Goal: Task Accomplishment & Management: Use online tool/utility

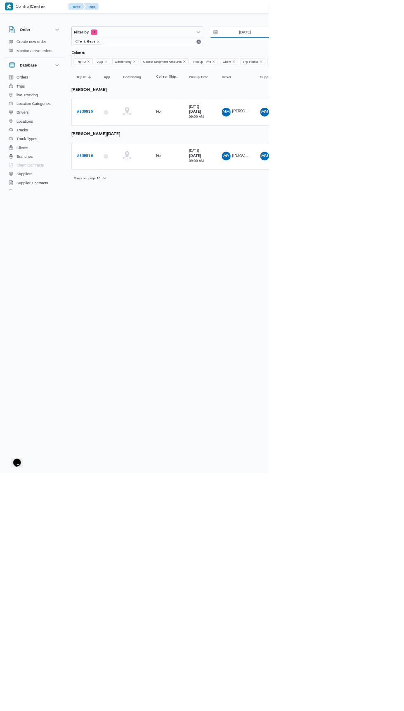
click at [372, 41] on input "26/9/2025" at bounding box center [363, 48] width 94 height 17
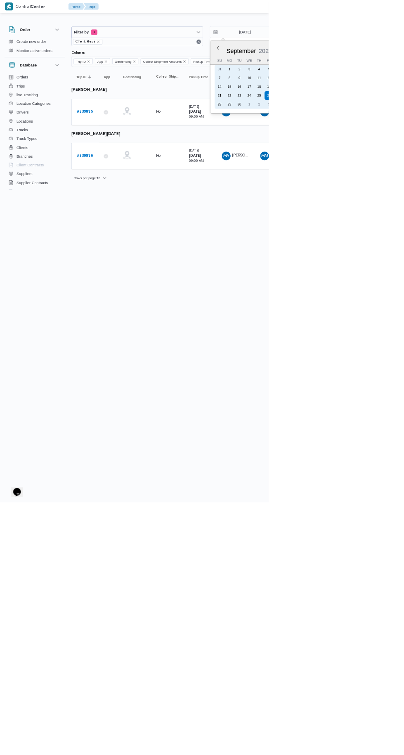
type input "27/9/2025"
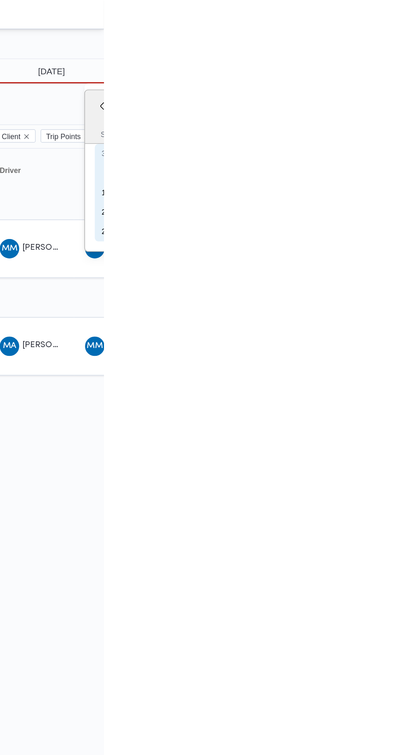
type input "[DATE]"
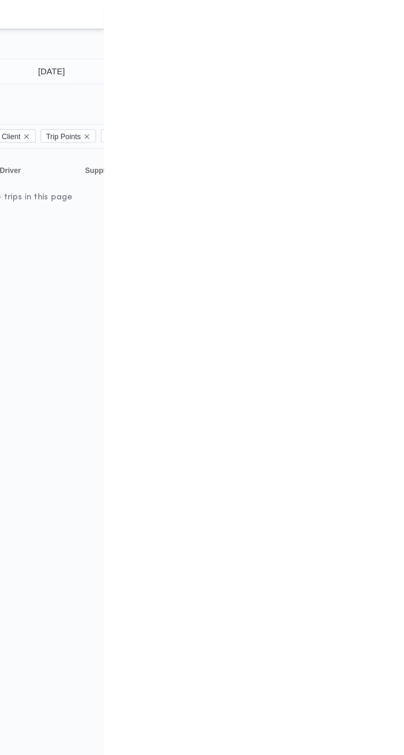
click at [404, 225] on html "Control Center Home Trips English عربي Dark mode Logout Order Create new order …" at bounding box center [202, 377] width 404 height 755
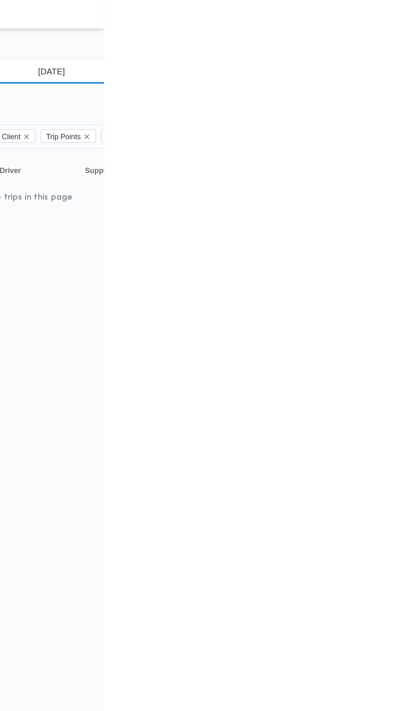
click at [389, 50] on input "[DATE]" at bounding box center [363, 48] width 94 height 17
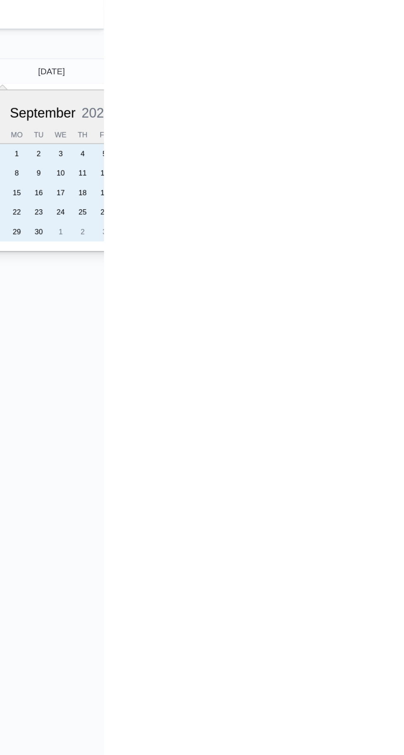
click at [386, 140] on div "25" at bounding box center [389, 143] width 13 height 13
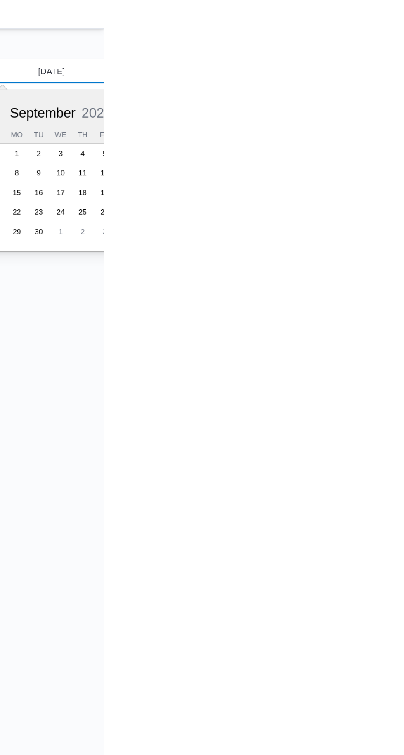
type input "[DATE]"
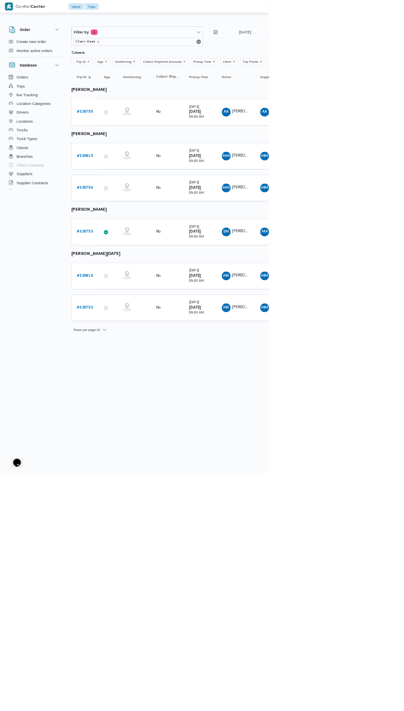
click at [131, 167] on b "# 339755" at bounding box center [127, 168] width 24 height 5
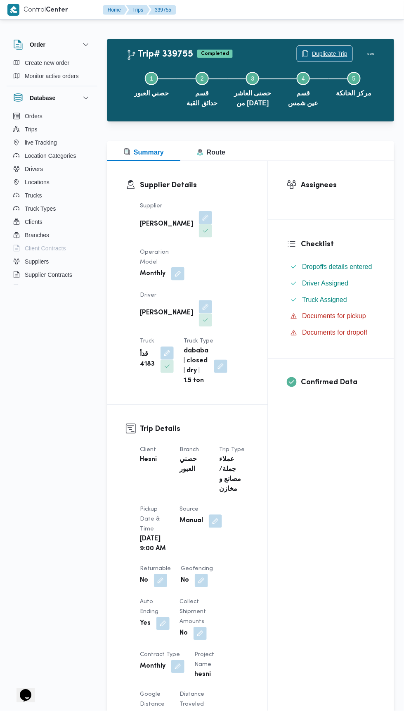
click at [323, 53] on span "Duplicate Trip" at bounding box center [330, 54] width 36 height 10
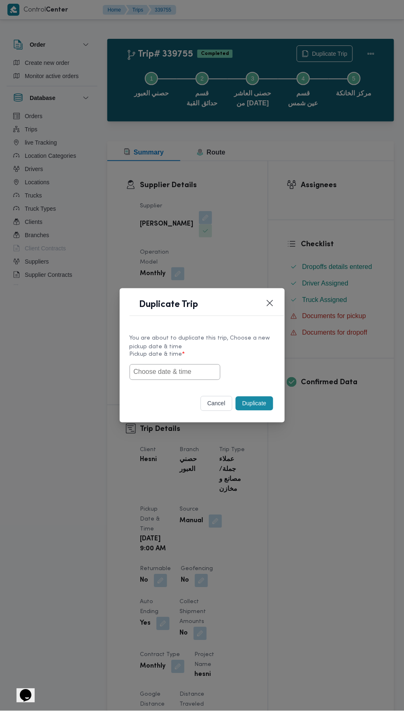
click at [208, 371] on input "text" at bounding box center [175, 372] width 91 height 16
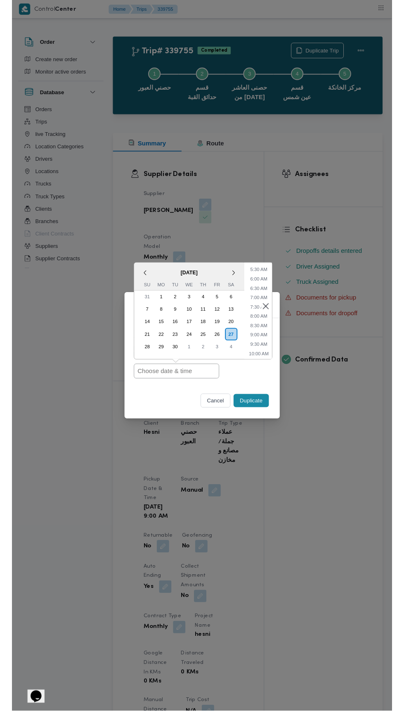
scroll to position [109, 0]
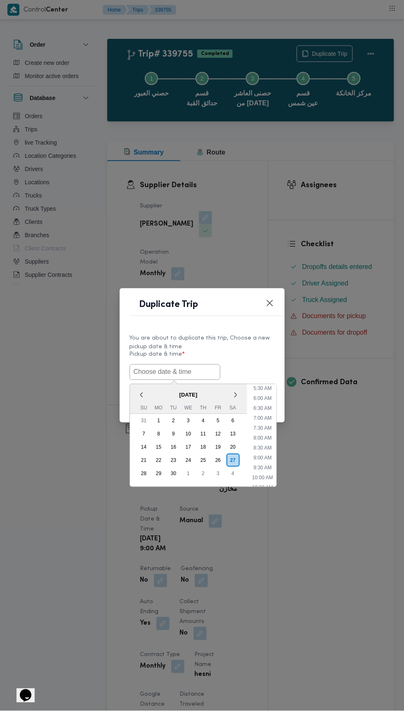
click at [191, 371] on input "text" at bounding box center [175, 372] width 91 height 16
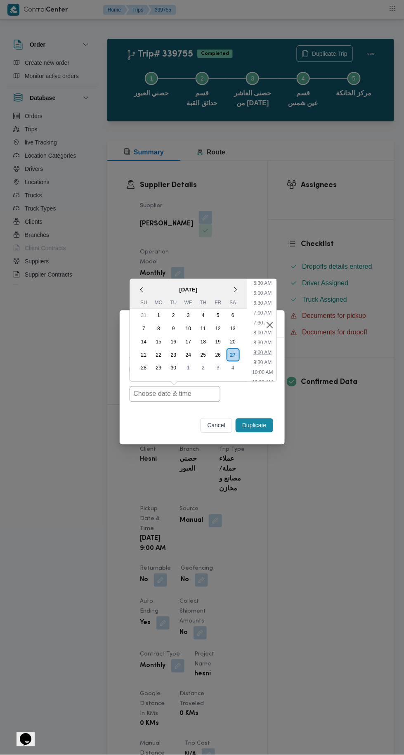
click at [262, 354] on li "9:00 AM" at bounding box center [262, 353] width 25 height 8
type input "27/09/2025 9:00AM"
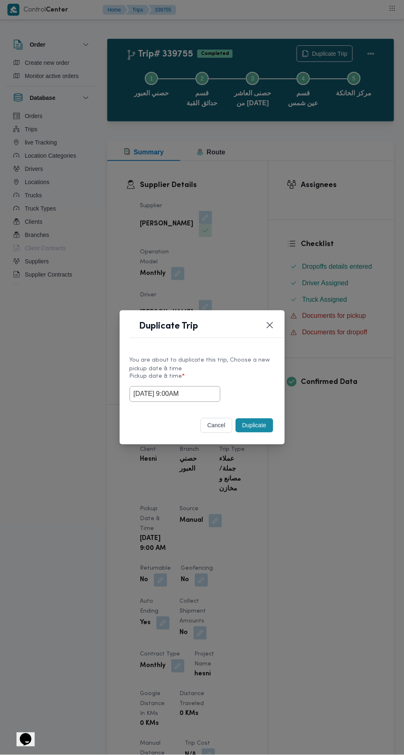
click at [256, 426] on button "Duplicate" at bounding box center [254, 426] width 37 height 14
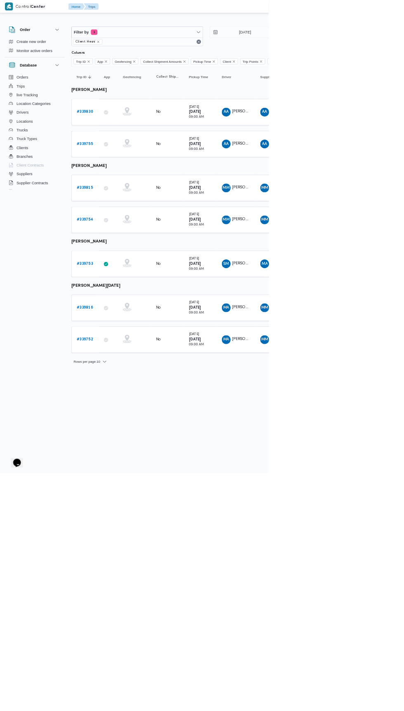
click at [130, 280] on b "# 339815" at bounding box center [127, 282] width 24 height 5
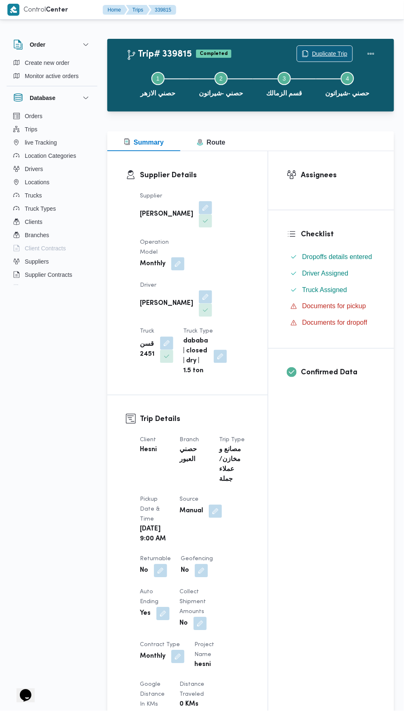
click at [318, 55] on span "Duplicate Trip" at bounding box center [330, 54] width 36 height 10
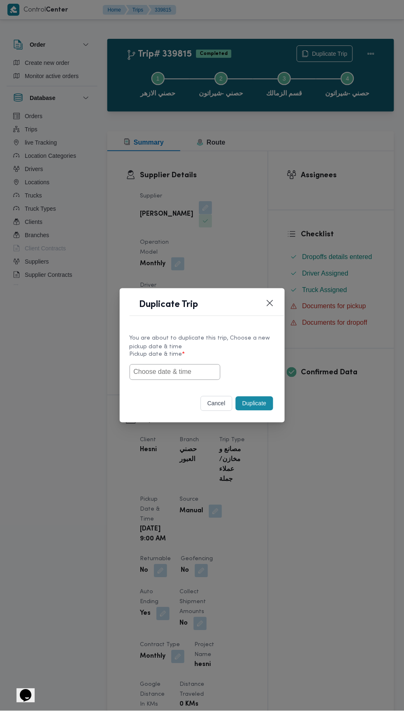
click at [199, 374] on input "text" at bounding box center [175, 372] width 91 height 16
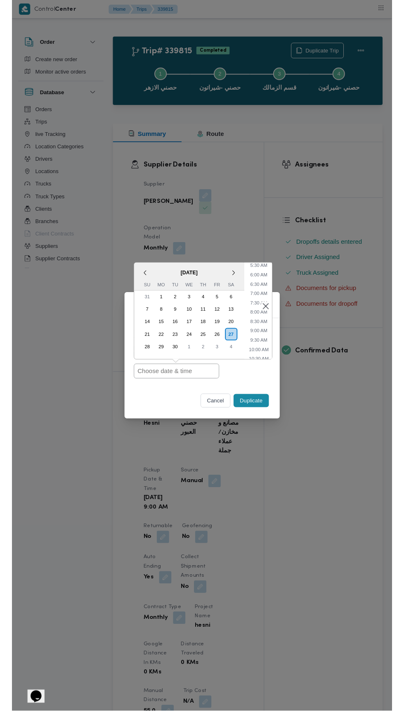
scroll to position [118, 0]
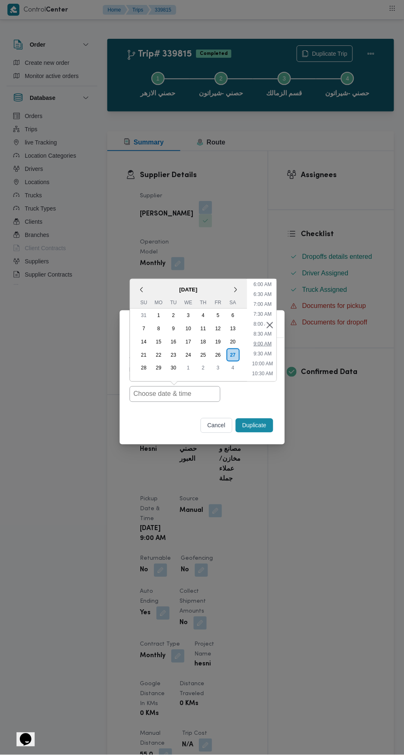
click at [262, 344] on li "9:00 AM" at bounding box center [262, 344] width 25 height 8
type input "27/09/2025 9:00AM"
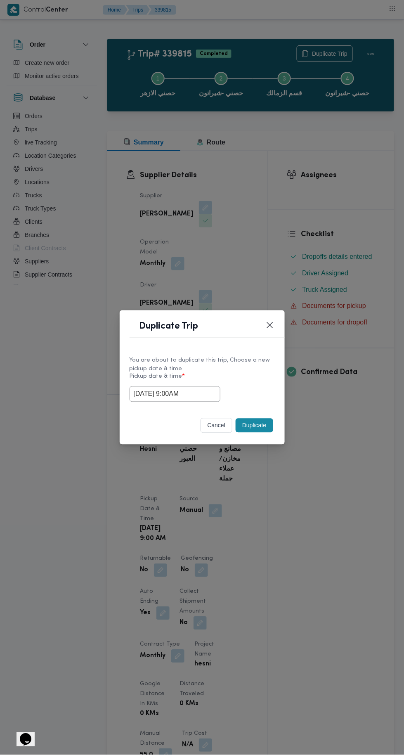
click at [259, 426] on button "Duplicate" at bounding box center [254, 426] width 37 height 14
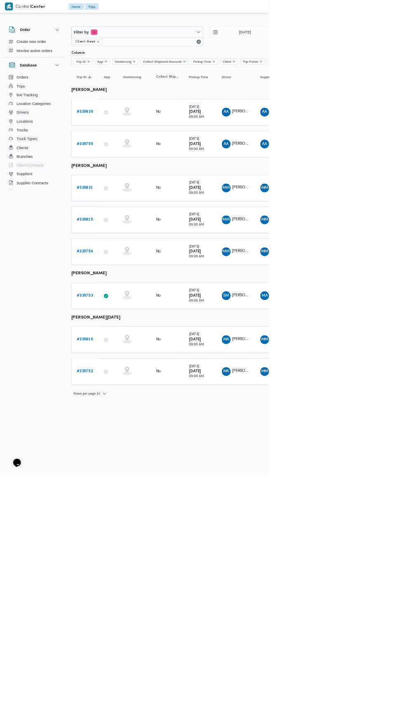
click at [127, 441] on b "# 339753" at bounding box center [127, 443] width 24 height 5
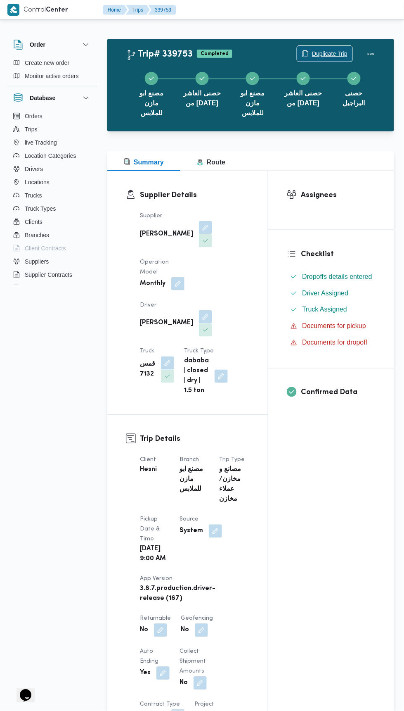
click at [321, 50] on span "Duplicate Trip" at bounding box center [330, 54] width 36 height 10
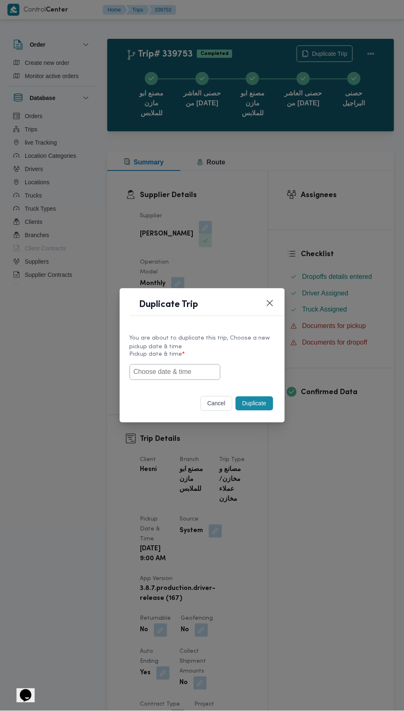
click at [192, 375] on input "text" at bounding box center [175, 372] width 91 height 16
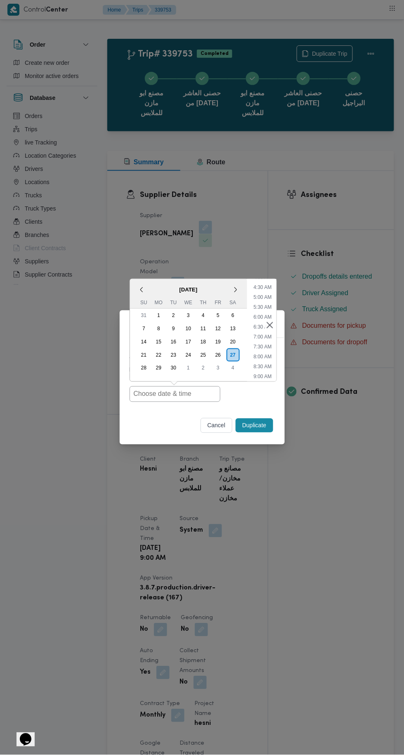
scroll to position [90, 0]
click at [267, 373] on li "9:00 AM" at bounding box center [262, 372] width 25 height 8
type input "27/09/2025 9:00AM"
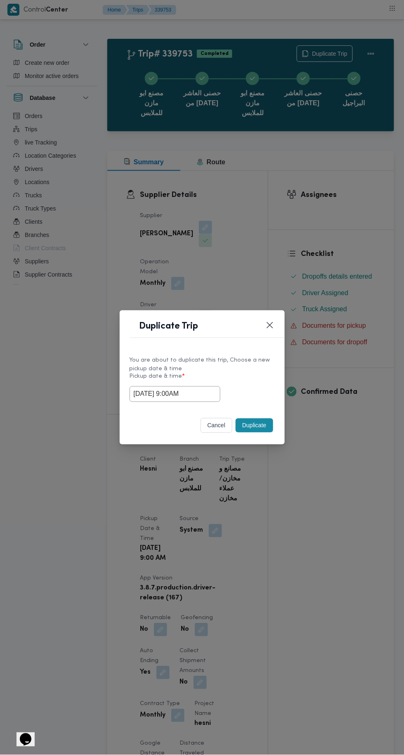
click at [259, 425] on button "Duplicate" at bounding box center [254, 426] width 37 height 14
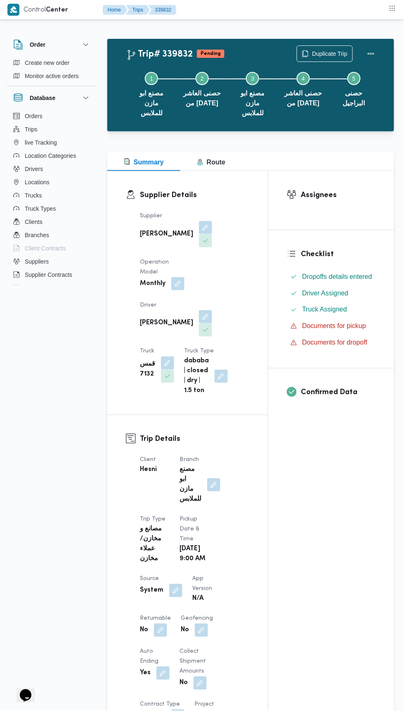
click at [217, 478] on button "button" at bounding box center [213, 484] width 13 height 13
click at [194, 481] on span "مصنع ابو مازن للملابس" at bounding box center [176, 481] width 55 height 9
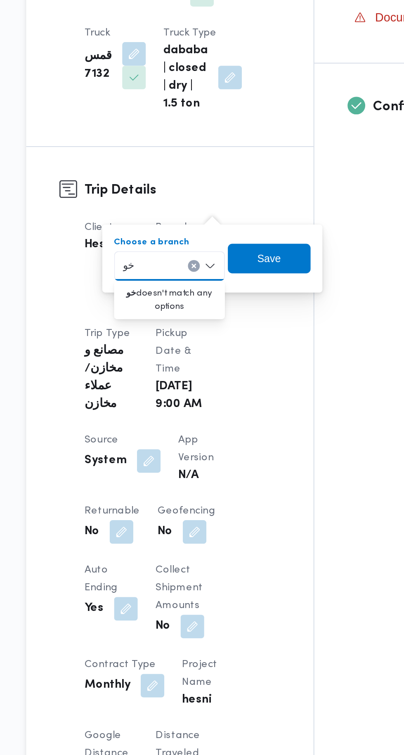
type input "خ"
type input "برا"
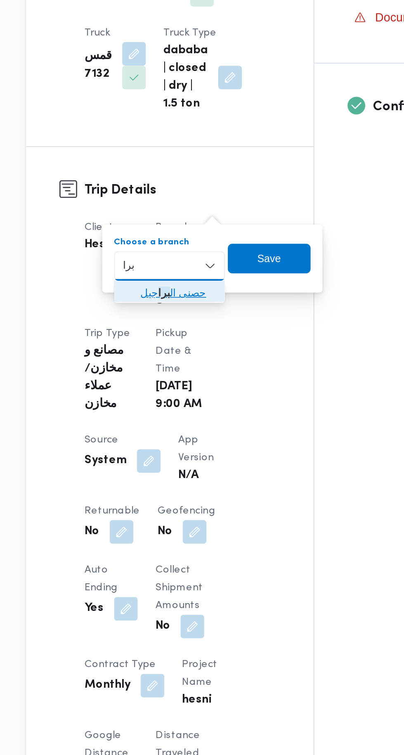
click at [199, 495] on span "حصنى ال برا جيل" at bounding box center [192, 496] width 42 height 10
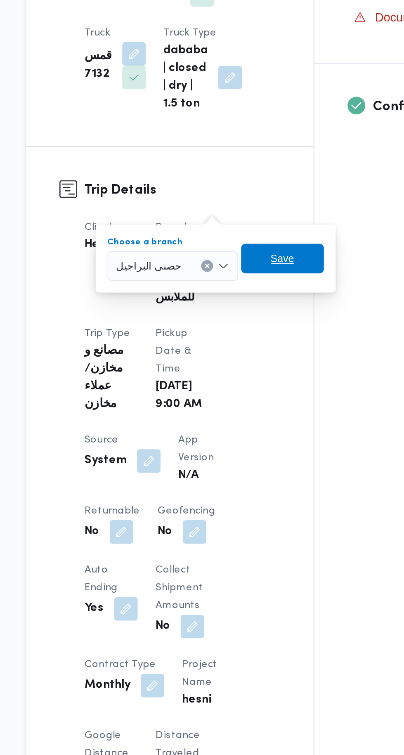
click at [254, 475] on span "Save" at bounding box center [251, 477] width 46 height 17
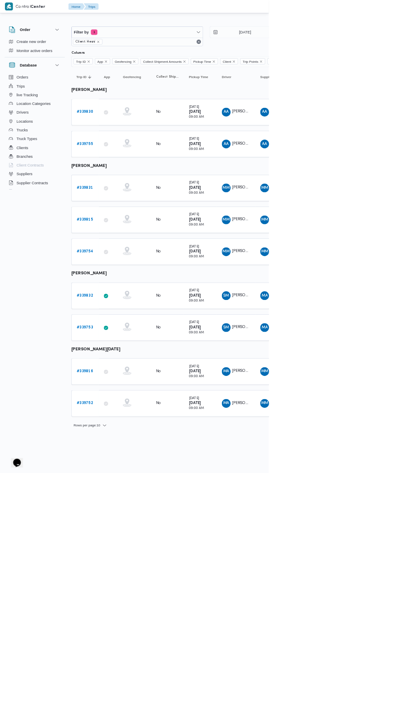
click at [129, 555] on b "# 339816" at bounding box center [127, 557] width 25 height 5
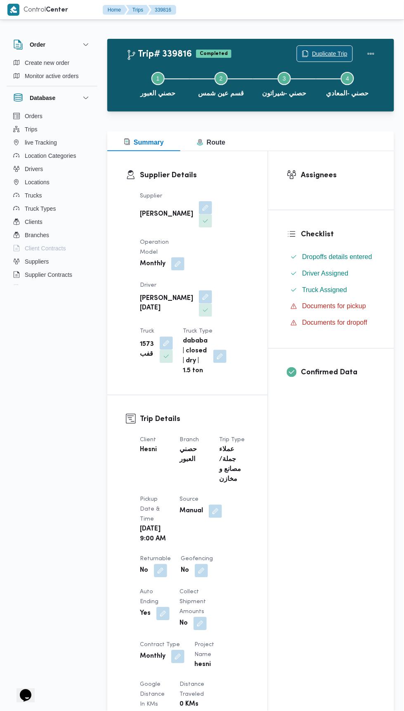
click at [321, 52] on span "Duplicate Trip" at bounding box center [330, 54] width 36 height 10
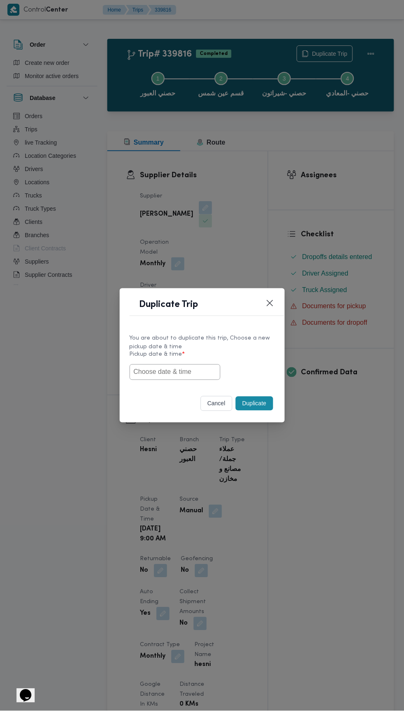
click at [196, 368] on input "text" at bounding box center [175, 372] width 91 height 16
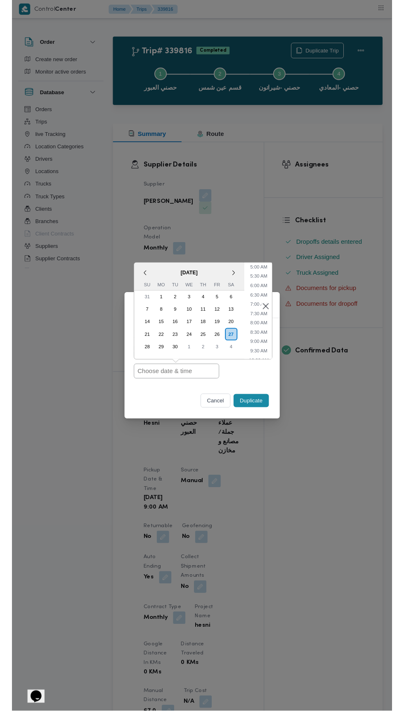
scroll to position [106, 0]
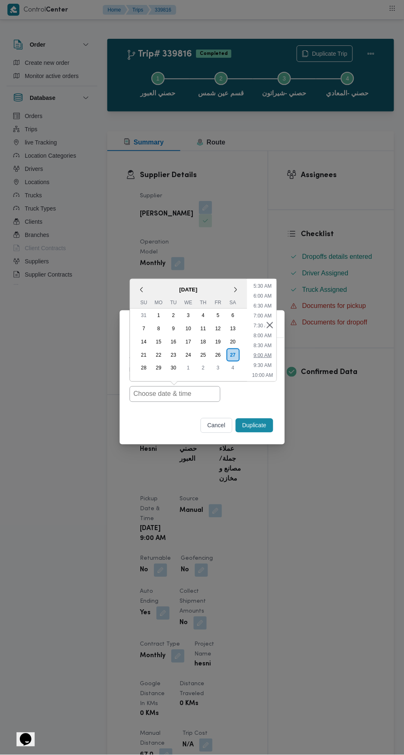
click at [264, 355] on li "9:00 AM" at bounding box center [262, 355] width 25 height 8
type input "27/09/2025 9:00AM"
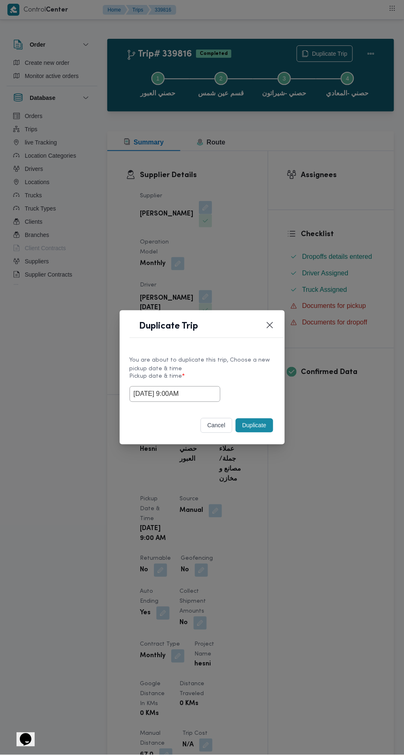
click at [255, 423] on button "Duplicate" at bounding box center [254, 426] width 37 height 14
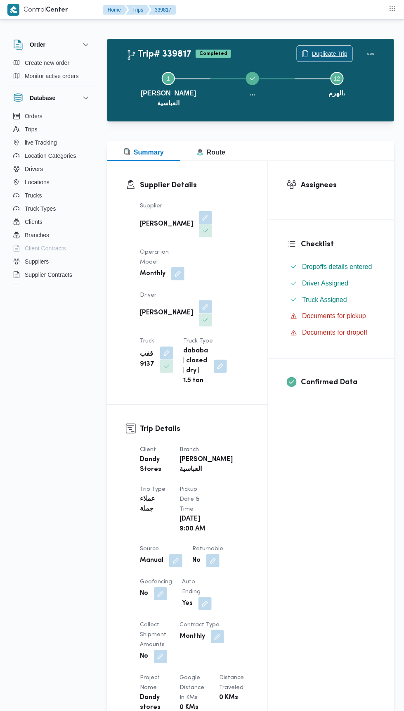
click at [330, 47] on span "Duplicate Trip" at bounding box center [324, 54] width 55 height 16
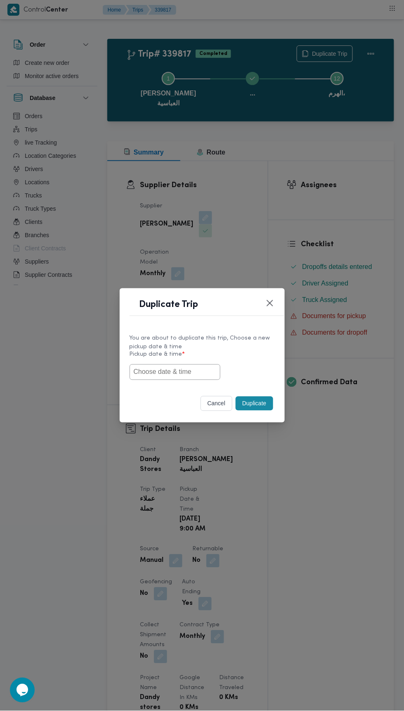
click at [186, 365] on input "text" at bounding box center [175, 372] width 91 height 16
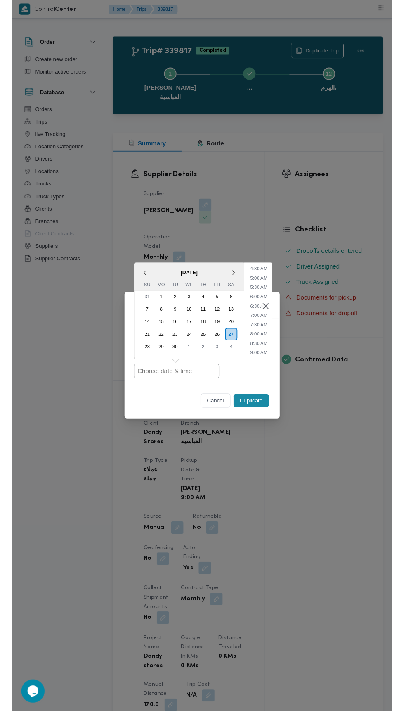
scroll to position [94, 0]
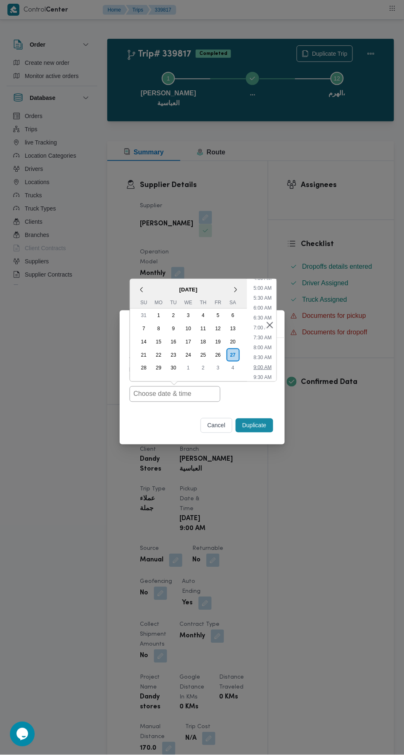
click at [267, 372] on li "9:00 AM" at bounding box center [262, 367] width 25 height 8
type input "27/09/2025 9:00AM"
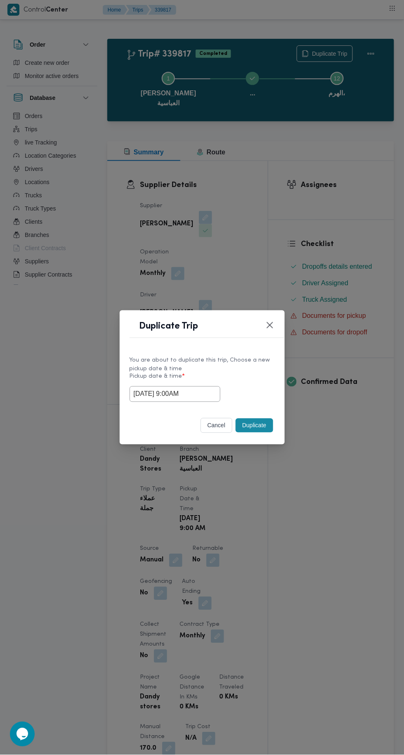
click at [256, 420] on button "Duplicate" at bounding box center [254, 426] width 37 height 14
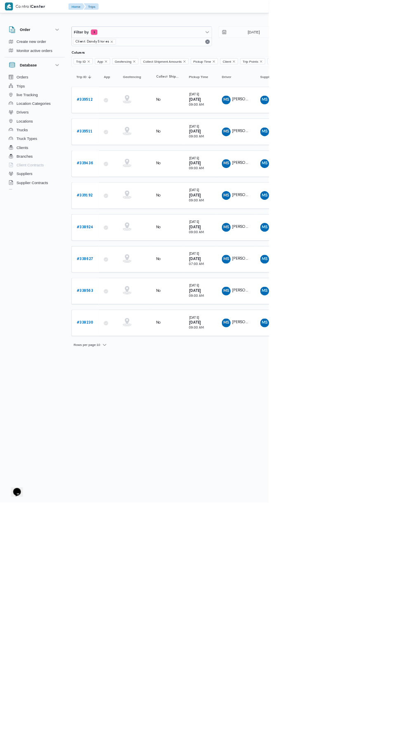
type input "27/9/2025"
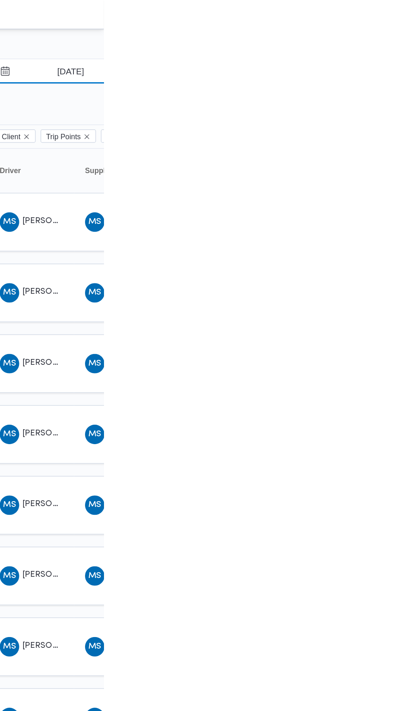
click at [381, 47] on input "18/9/2025" at bounding box center [376, 48] width 94 height 17
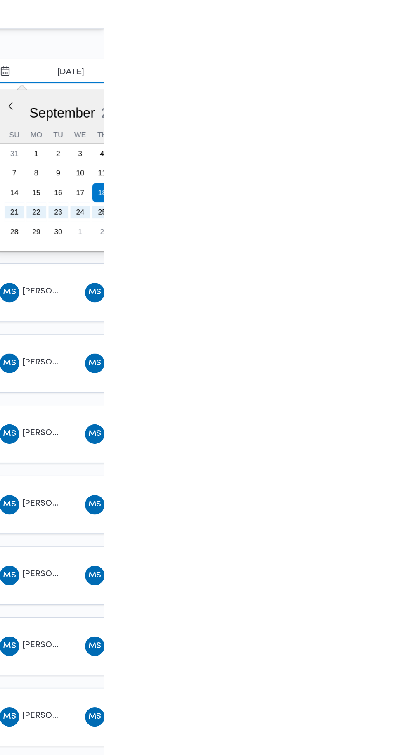
type input "[DATE]"
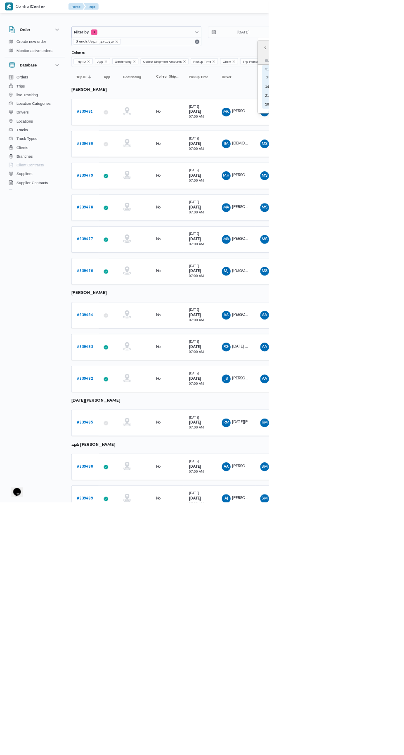
type input "[DATE]"
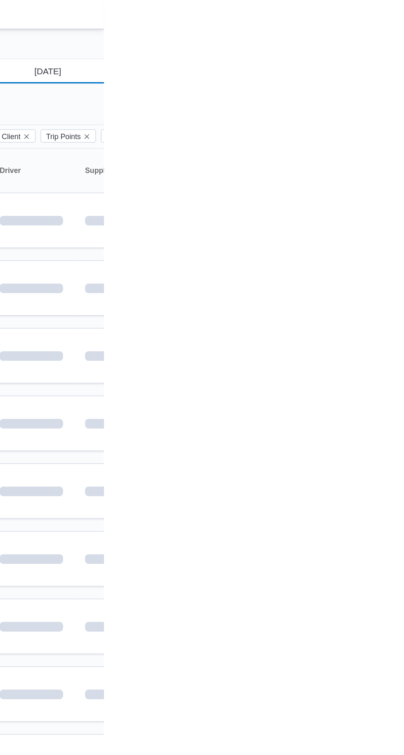
click at [371, 50] on input "[DATE]" at bounding box center [360, 48] width 94 height 17
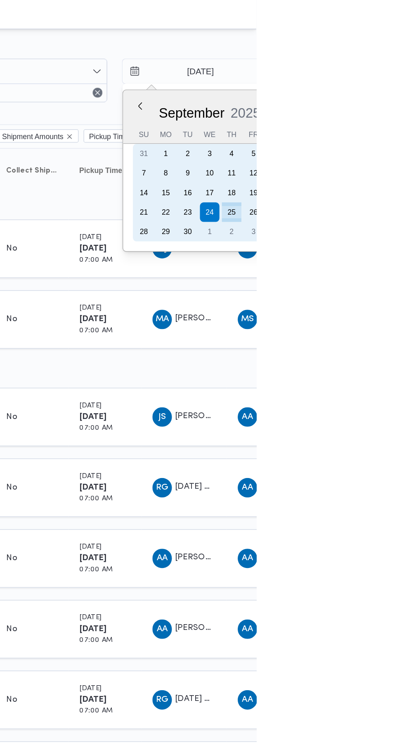
click at [386, 143] on div "25" at bounding box center [387, 143] width 13 height 13
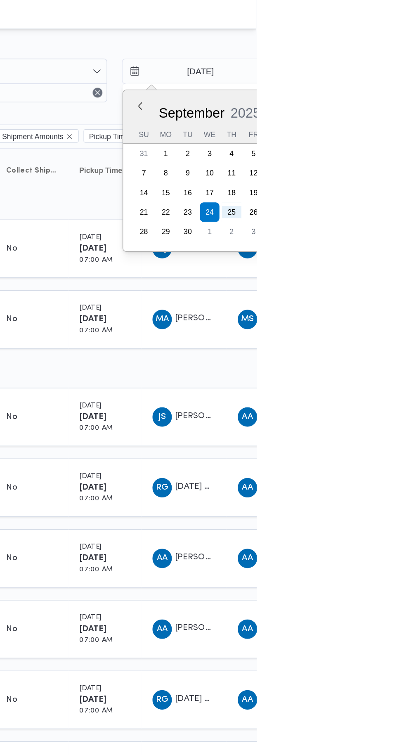
type input "[DATE]"
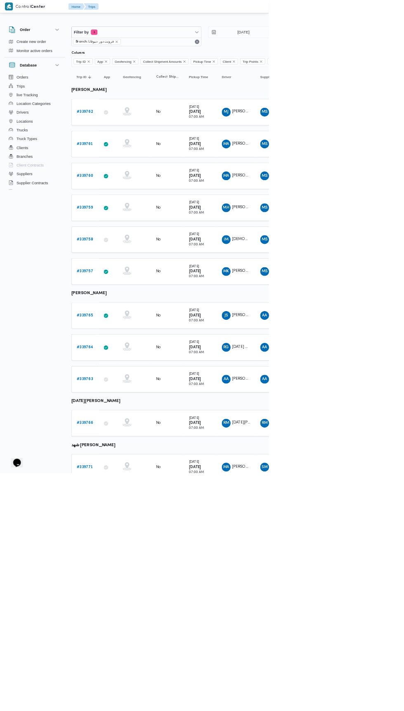
click at [129, 167] on b "# 339762" at bounding box center [127, 168] width 25 height 5
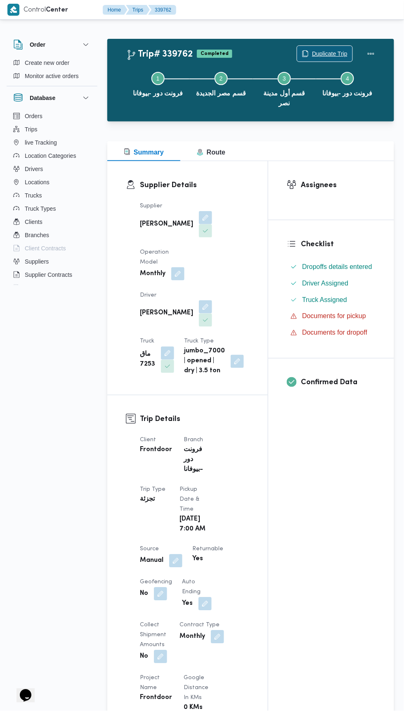
click at [325, 53] on span "Duplicate Trip" at bounding box center [330, 54] width 36 height 10
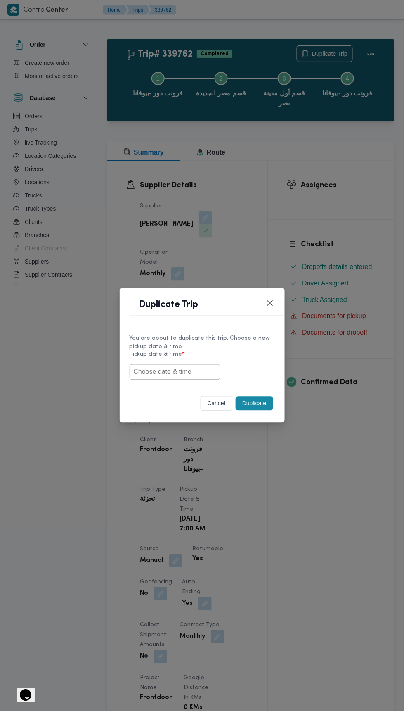
click at [185, 374] on input "text" at bounding box center [175, 372] width 91 height 16
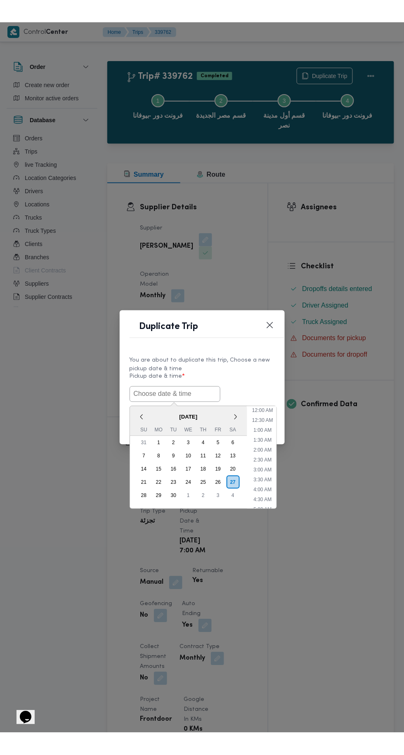
scroll to position [72, 0]
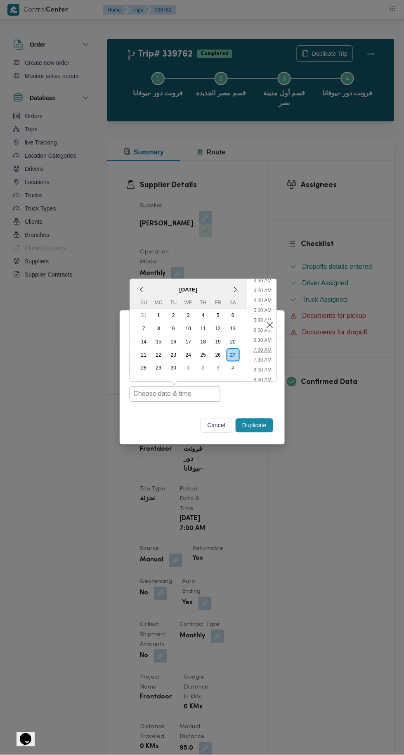
click at [263, 351] on li "7:00 AM" at bounding box center [262, 350] width 25 height 8
type input "[DATE] 7:00AM"
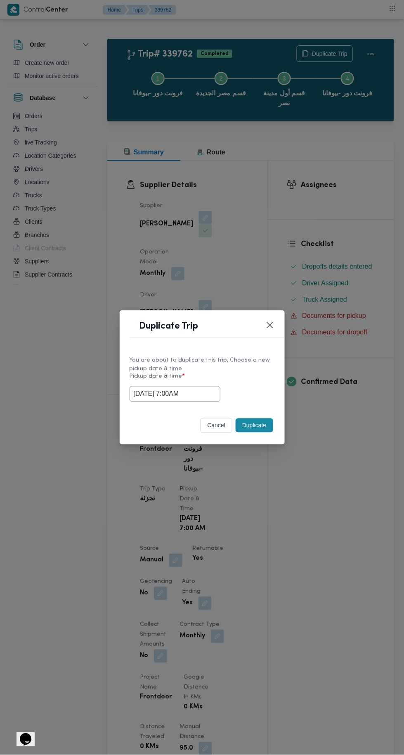
click at [307, 195] on div "Duplicate Trip You are about to duplicate this trip, Choose a new pickup date &…" at bounding box center [202, 377] width 404 height 755
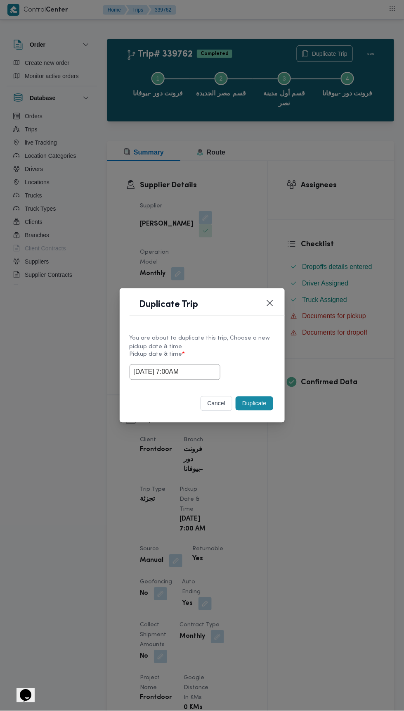
click at [246, 400] on button "Duplicate" at bounding box center [254, 403] width 37 height 14
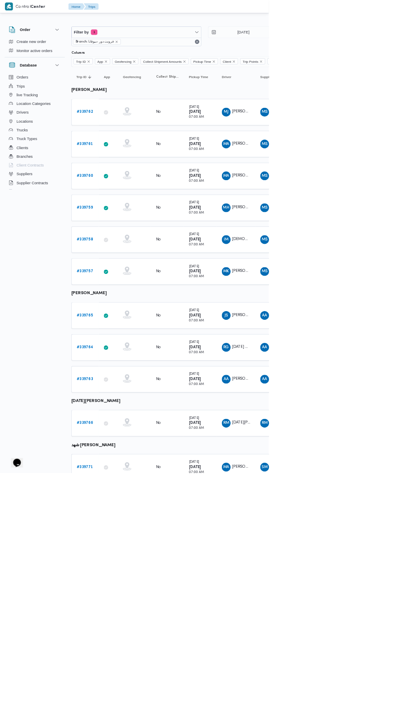
click at [129, 215] on b "# 339761" at bounding box center [127, 216] width 25 height 5
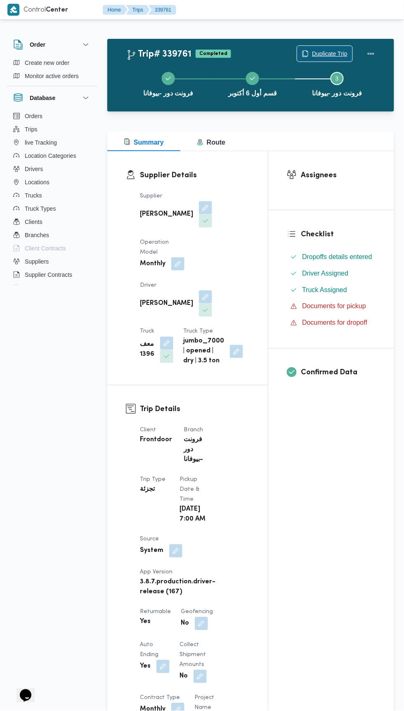
click at [322, 51] on span "Duplicate Trip" at bounding box center [330, 54] width 36 height 10
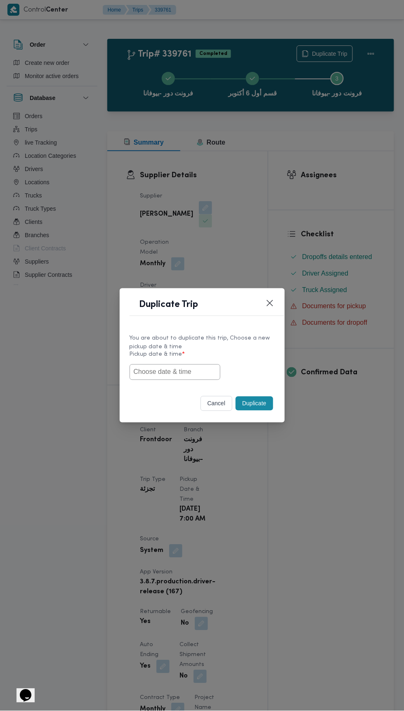
click at [191, 371] on input "text" at bounding box center [175, 372] width 91 height 16
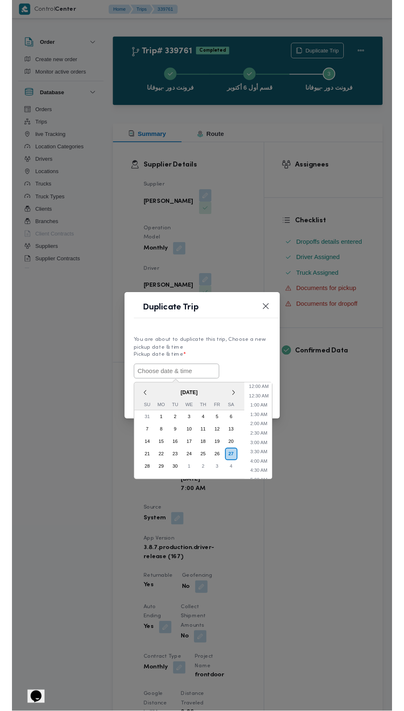
scroll to position [72, 0]
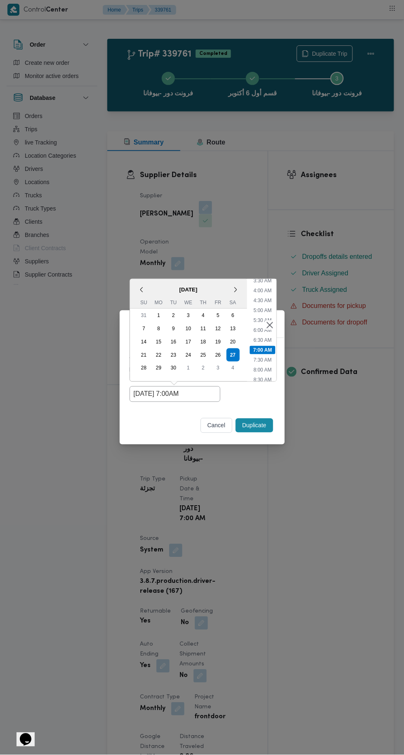
type input "27/09/2025 7:00AM"
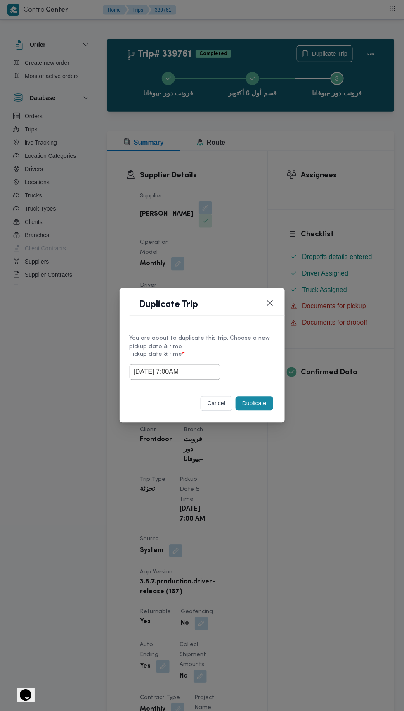
click at [373, 196] on div "Duplicate Trip You are about to duplicate this trip, Choose a new pickup date &…" at bounding box center [202, 355] width 404 height 711
click at [262, 399] on button "Duplicate" at bounding box center [254, 403] width 37 height 14
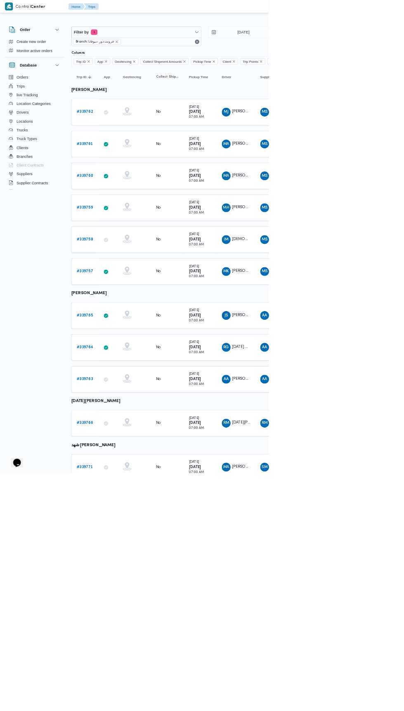
click at [132, 262] on b "# 339760" at bounding box center [127, 263] width 25 height 5
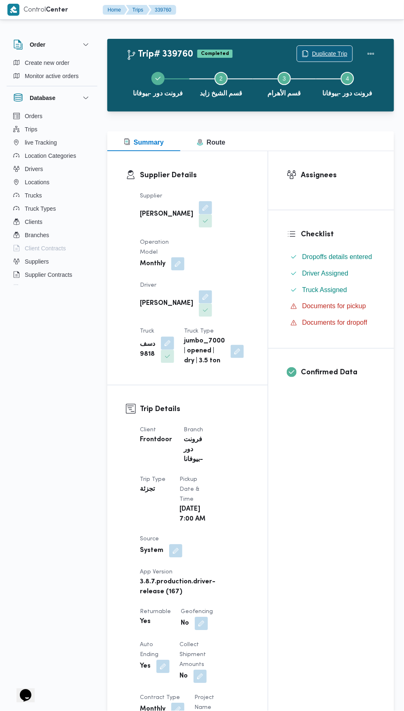
click at [321, 56] on span "Duplicate Trip" at bounding box center [330, 54] width 36 height 10
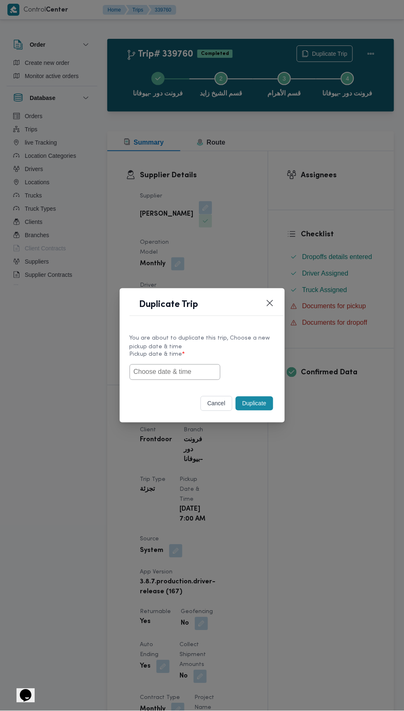
click at [186, 373] on input "text" at bounding box center [175, 372] width 91 height 16
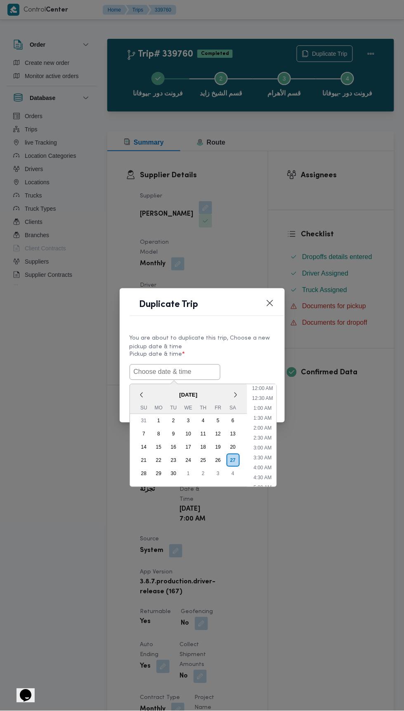
scroll to position [72, 0]
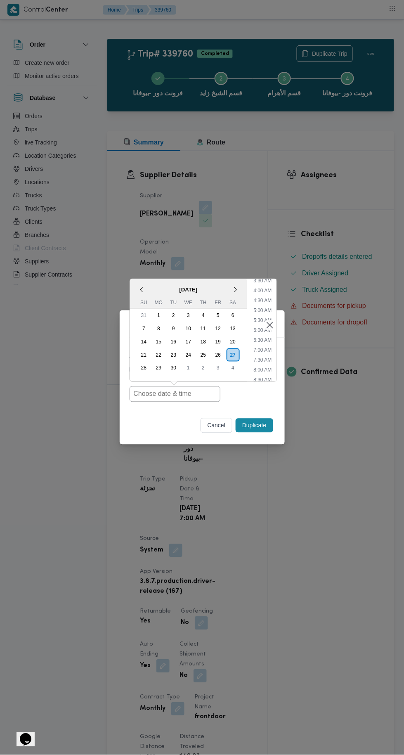
type input "27/09/2025 7:00AM"
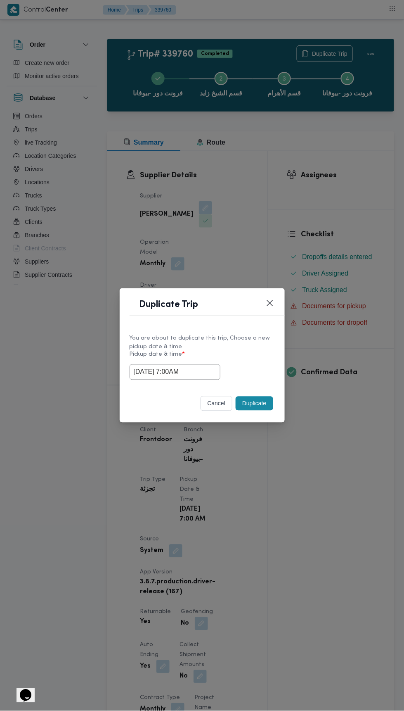
click at [331, 206] on div "Duplicate Trip You are about to duplicate this trip, Choose a new pickup date &…" at bounding box center [202, 355] width 404 height 711
click at [261, 403] on button "Duplicate" at bounding box center [254, 403] width 37 height 14
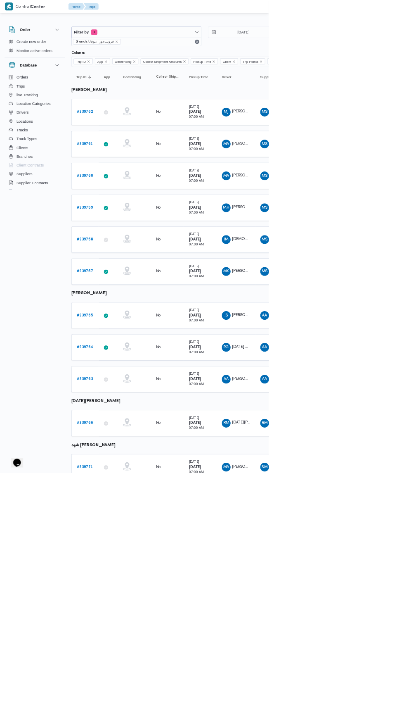
click at [132, 309] on b "# 339759" at bounding box center [127, 311] width 24 height 5
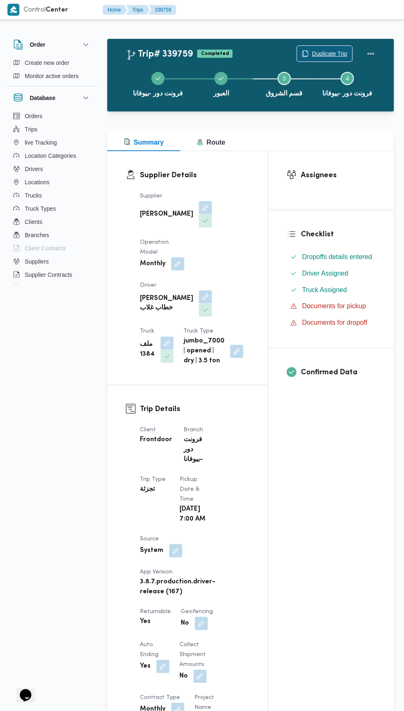
click at [336, 47] on span "Duplicate Trip" at bounding box center [324, 54] width 55 height 16
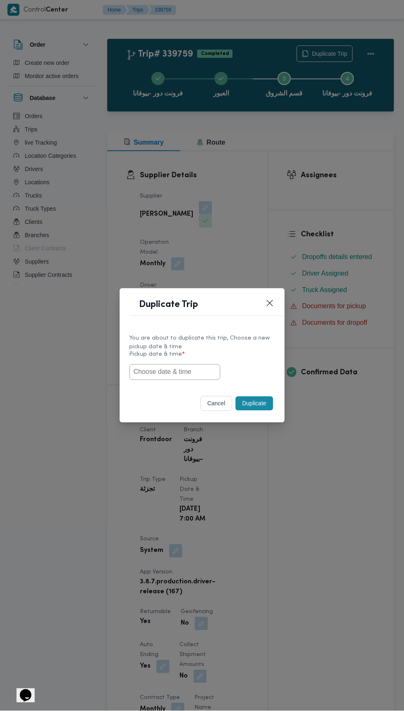
click at [190, 371] on input "text" at bounding box center [175, 372] width 91 height 16
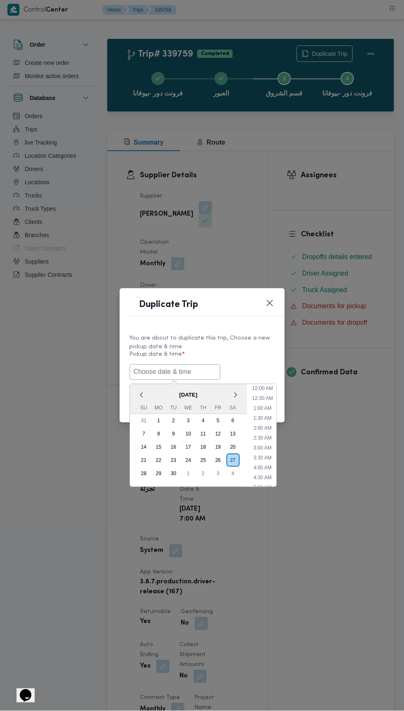
scroll to position [72, 0]
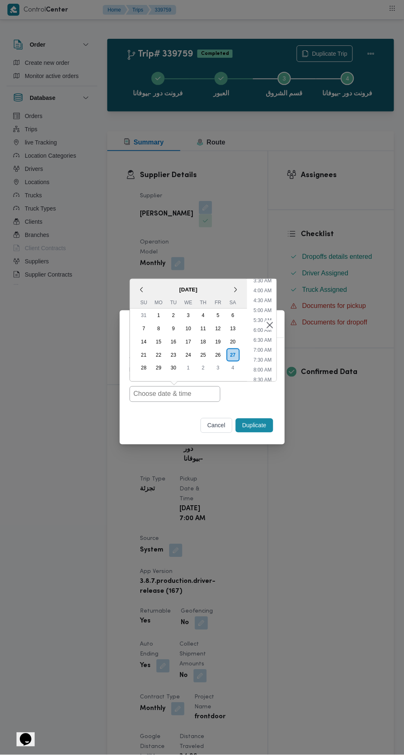
type input "27/09/2025 7:00AM"
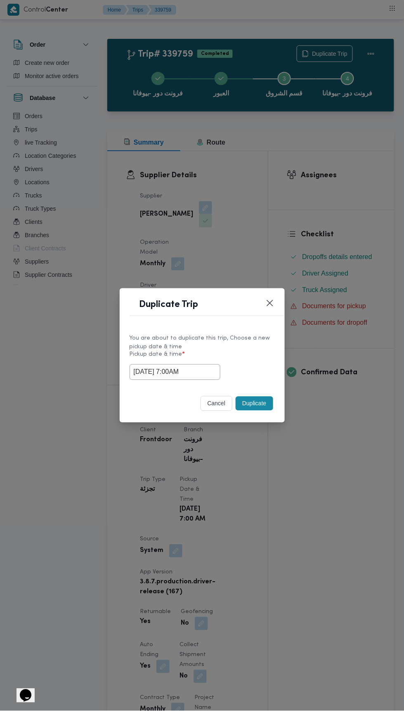
click at [362, 178] on div "Duplicate Trip You are about to duplicate this trip, Choose a new pickup date &…" at bounding box center [202, 355] width 404 height 711
click at [257, 403] on button "Duplicate" at bounding box center [254, 403] width 37 height 14
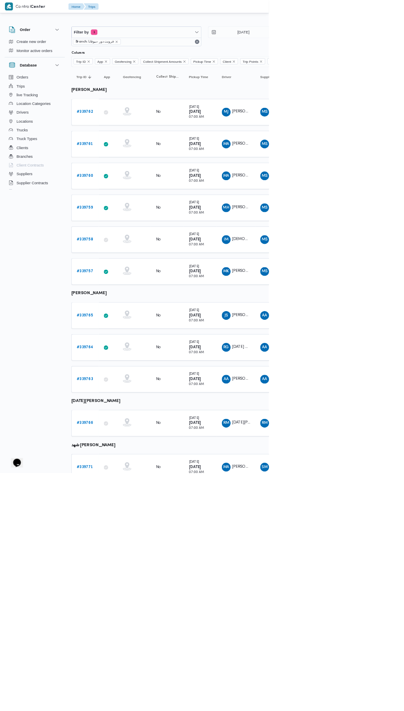
click at [129, 357] on b "# 339758" at bounding box center [127, 359] width 25 height 5
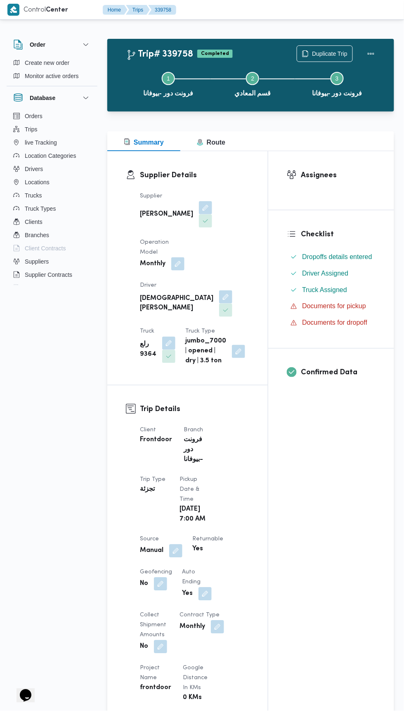
click at [332, 57] on div "Step 1 is incomplete 1 فرونت دور -بيوفانا Step 2 is incomplete 2 قسم المعادي St…" at bounding box center [252, 83] width 263 height 53
click at [318, 50] on span "Duplicate Trip" at bounding box center [330, 54] width 36 height 10
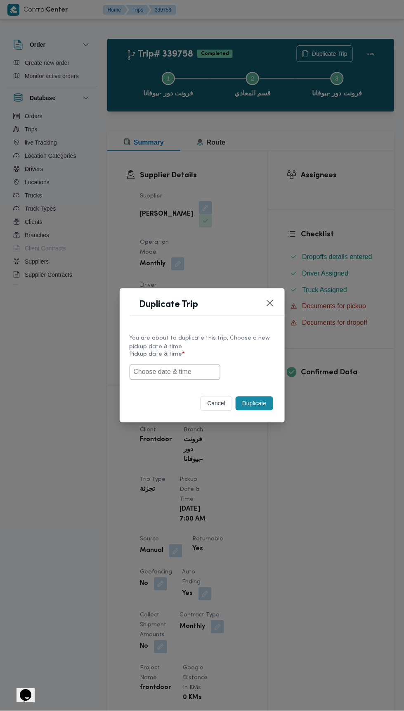
click at [185, 371] on input "text" at bounding box center [175, 372] width 91 height 16
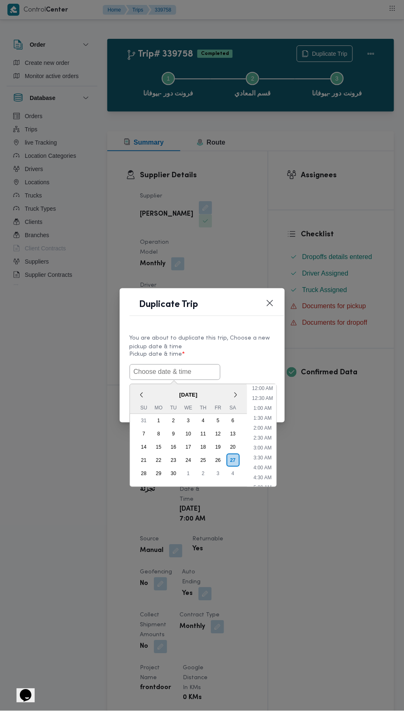
scroll to position [72, 0]
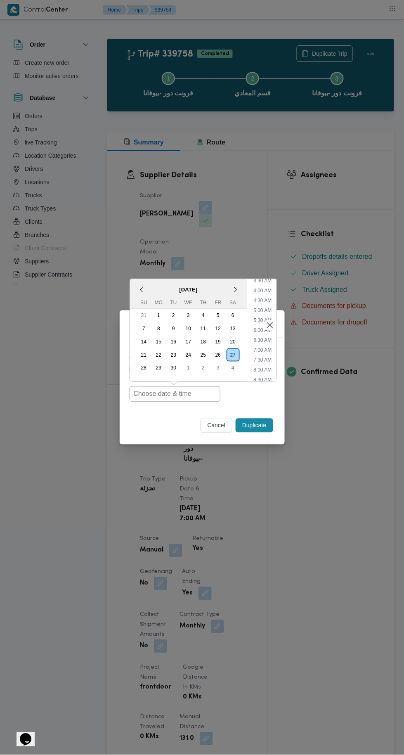
type input "27/09/2025 7:00AM"
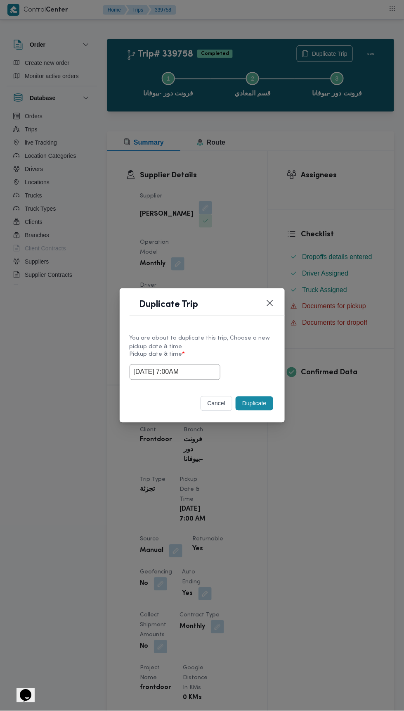
click at [372, 161] on div "Duplicate Trip You are about to duplicate this trip, Choose a new pickup date &…" at bounding box center [202, 355] width 404 height 711
click at [255, 406] on button "Duplicate" at bounding box center [254, 403] width 37 height 14
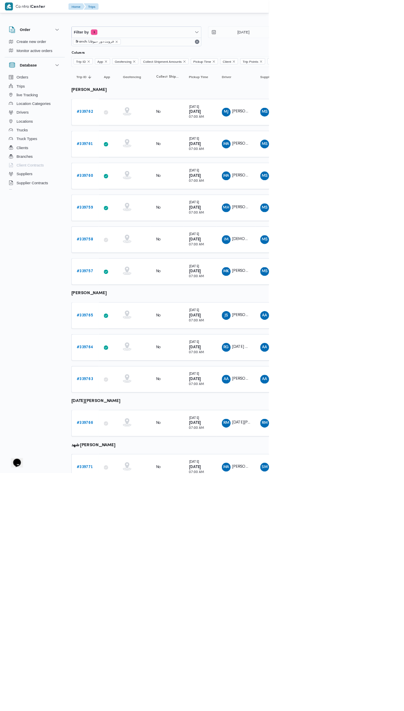
click at [131, 405] on b "# 339757" at bounding box center [127, 407] width 25 height 5
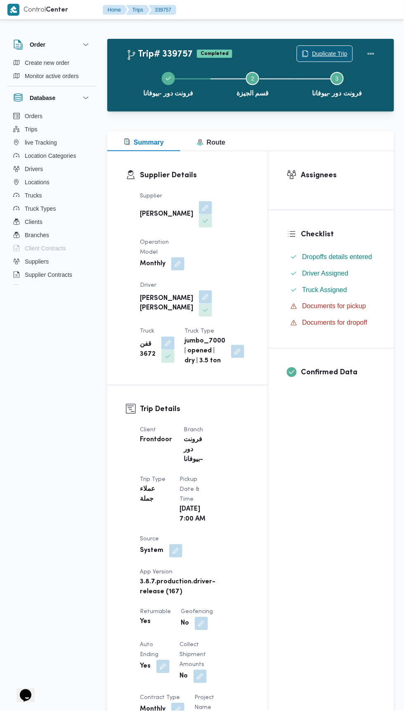
click at [338, 47] on span "Duplicate Trip" at bounding box center [324, 54] width 55 height 16
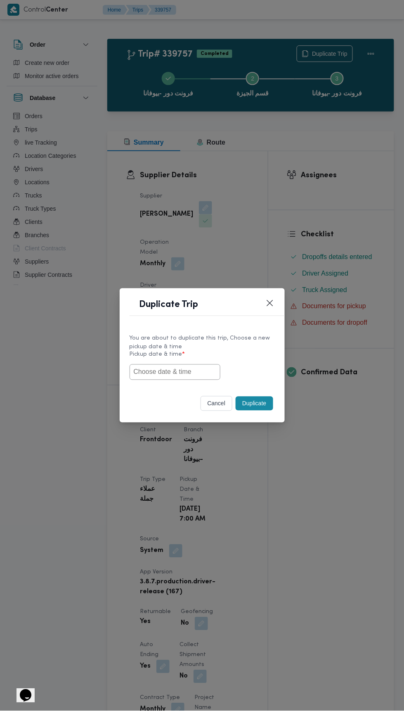
click at [189, 369] on input "text" at bounding box center [175, 372] width 91 height 16
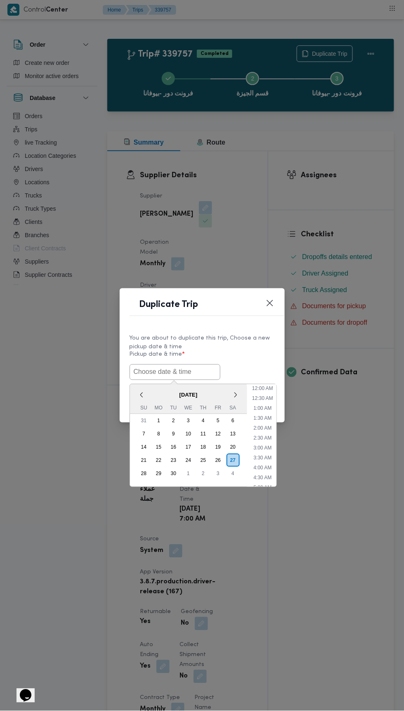
scroll to position [72, 0]
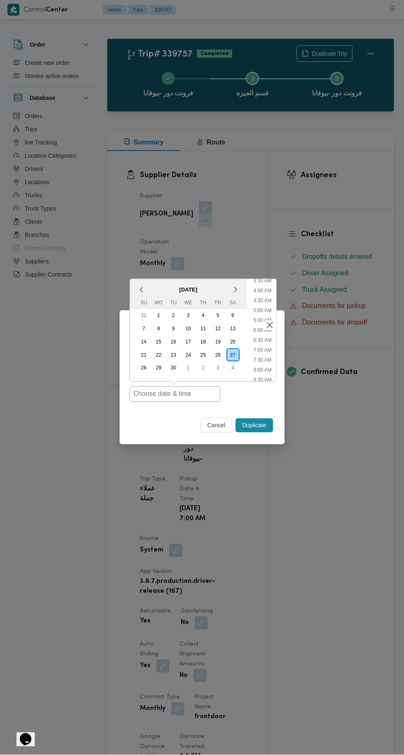
type input "[DATE] 7:00AM"
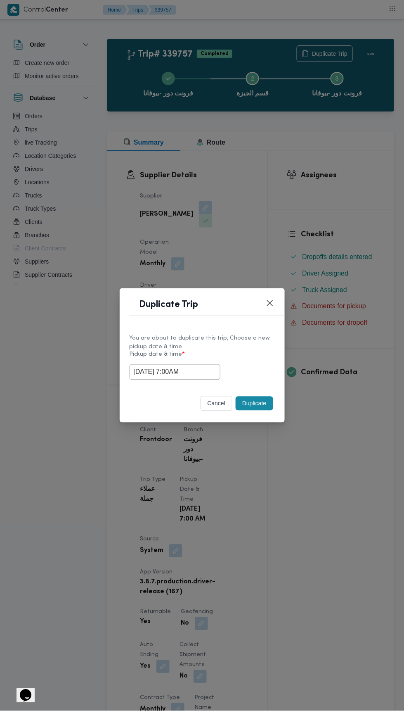
click at [349, 165] on div "Duplicate Trip You are about to duplicate this trip, Choose a new pickup date &…" at bounding box center [202, 355] width 404 height 711
click at [247, 403] on button "Duplicate" at bounding box center [254, 403] width 37 height 14
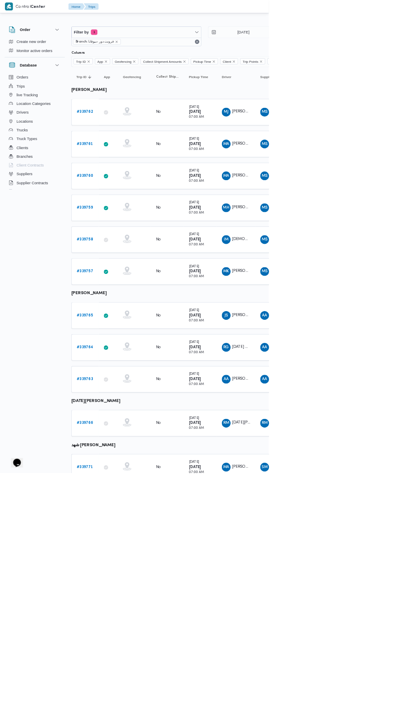
click at [131, 471] on b "# 339765" at bounding box center [127, 473] width 25 height 5
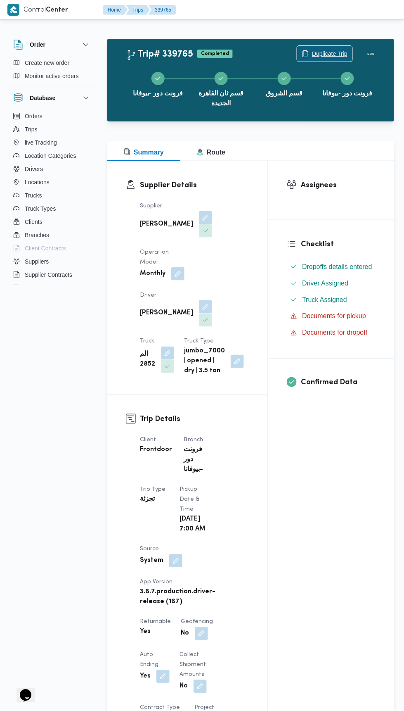
click at [313, 56] on span "Duplicate Trip" at bounding box center [330, 54] width 36 height 10
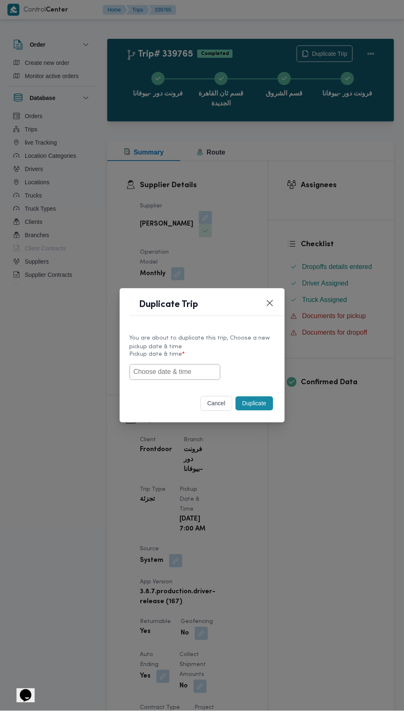
click at [185, 368] on input "text" at bounding box center [175, 372] width 91 height 16
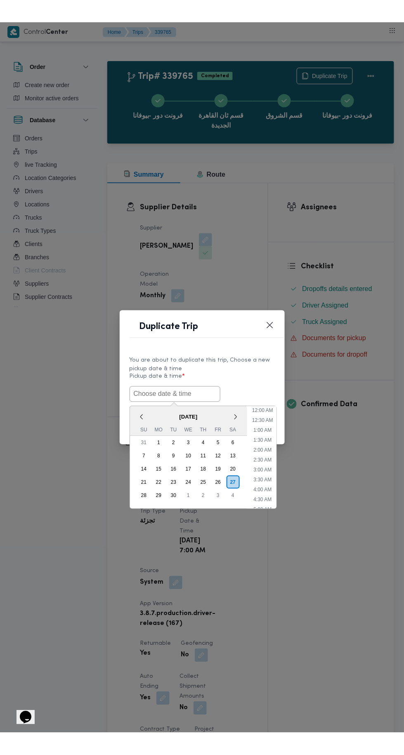
scroll to position [72, 0]
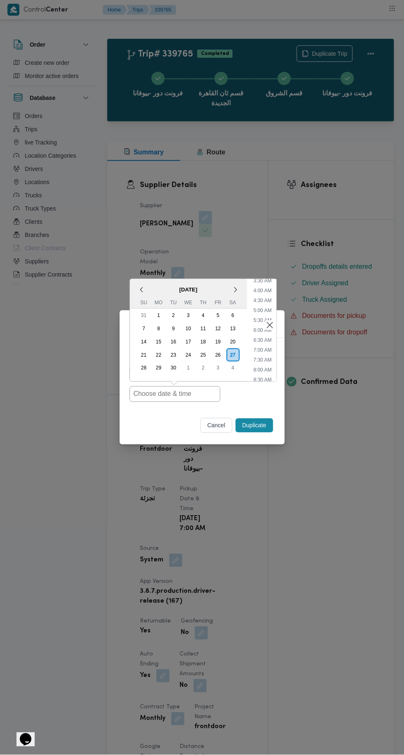
type input "[DATE] 7:00AM"
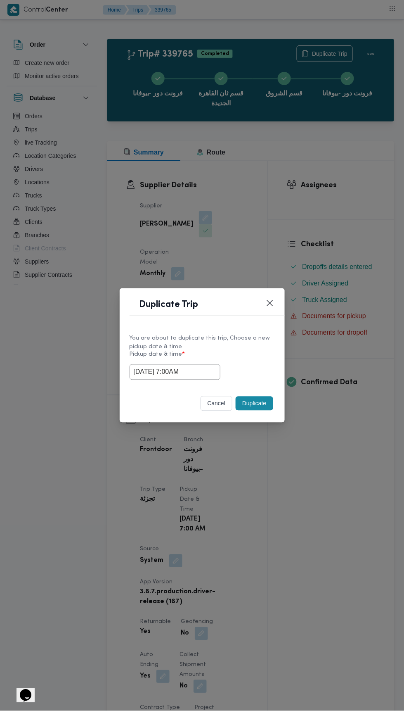
click at [374, 178] on div "Duplicate Trip You are about to duplicate this trip, Choose a new pickup date &…" at bounding box center [202, 355] width 404 height 711
click at [265, 399] on button "Duplicate" at bounding box center [254, 403] width 37 height 14
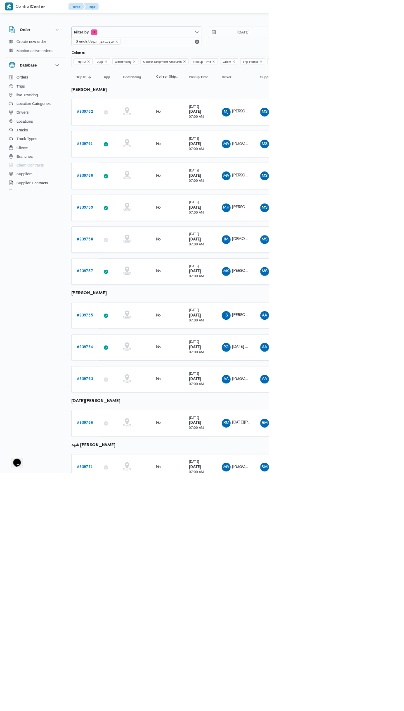
click at [132, 519] on b "# 339764" at bounding box center [127, 521] width 25 height 5
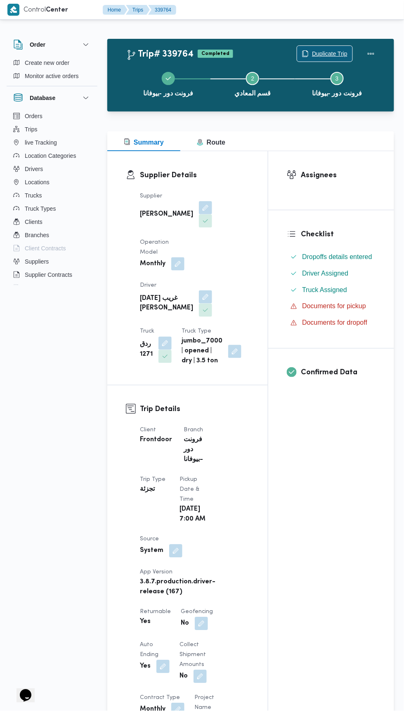
click at [325, 53] on span "Duplicate Trip" at bounding box center [330, 54] width 36 height 10
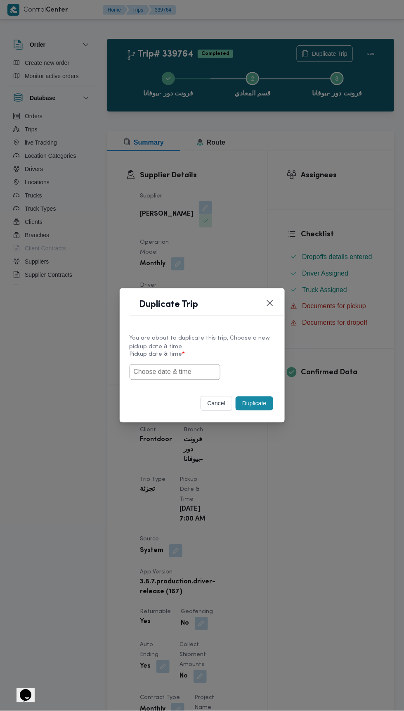
click at [187, 374] on input "text" at bounding box center [175, 372] width 91 height 16
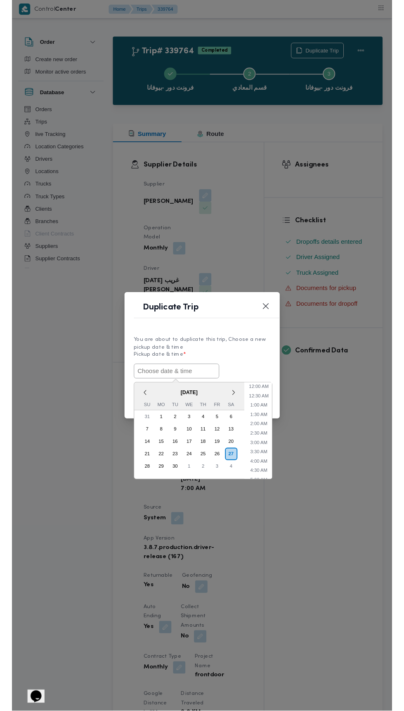
scroll to position [72, 0]
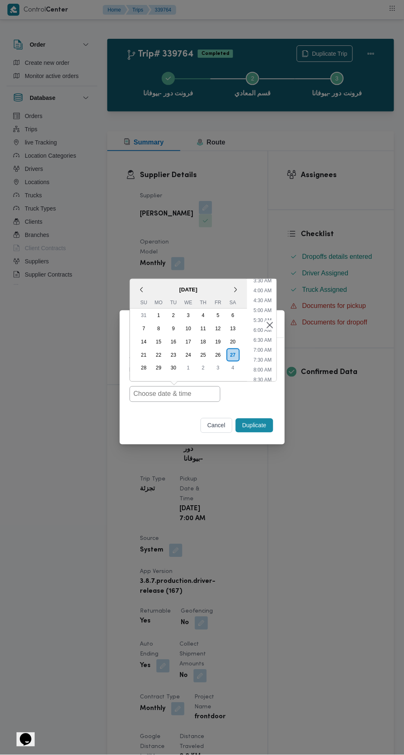
type input "[DATE] 7:00AM"
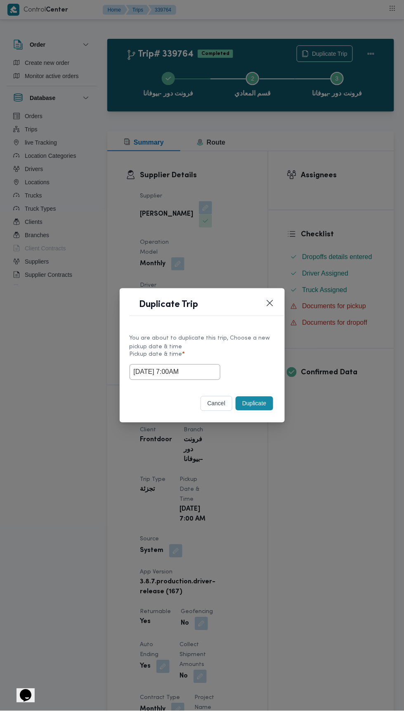
click at [351, 185] on div "Duplicate Trip You are about to duplicate this trip, Choose a new pickup date &…" at bounding box center [202, 355] width 404 height 711
click at [253, 403] on button "Duplicate" at bounding box center [254, 403] width 37 height 14
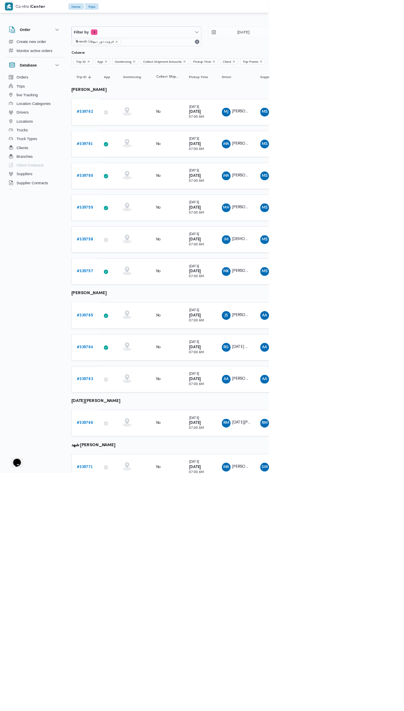
click at [129, 567] on b "# 339763" at bounding box center [127, 569] width 25 height 5
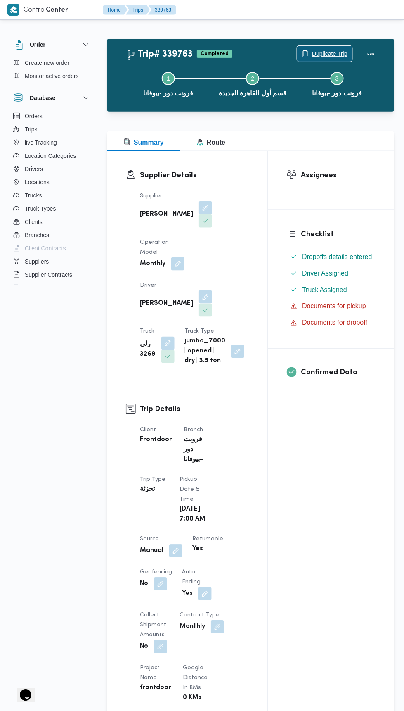
click at [320, 53] on span "Duplicate Trip" at bounding box center [330, 54] width 36 height 10
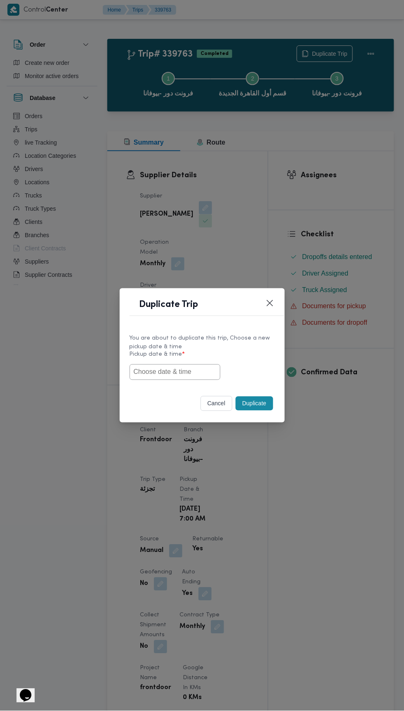
click at [188, 372] on input "text" at bounding box center [175, 372] width 91 height 16
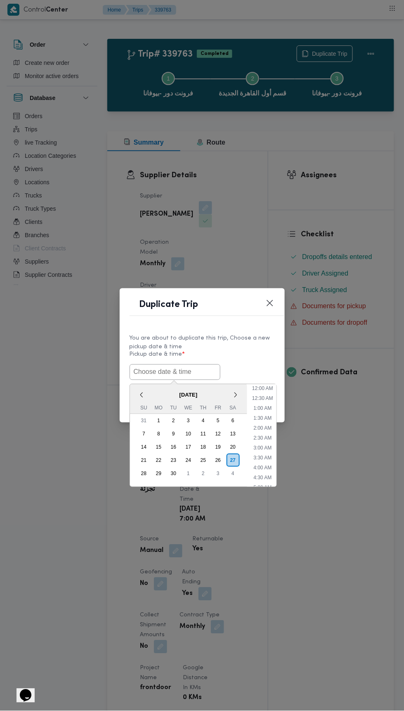
scroll to position [72, 0]
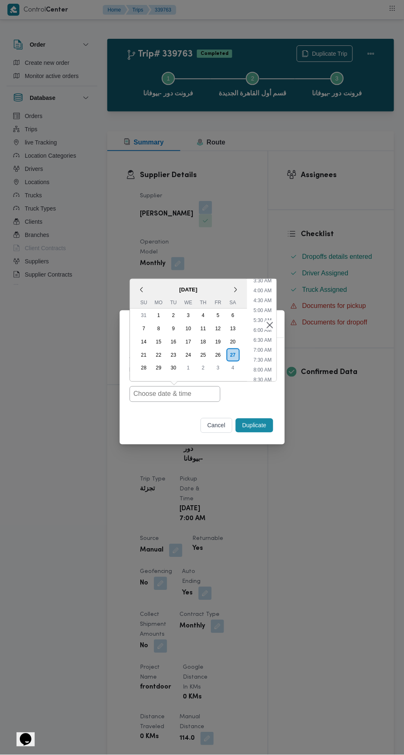
type input "[DATE] 7:00AM"
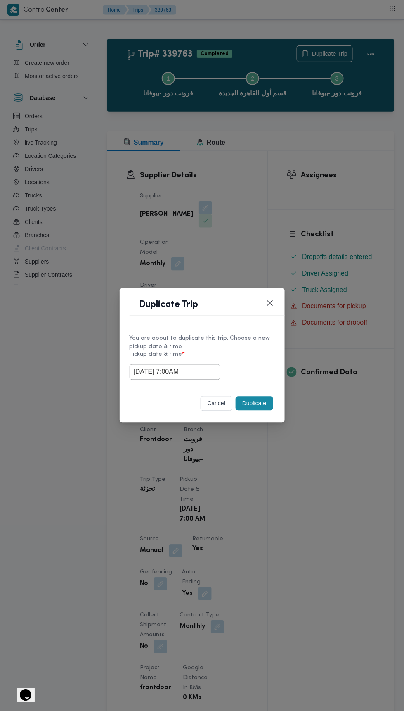
click at [315, 175] on div "Duplicate Trip You are about to duplicate this trip, Choose a new pickup date &…" at bounding box center [202, 355] width 404 height 711
click at [259, 403] on button "Duplicate" at bounding box center [254, 403] width 37 height 14
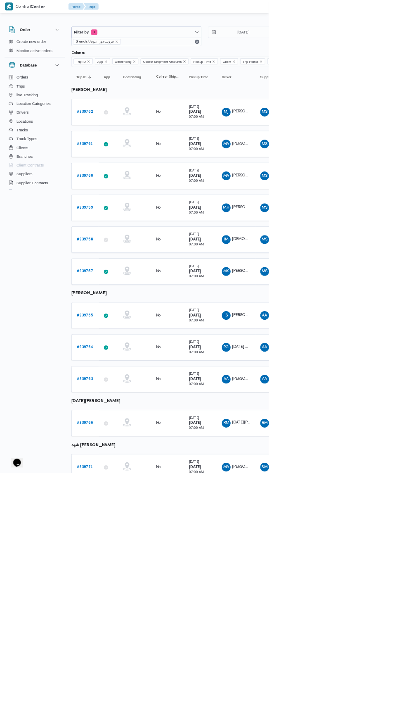
click at [127, 633] on b "# 339766" at bounding box center [127, 635] width 25 height 5
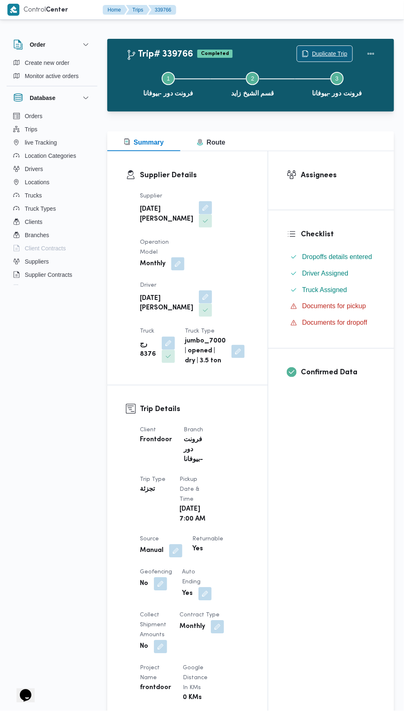
click at [328, 47] on span "Duplicate Trip" at bounding box center [324, 54] width 55 height 16
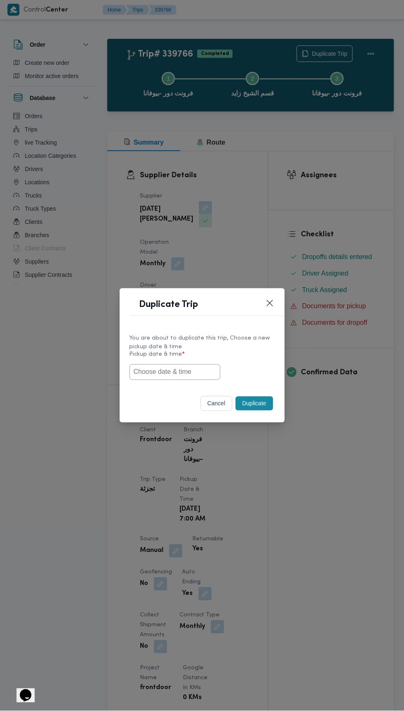
click at [191, 369] on input "text" at bounding box center [175, 372] width 91 height 16
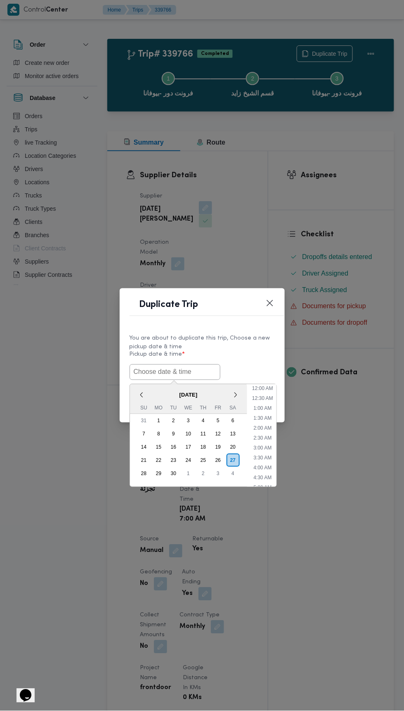
scroll to position [72, 0]
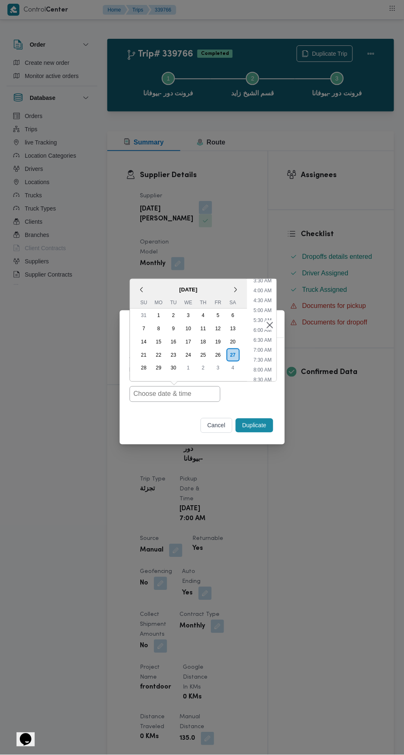
type input "[DATE] 7:00AM"
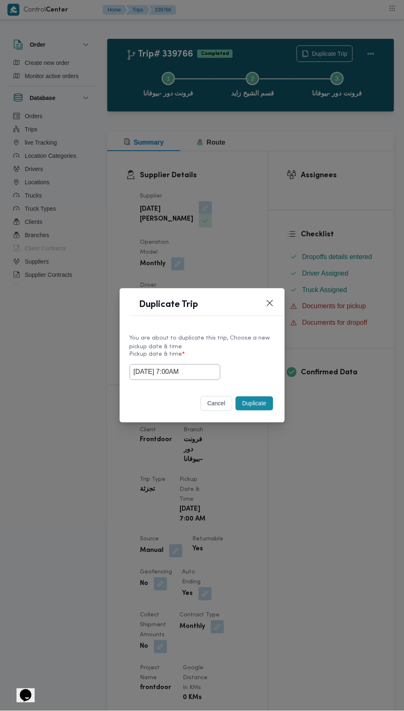
click at [360, 186] on div "Duplicate Trip You are about to duplicate this trip, Choose a new pickup date &…" at bounding box center [202, 355] width 404 height 711
click at [255, 399] on button "Duplicate" at bounding box center [254, 403] width 37 height 14
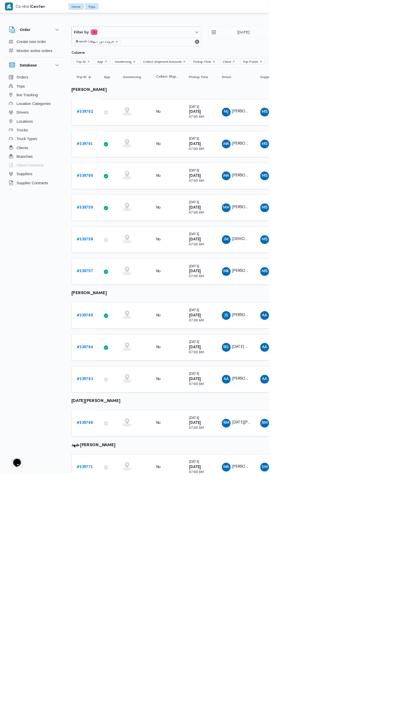
click at [129, 699] on b "# 339771" at bounding box center [127, 701] width 25 height 5
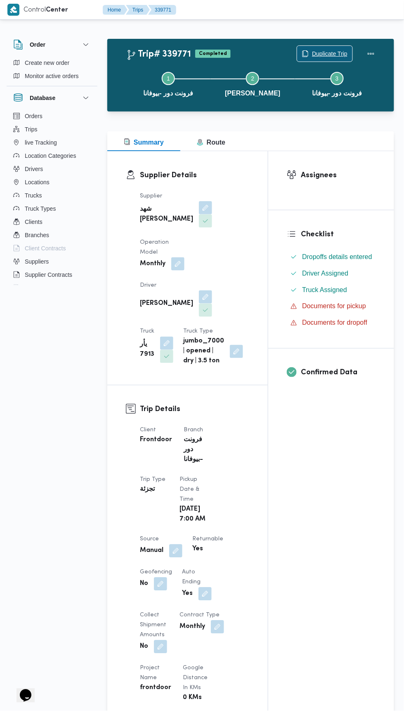
click at [332, 52] on span "Duplicate Trip" at bounding box center [330, 54] width 36 height 10
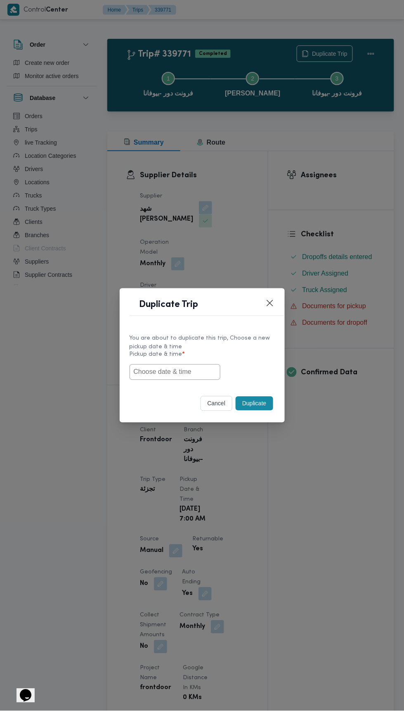
click at [201, 374] on input "text" at bounding box center [175, 372] width 91 height 16
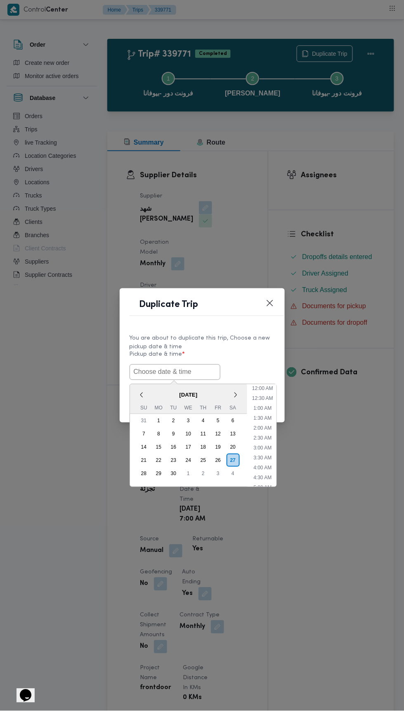
scroll to position [72, 0]
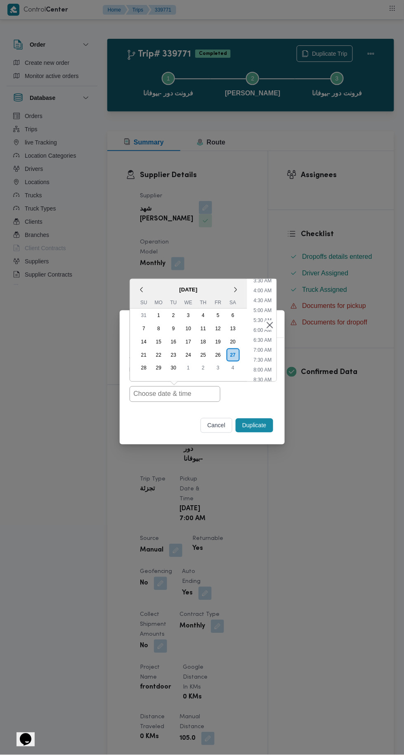
type input "[DATE] 7:00AM"
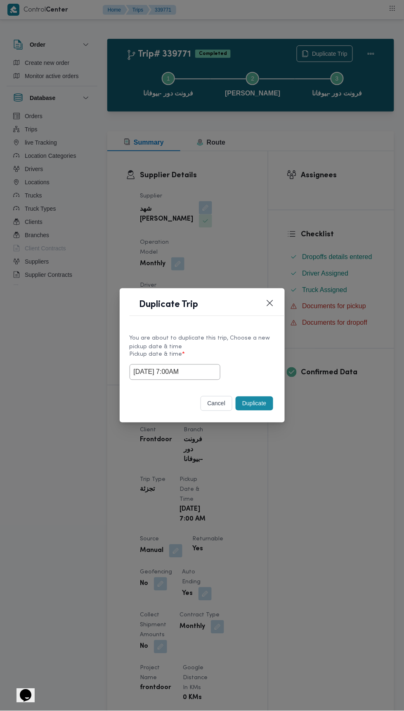
click at [358, 193] on div "Duplicate Trip You are about to duplicate this trip, Choose a new pickup date &…" at bounding box center [202, 355] width 404 height 711
click at [259, 399] on button "Duplicate" at bounding box center [254, 403] width 37 height 14
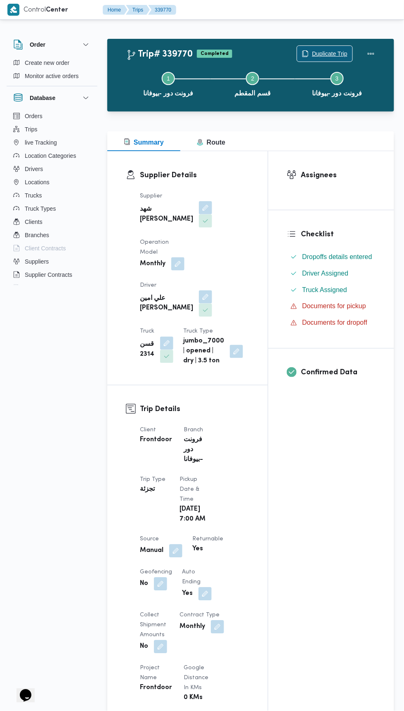
click at [317, 53] on span "Duplicate Trip" at bounding box center [330, 54] width 36 height 10
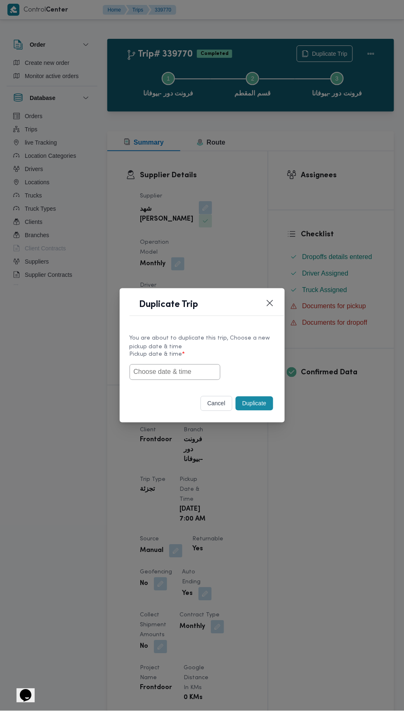
click at [186, 369] on input "text" at bounding box center [175, 372] width 91 height 16
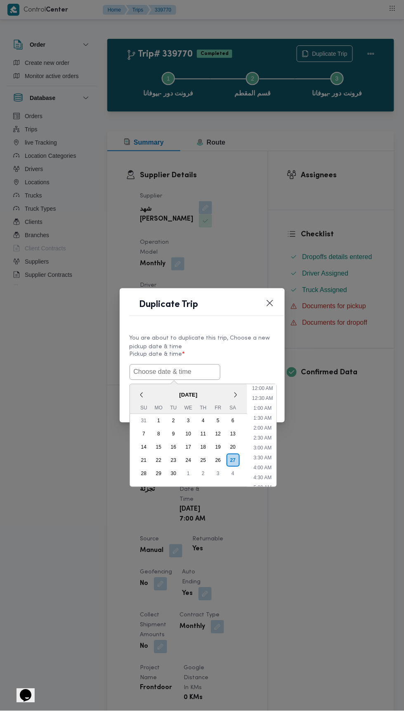
scroll to position [72, 0]
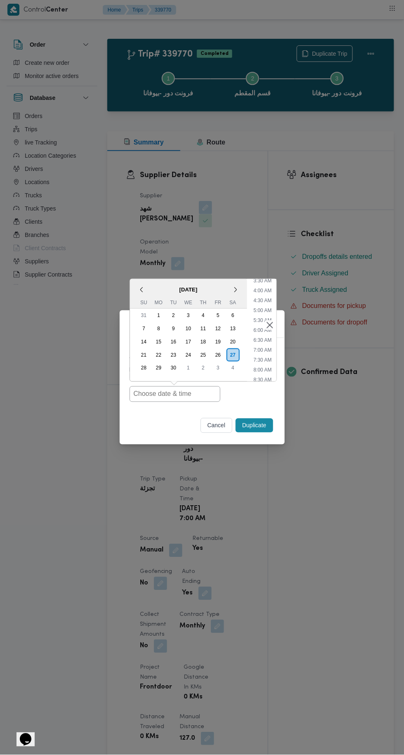
type input "[DATE] 7:00AM"
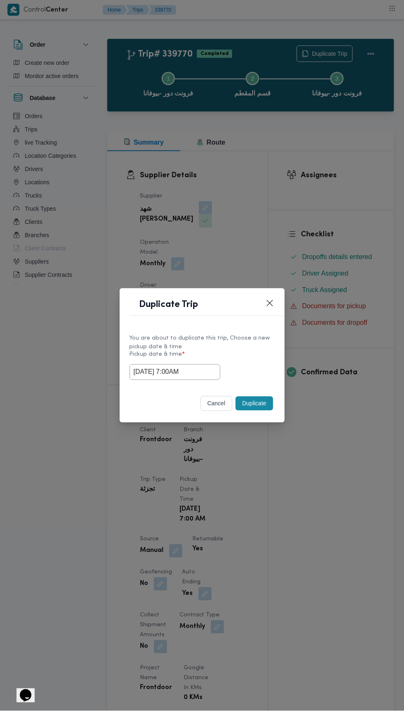
click at [371, 200] on div "Duplicate Trip You are about to duplicate this trip, Choose a new pickup date &…" at bounding box center [202, 355] width 404 height 711
click at [259, 399] on button "Duplicate" at bounding box center [254, 403] width 37 height 14
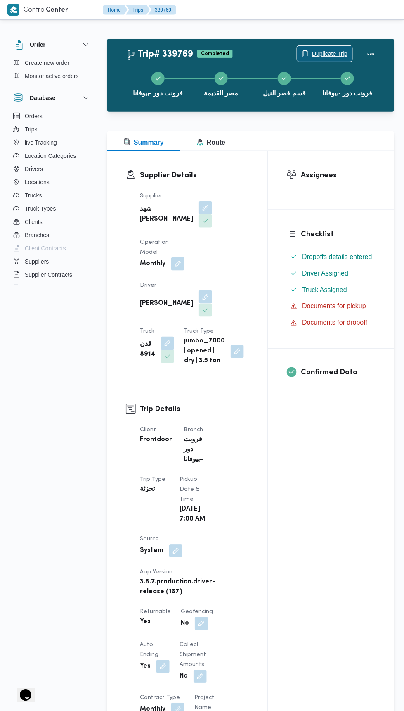
click at [328, 49] on span "Duplicate Trip" at bounding box center [330, 54] width 36 height 10
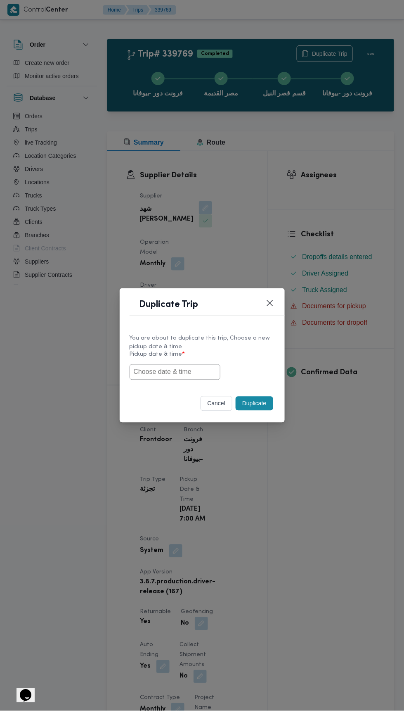
click at [186, 374] on input "text" at bounding box center [175, 372] width 91 height 16
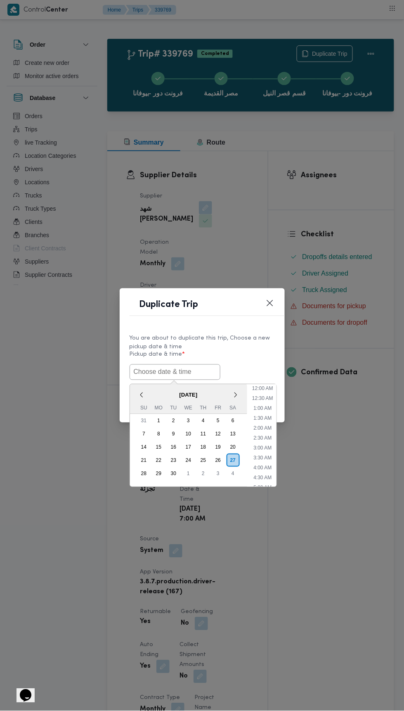
scroll to position [72, 0]
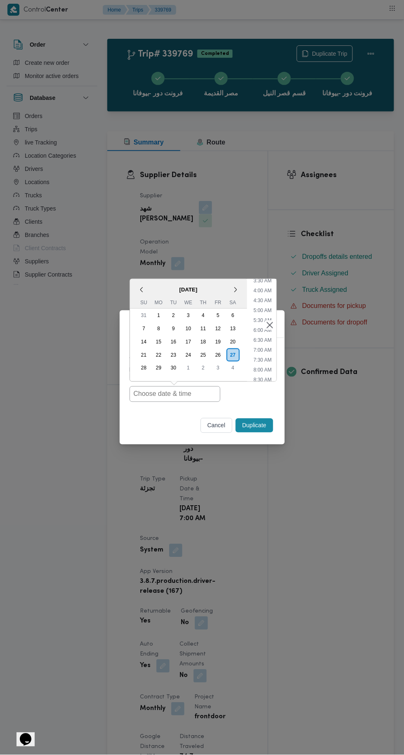
type input "[DATE] 7:00AM"
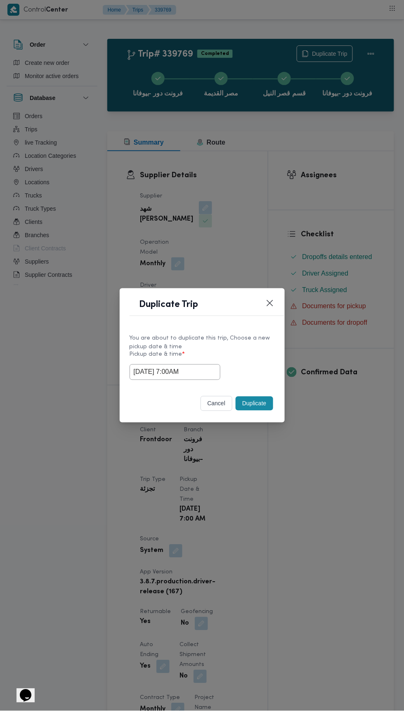
click at [387, 185] on div "Duplicate Trip You are about to duplicate this trip, Choose a new pickup date &…" at bounding box center [202, 355] width 404 height 711
click at [259, 400] on button "Duplicate" at bounding box center [254, 403] width 37 height 14
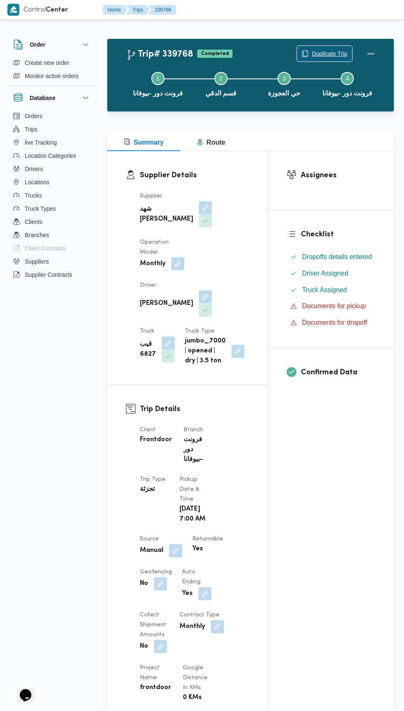
click at [326, 53] on span "Duplicate Trip" at bounding box center [330, 54] width 36 height 10
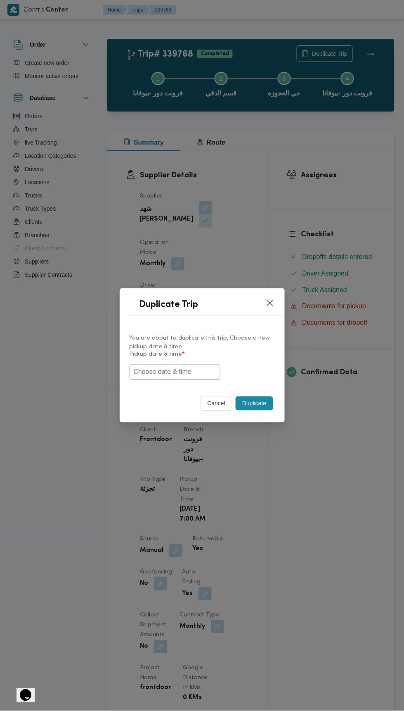
click at [187, 370] on input "text" at bounding box center [175, 372] width 91 height 16
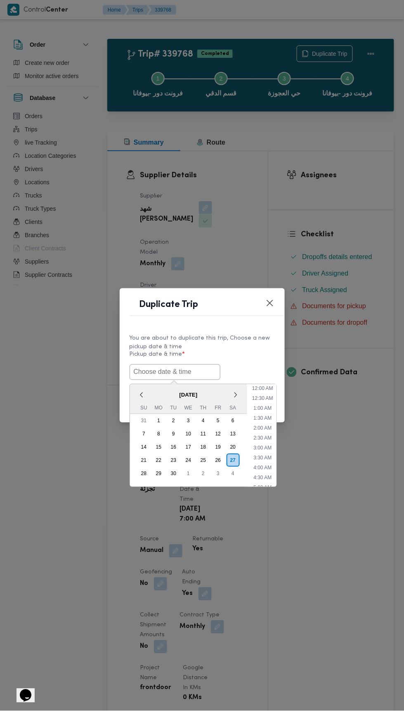
scroll to position [72, 0]
click at [189, 371] on input "text" at bounding box center [175, 372] width 91 height 16
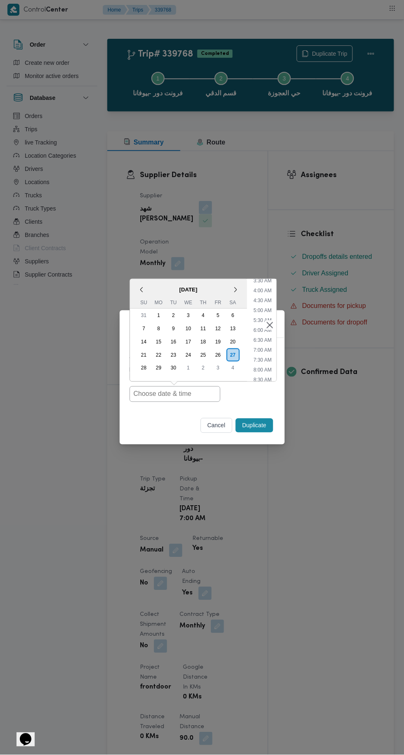
type input "[DATE] 7:00AM"
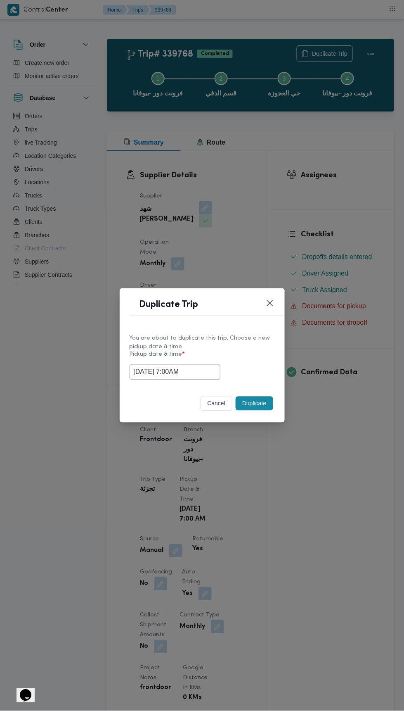
click at [387, 198] on div "Duplicate Trip You are about to duplicate this trip, Choose a new pickup date &…" at bounding box center [202, 355] width 404 height 711
click at [262, 400] on button "Duplicate" at bounding box center [254, 403] width 37 height 14
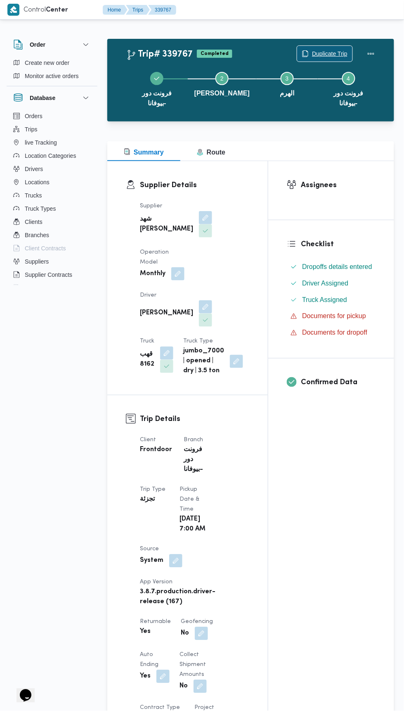
click at [336, 49] on span "Duplicate Trip" at bounding box center [330, 54] width 36 height 10
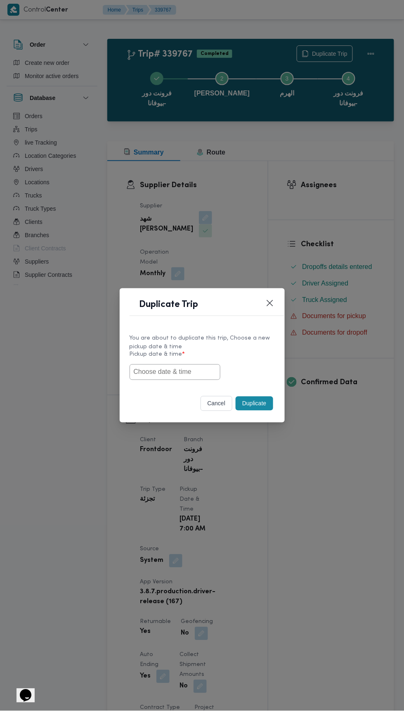
click at [201, 369] on input "text" at bounding box center [175, 372] width 91 height 16
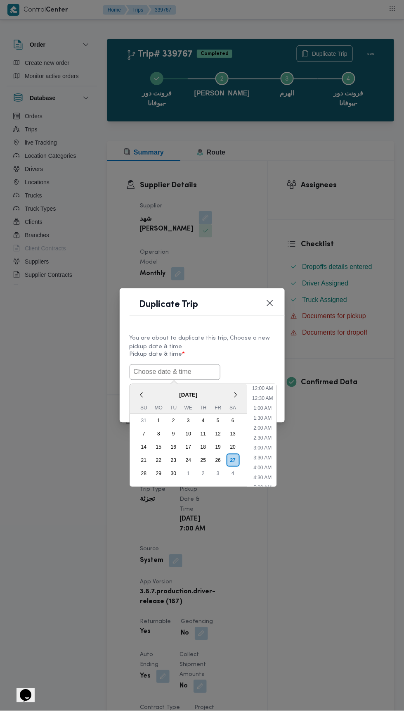
scroll to position [72, 0]
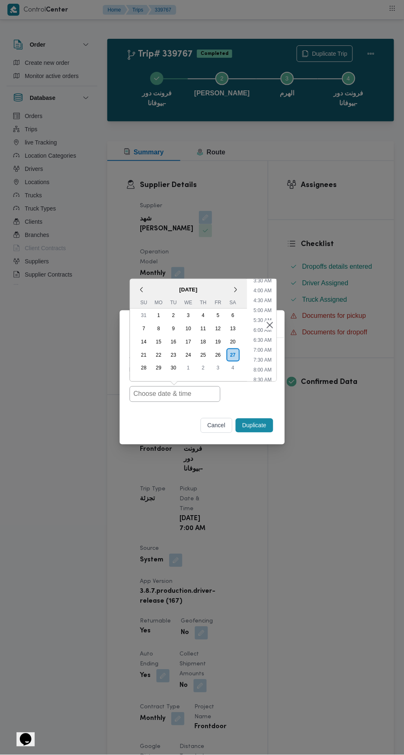
type input "[DATE] 7:00AM"
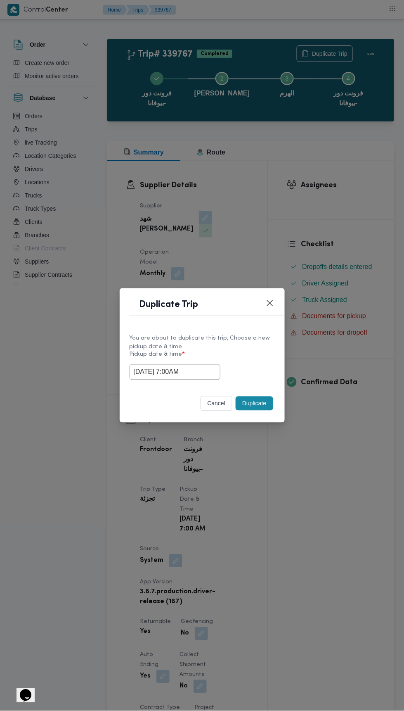
click at [382, 183] on div "Duplicate Trip You are about to duplicate this trip, Choose a new pickup date &…" at bounding box center [202, 355] width 404 height 711
click at [256, 402] on button "Duplicate" at bounding box center [254, 403] width 37 height 14
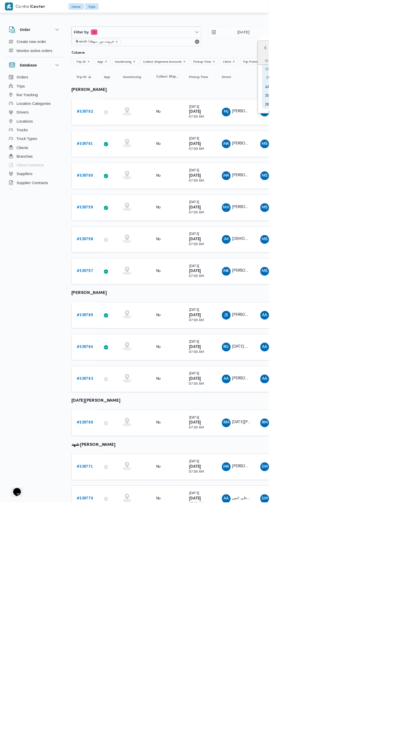
type input "[DATE]"
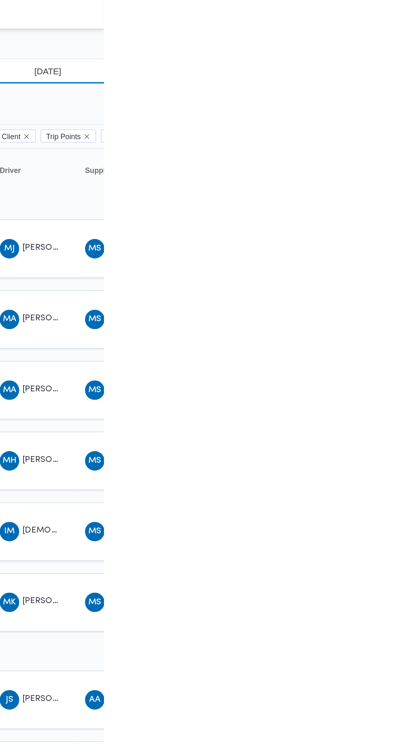
click at [367, 51] on input "[DATE]" at bounding box center [360, 48] width 94 height 17
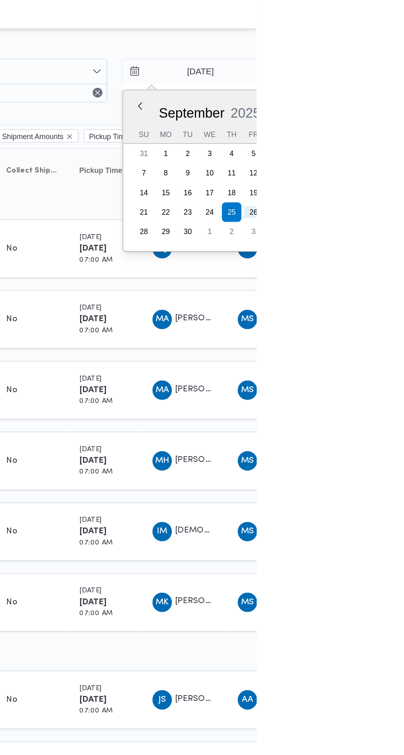
click at [404, 150] on div "September 2025 September 2025 Su Mo Tu We Th Fr Sa 31 1 2 3 4 5 6 7 8 9 10 11 1…" at bounding box center [372, 115] width 117 height 109
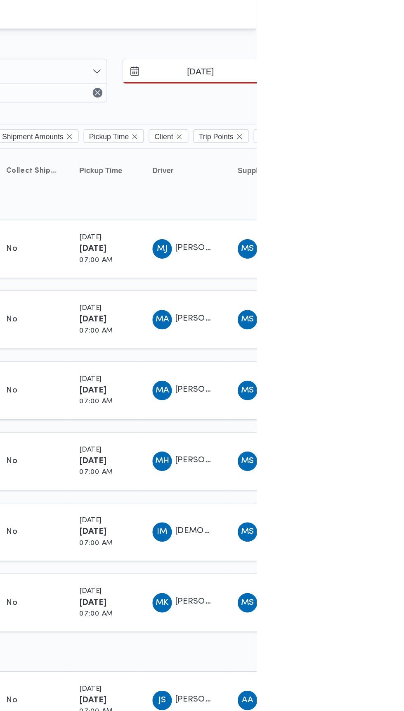
type input "[DATE]"
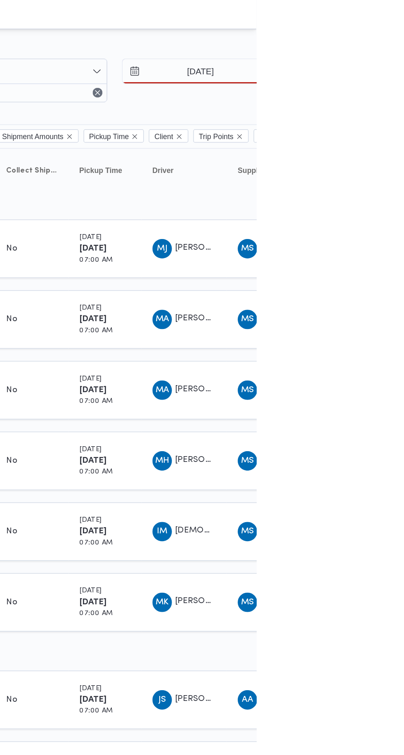
click at [404, 32] on div at bounding box center [355, 32] width 496 height 13
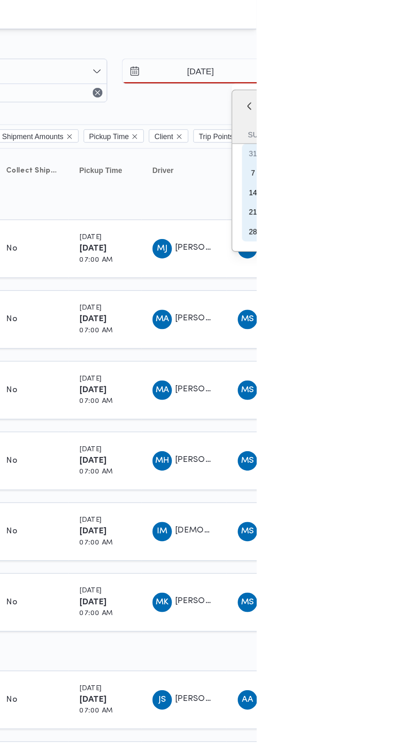
type input "[DATE]"
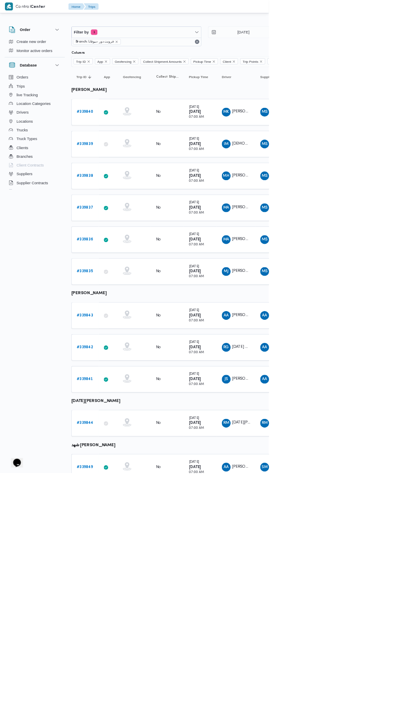
click at [264, 695] on div "No" at bounding box center [251, 702] width 41 height 14
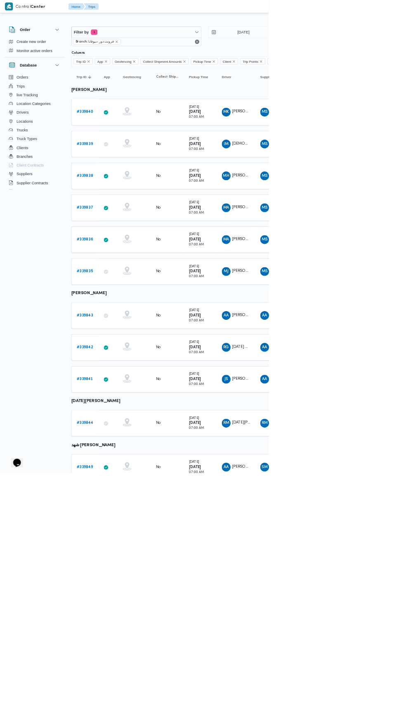
click at [283, 631] on div "Saturday 27/9/2025 07:00 AM" at bounding box center [301, 636] width 41 height 30
click at [339, 563] on span "JS" at bounding box center [340, 569] width 5 height 13
click at [355, 520] on div "Name : جمال صابر السيد محمد عبدالرحمن Id : 18129 Email : Phone Number : +201006…" at bounding box center [347, 523] width 94 height 50
click at [364, 471] on span "السيد احمد السيد ابراهيم" at bounding box center [372, 473] width 47 height 5
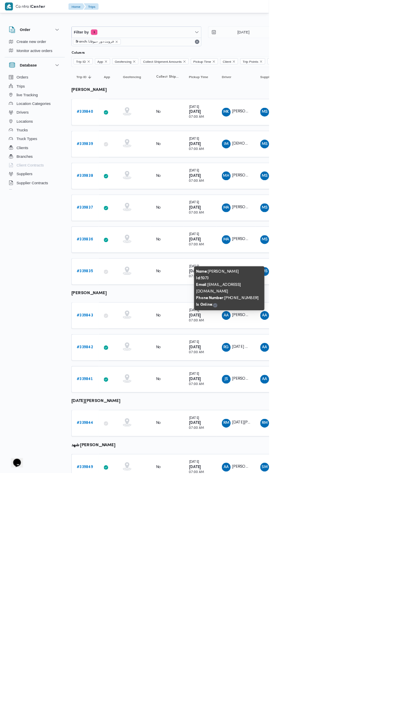
click at [392, 403] on div "Name : السيد احمد السيد ابراهيم Id : 5973 Email : 01099211458@illa.com Phone Nu…" at bounding box center [344, 432] width 99 height 59
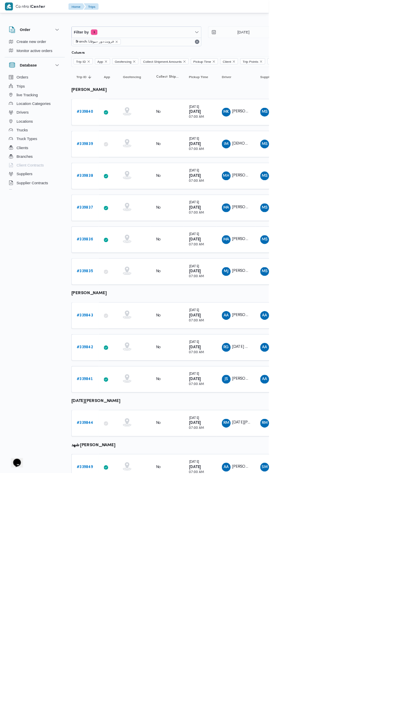
click at [396, 359] on span "MS" at bounding box center [398, 360] width 9 height 13
click at [399, 310] on span "MS" at bounding box center [398, 312] width 9 height 13
click at [398, 262] on span "MS" at bounding box center [398, 264] width 9 height 13
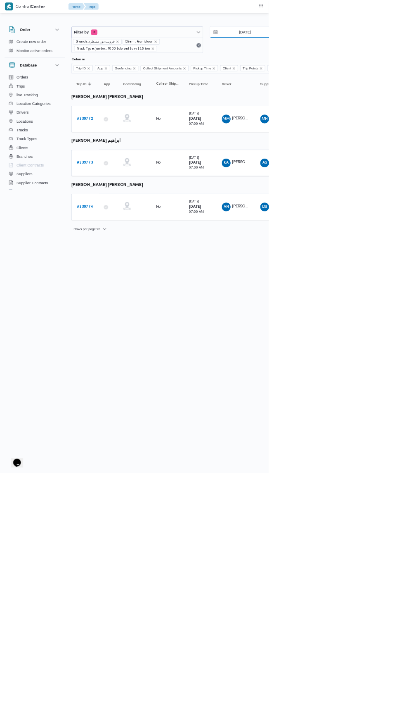
click at [378, 48] on input "[DATE]" at bounding box center [363, 48] width 94 height 17
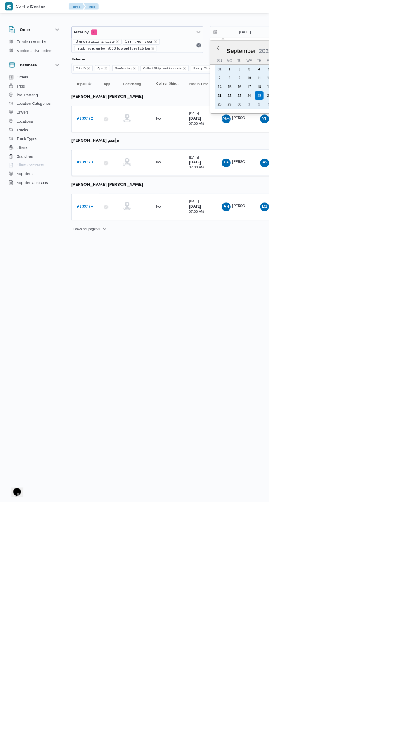
click at [364, 137] on div "23" at bounding box center [360, 143] width 13 height 13
type input "[DATE]"
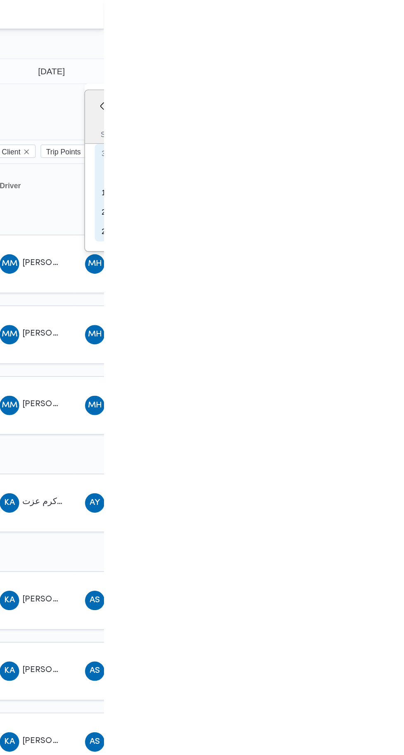
type input "[DATE]"
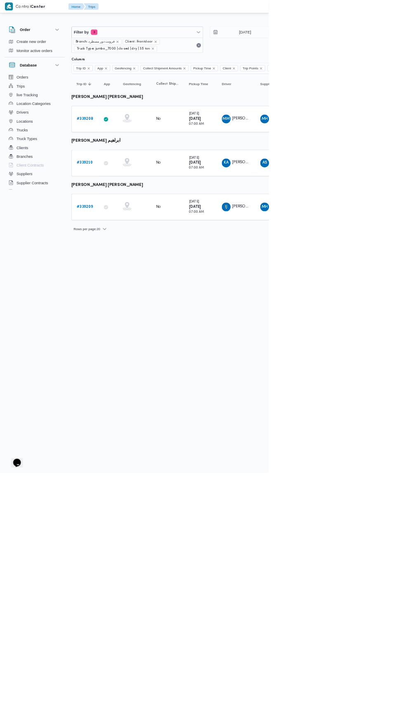
click at [126, 174] on link "# 339208" at bounding box center [127, 179] width 25 height 10
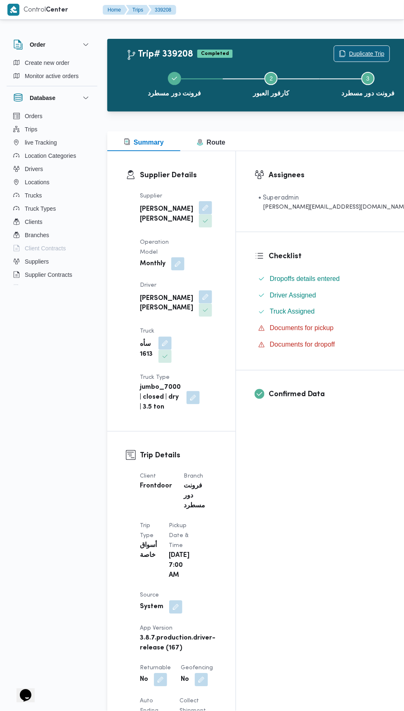
click at [349, 50] on span "Duplicate Trip" at bounding box center [367, 54] width 36 height 10
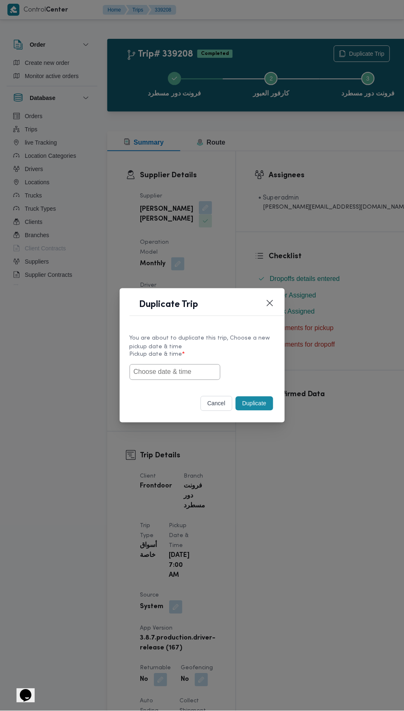
click at [189, 371] on input "text" at bounding box center [175, 372] width 91 height 16
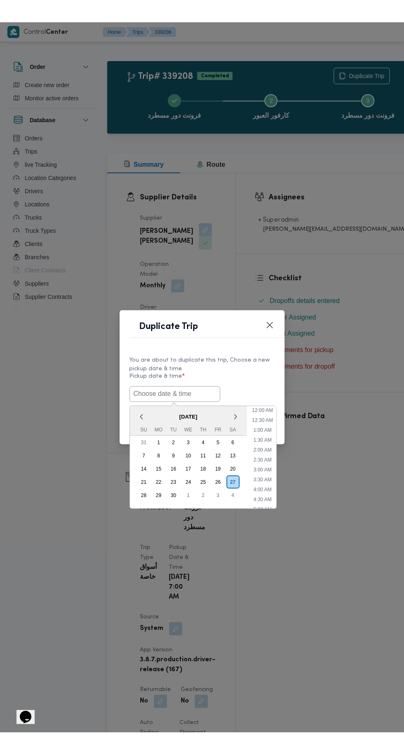
scroll to position [72, 0]
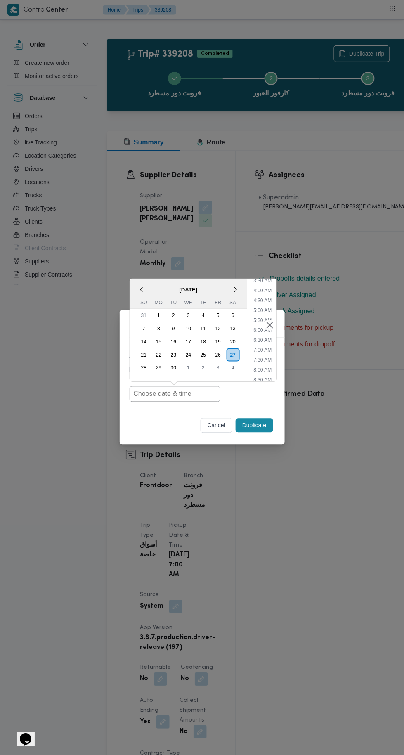
type input "27/09/2025 7:00AM"
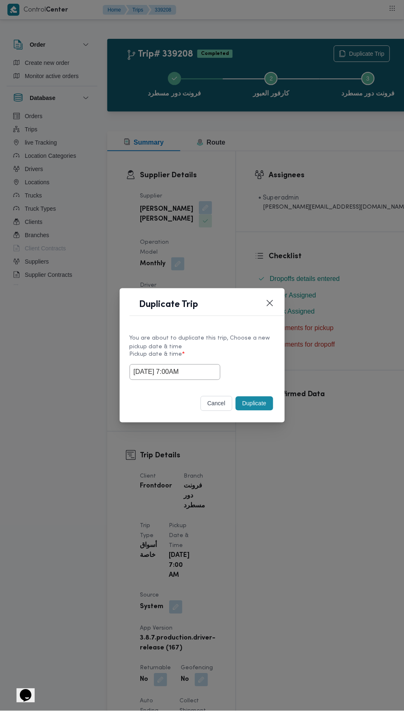
click at [353, 179] on div "Duplicate Trip You are about to duplicate this trip, Choose a new pickup date &…" at bounding box center [202, 355] width 404 height 711
click at [262, 397] on button "Duplicate" at bounding box center [254, 403] width 37 height 14
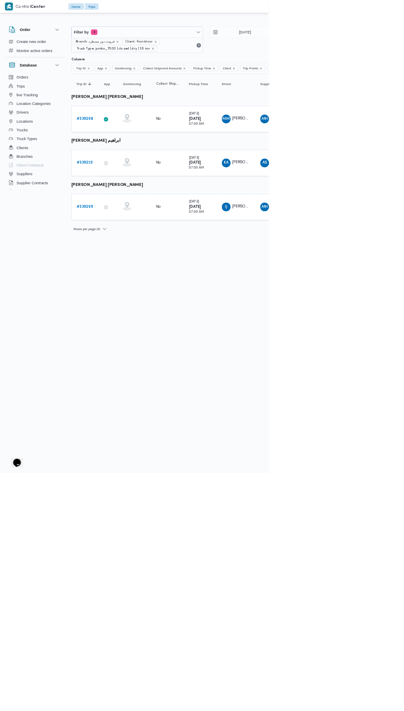
click at [129, 243] on b "# 339210" at bounding box center [127, 244] width 24 height 5
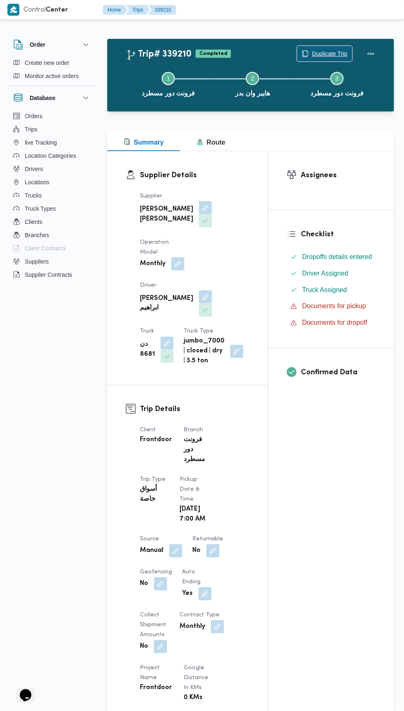
click at [323, 52] on span "Duplicate Trip" at bounding box center [330, 54] width 36 height 10
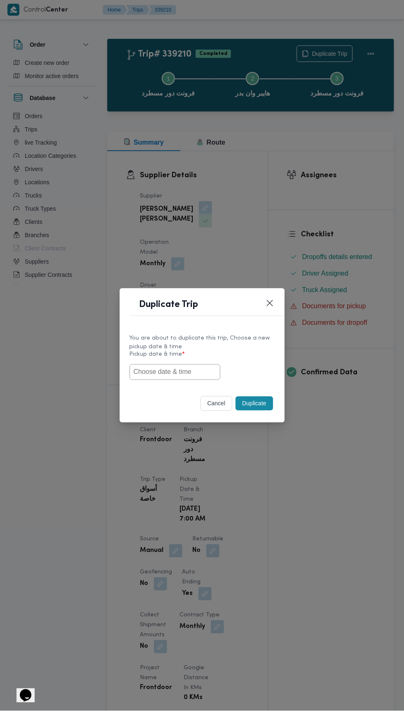
click at [197, 374] on input "text" at bounding box center [175, 372] width 91 height 16
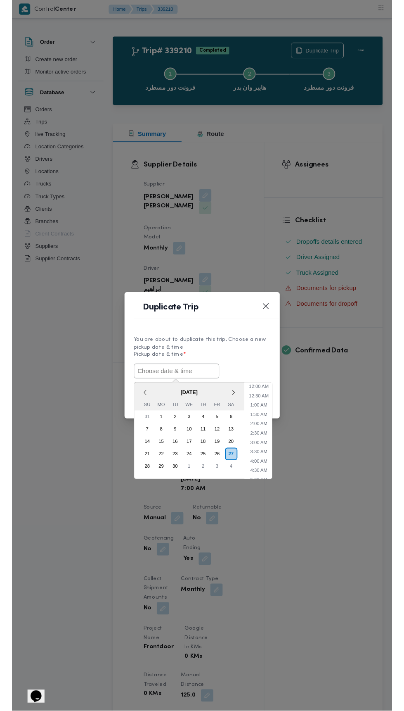
scroll to position [72, 0]
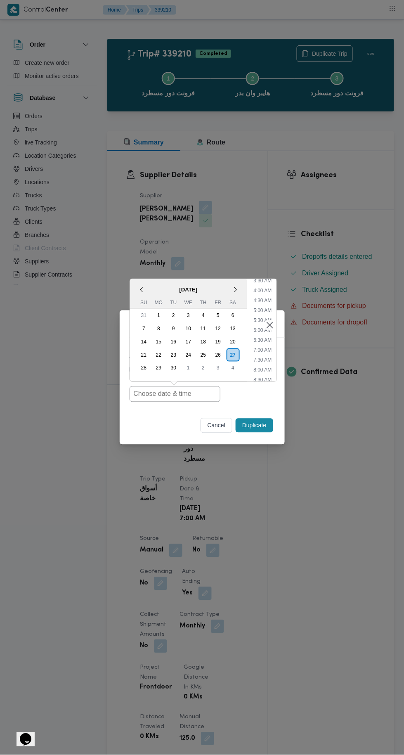
type input "27/09/2025 7:00AM"
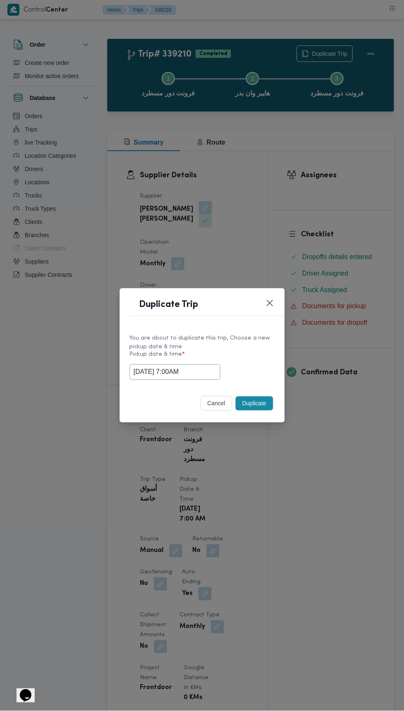
click at [362, 199] on div "Duplicate Trip You are about to duplicate this trip, Choose a new pickup date &…" at bounding box center [202, 355] width 404 height 711
click at [259, 400] on button "Duplicate" at bounding box center [254, 403] width 37 height 14
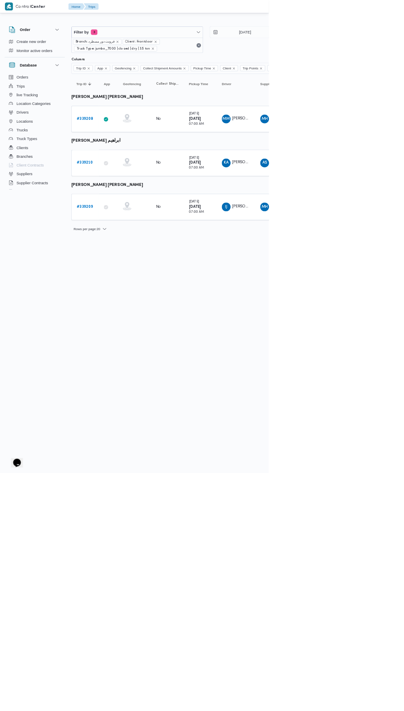
click at [131, 308] on b "# 339209" at bounding box center [127, 310] width 24 height 5
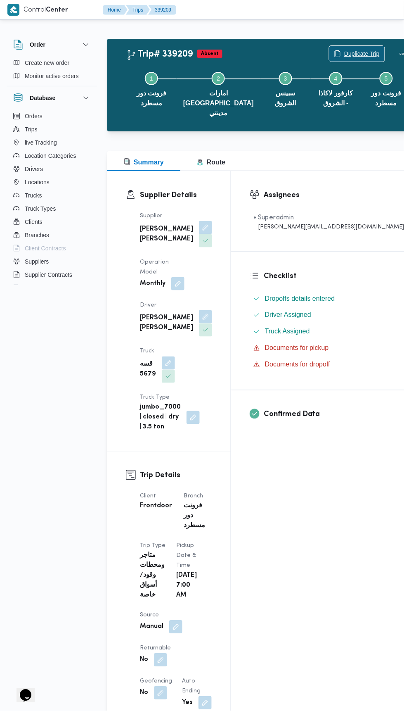
click at [344, 54] on span "Duplicate Trip" at bounding box center [362, 54] width 36 height 10
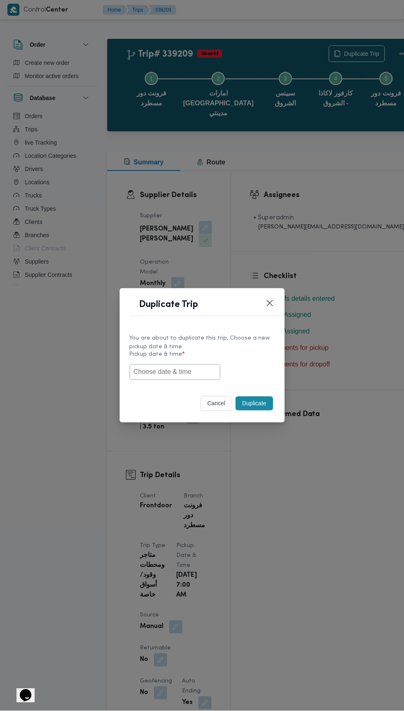
click at [194, 374] on input "text" at bounding box center [175, 372] width 91 height 16
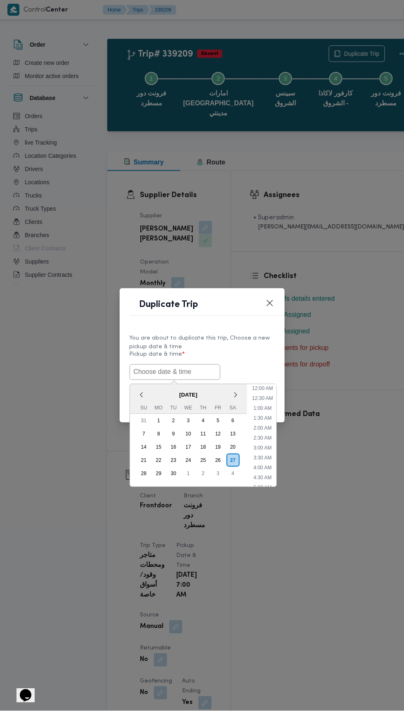
scroll to position [72, 0]
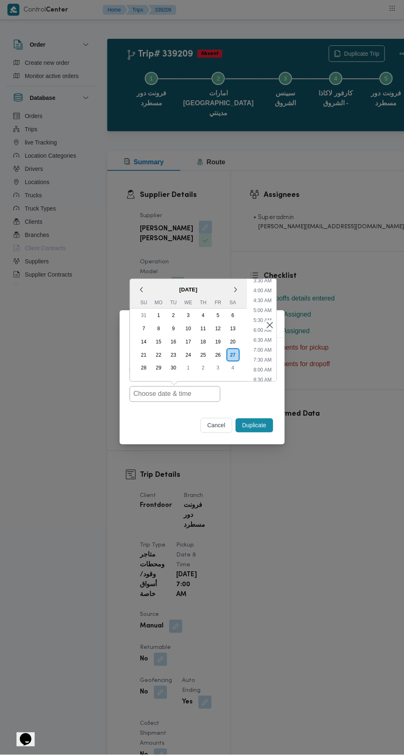
type input "27/09/2025 7:00AM"
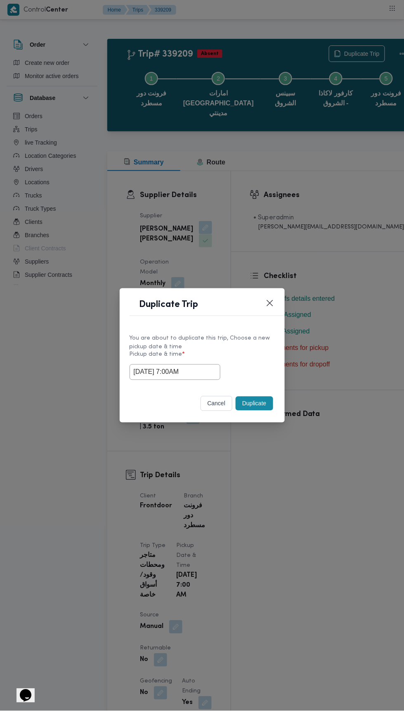
click at [360, 225] on div "Duplicate Trip You are about to duplicate this trip, Choose a new pickup date &…" at bounding box center [202, 355] width 404 height 711
click at [255, 403] on button "Duplicate" at bounding box center [254, 403] width 37 height 14
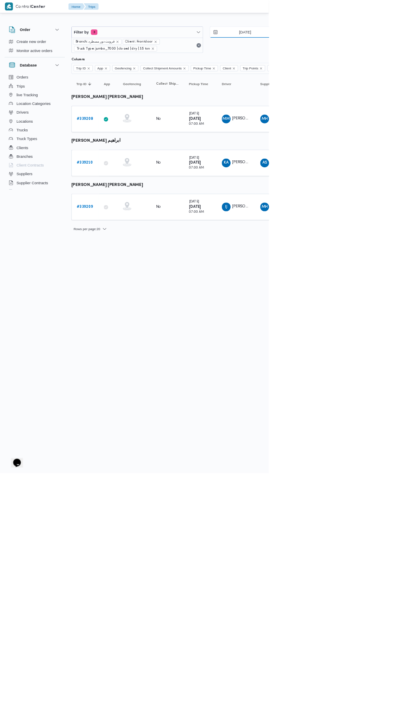
click at [367, 48] on input "23/9/2025" at bounding box center [363, 48] width 94 height 17
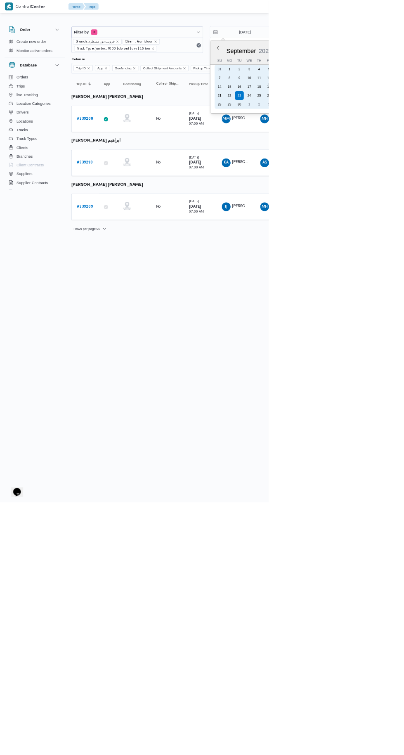
type input "27/9/2025"
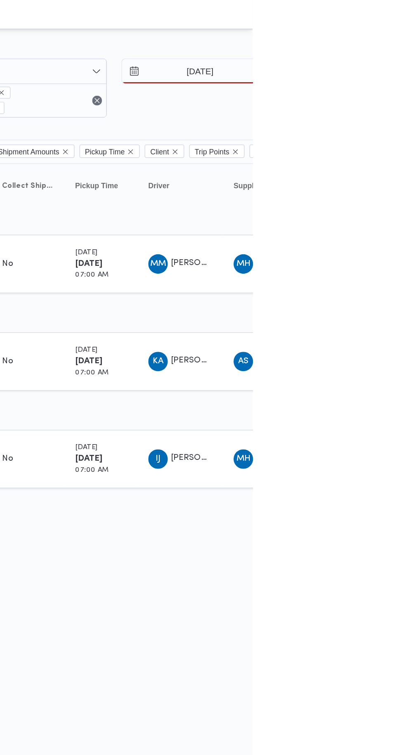
click at [404, 28] on div at bounding box center [355, 32] width 496 height 13
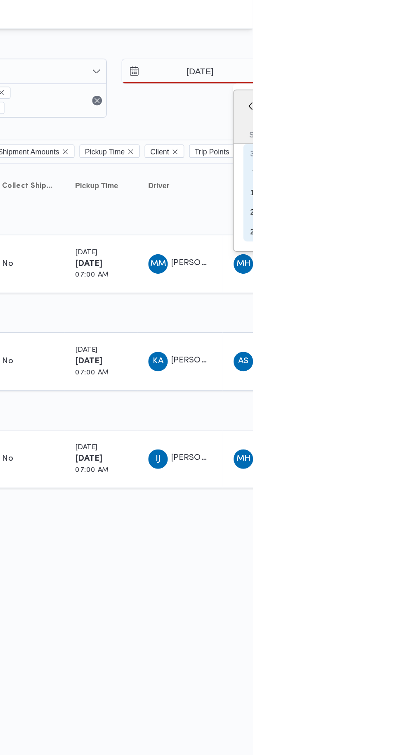
type input "27/9/2025"
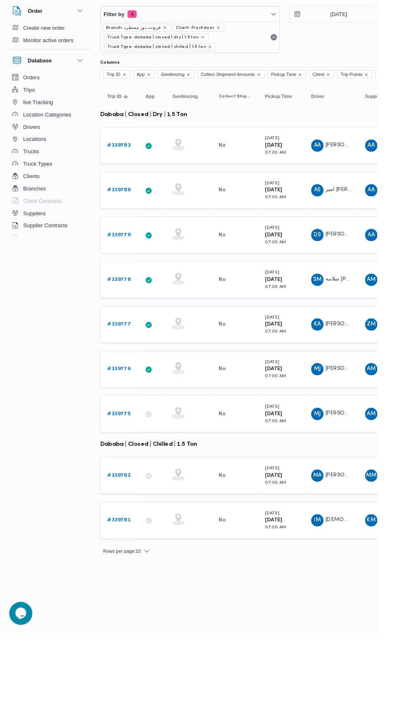
click at [134, 474] on b "# 339775" at bounding box center [127, 476] width 25 height 5
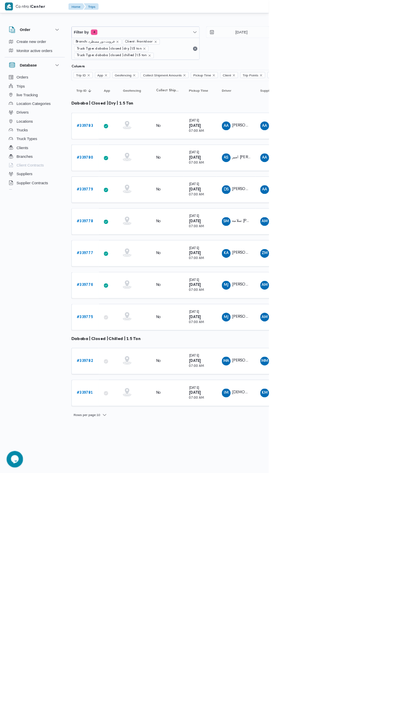
click at [127, 187] on b "# 339783" at bounding box center [127, 188] width 25 height 5
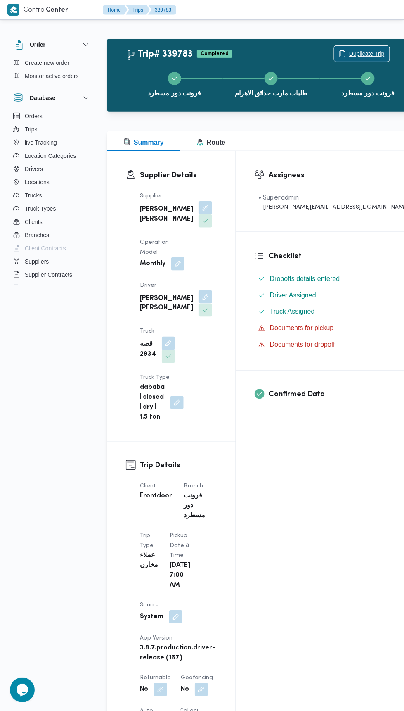
click at [349, 53] on span "Duplicate Trip" at bounding box center [367, 54] width 36 height 10
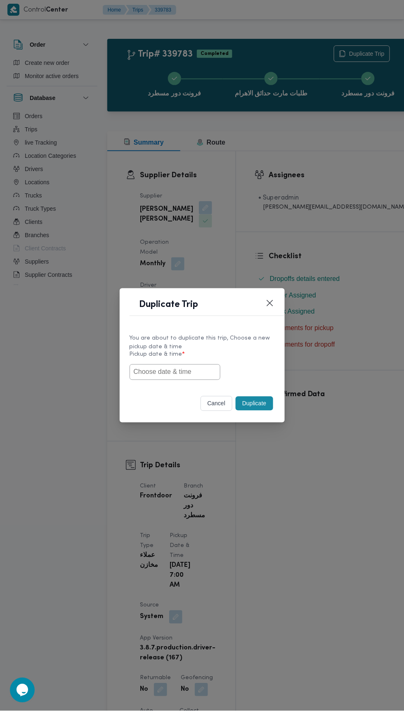
click at [192, 370] on input "text" at bounding box center [175, 372] width 91 height 16
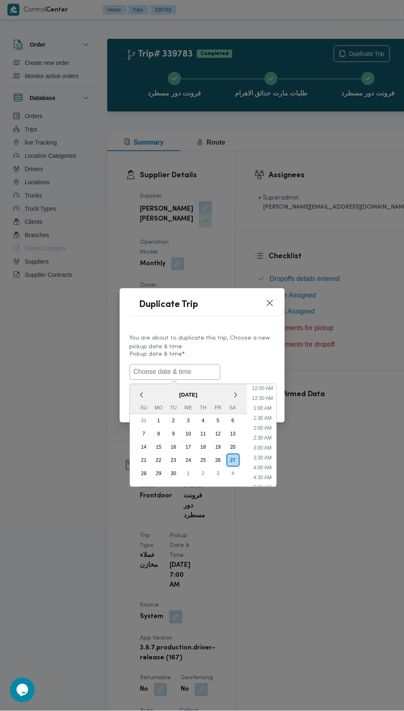
scroll to position [72, 0]
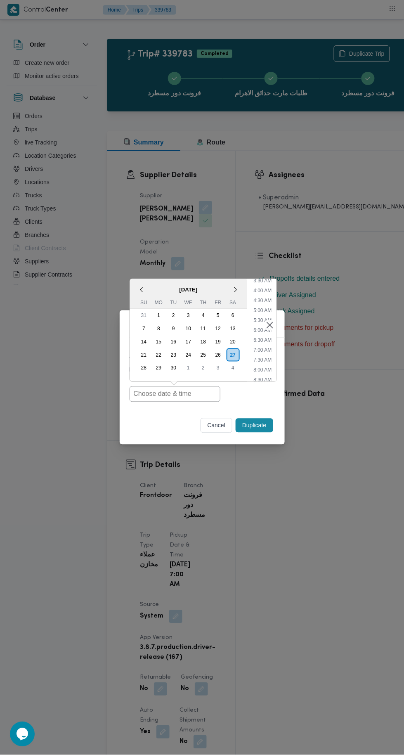
type input "[DATE] 7:00AM"
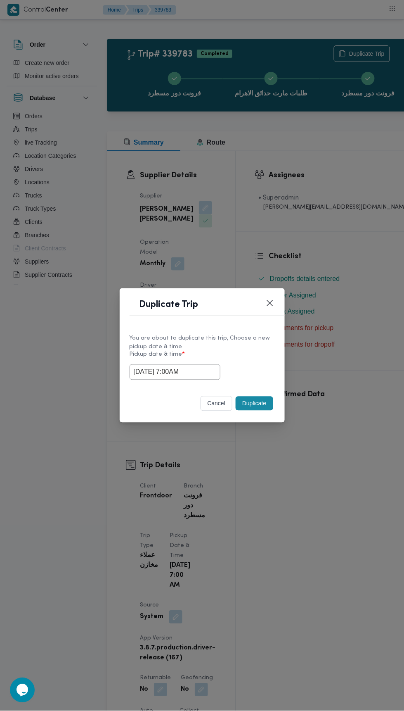
click at [381, 197] on div "Duplicate Trip You are about to duplicate this trip, Choose a new pickup date &…" at bounding box center [202, 355] width 404 height 711
click at [263, 406] on button "Duplicate" at bounding box center [254, 403] width 37 height 14
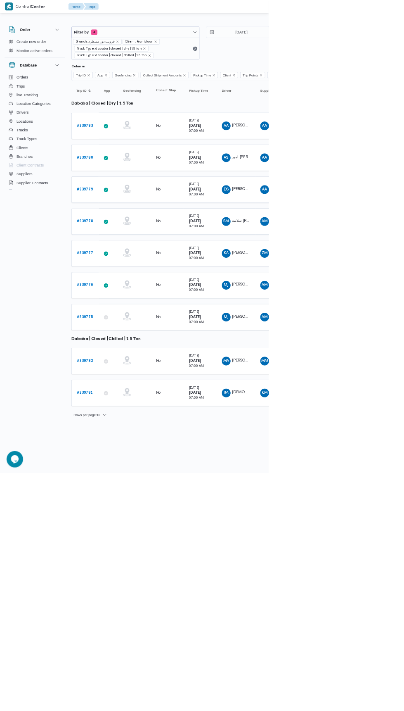
click at [133, 235] on b "# 339780" at bounding box center [127, 236] width 25 height 5
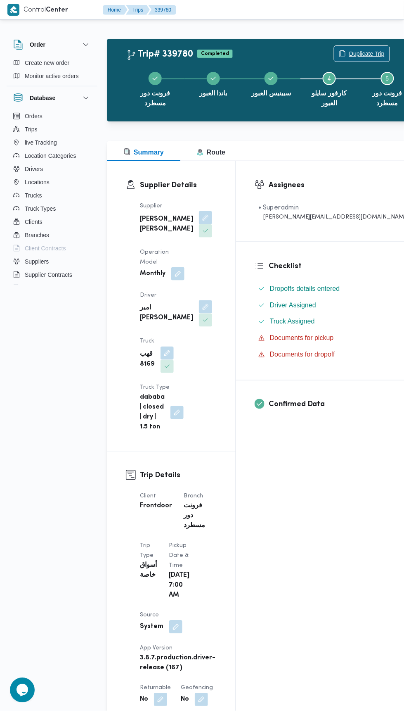
click at [335, 48] on span "Duplicate Trip" at bounding box center [362, 54] width 55 height 16
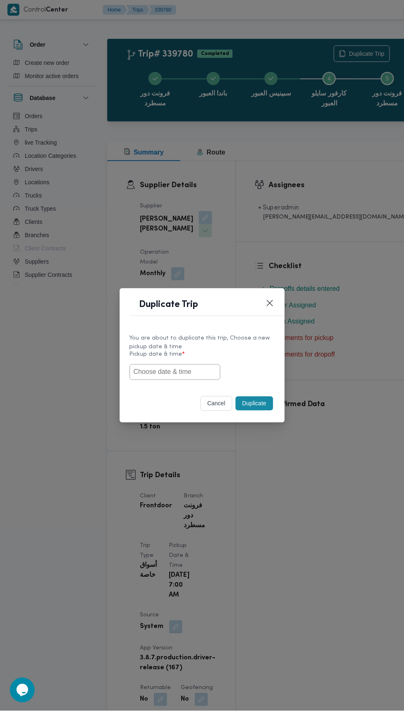
click at [180, 371] on input "text" at bounding box center [175, 372] width 91 height 16
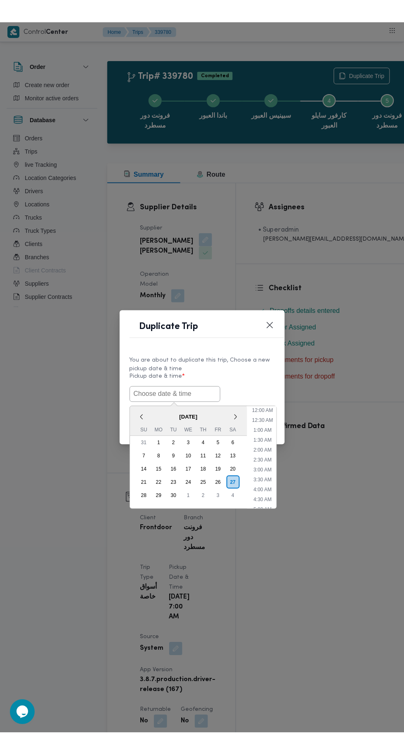
scroll to position [72, 0]
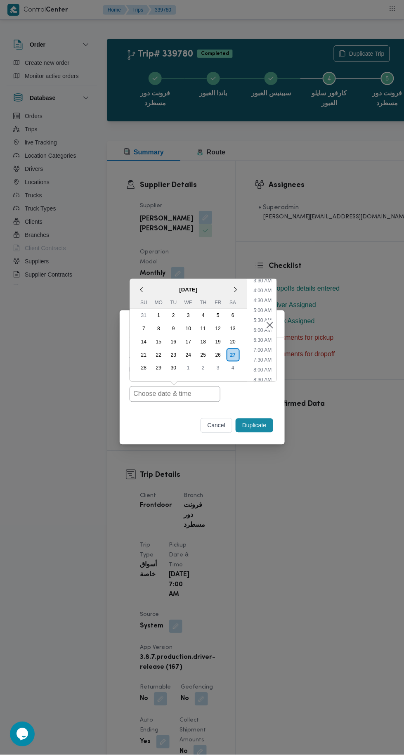
type input "[DATE] 7:00AM"
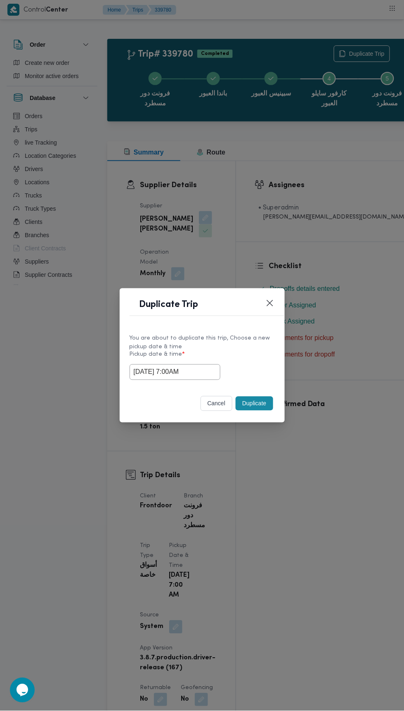
click at [380, 165] on div "Duplicate Trip You are about to duplicate this trip, Choose a new pickup date &…" at bounding box center [202, 355] width 404 height 711
click at [262, 400] on button "Duplicate" at bounding box center [254, 403] width 37 height 14
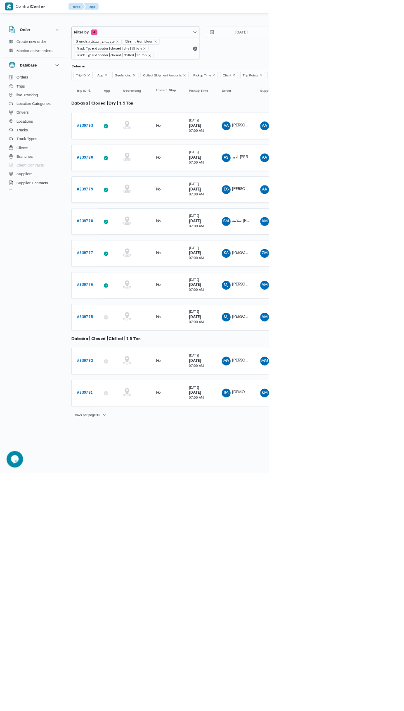
click at [131, 282] on b "# 339779" at bounding box center [127, 284] width 25 height 5
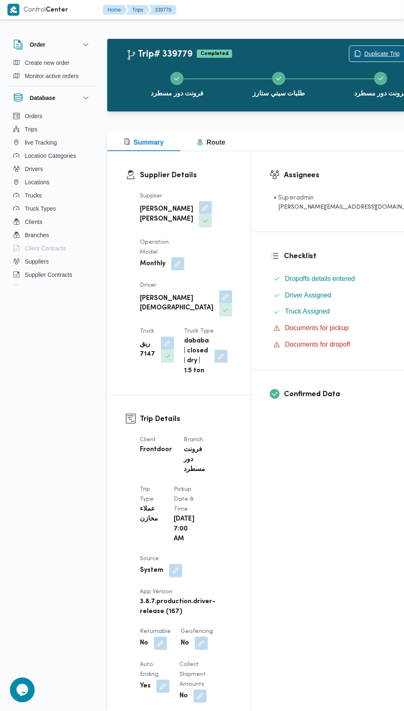
click at [365, 50] on span "Duplicate Trip" at bounding box center [383, 54] width 36 height 10
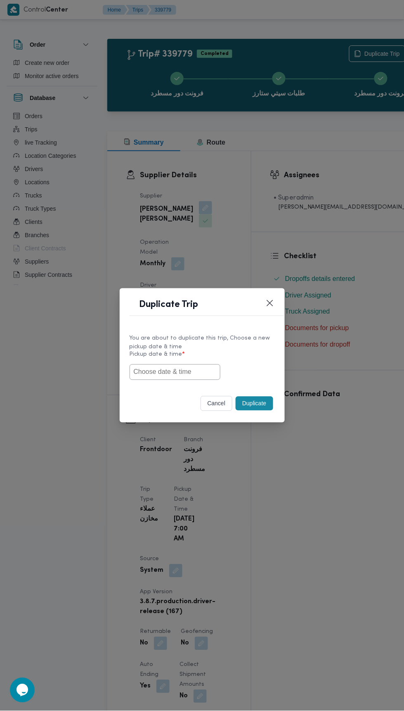
click at [172, 369] on input "text" at bounding box center [175, 372] width 91 height 16
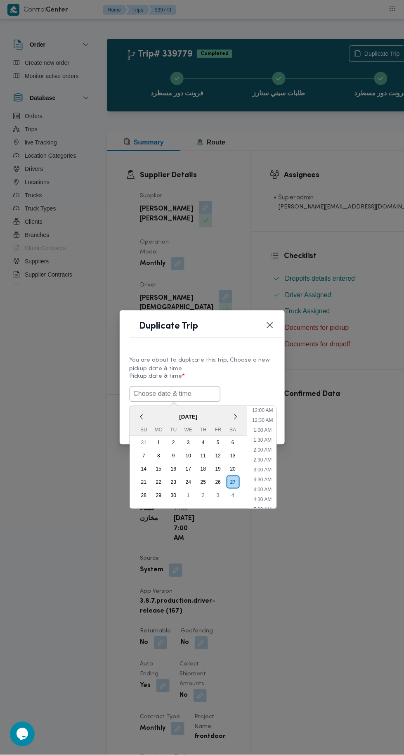
scroll to position [72, 0]
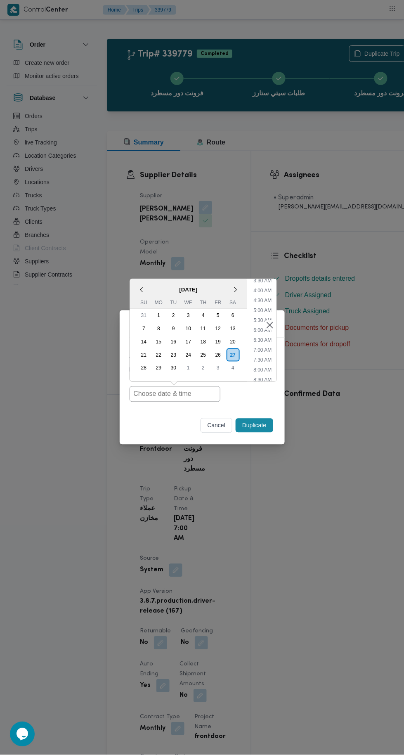
type input "[DATE] 7:00AM"
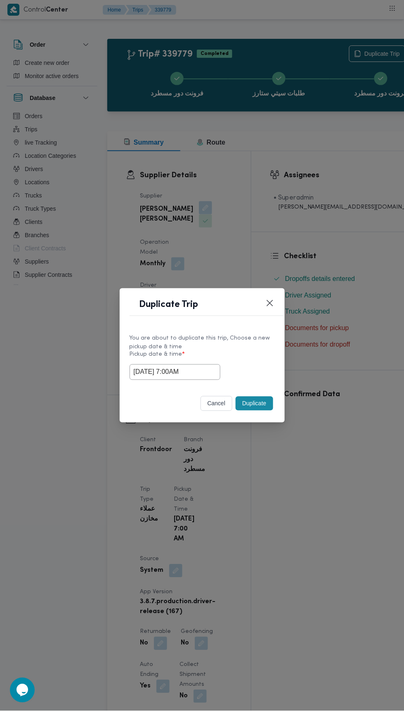
click at [370, 167] on div "Duplicate Trip You are about to duplicate this trip, Choose a new pickup date &…" at bounding box center [202, 355] width 404 height 711
click at [259, 386] on div "You are about to duplicate this trip, Choose a new pickup date & time Pickup da…" at bounding box center [202, 357] width 165 height 62
click at [259, 401] on button "Duplicate" at bounding box center [254, 403] width 37 height 14
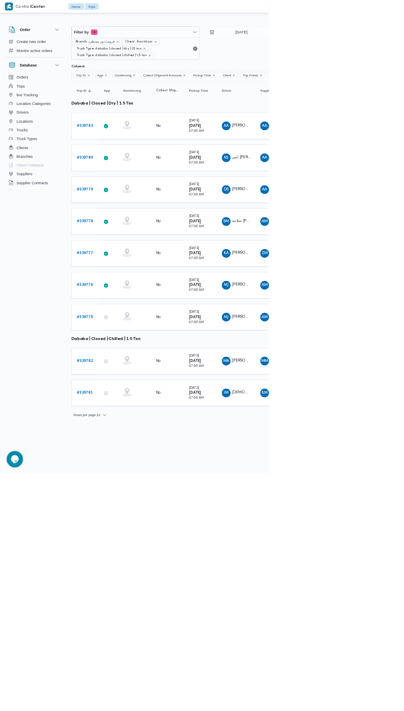
click at [138, 330] on b "# 339778" at bounding box center [127, 332] width 25 height 5
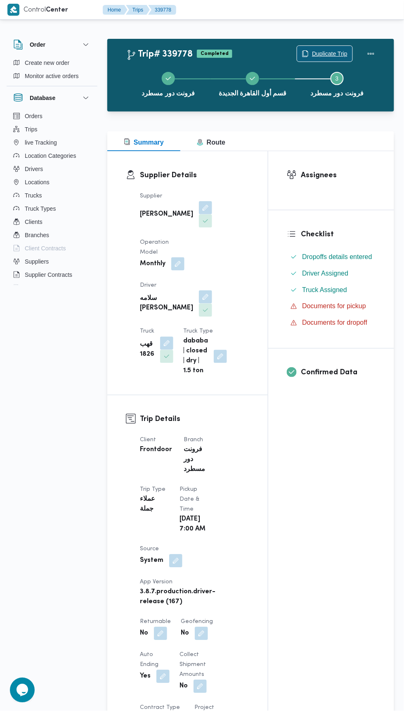
click at [325, 53] on span "Duplicate Trip" at bounding box center [330, 54] width 36 height 10
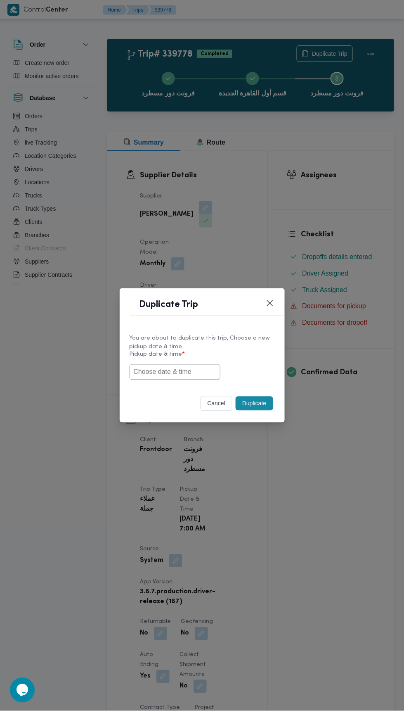
click at [203, 370] on input "text" at bounding box center [175, 372] width 91 height 16
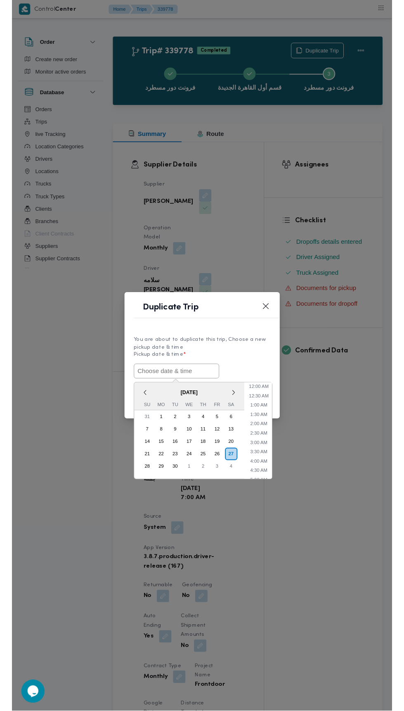
scroll to position [72, 0]
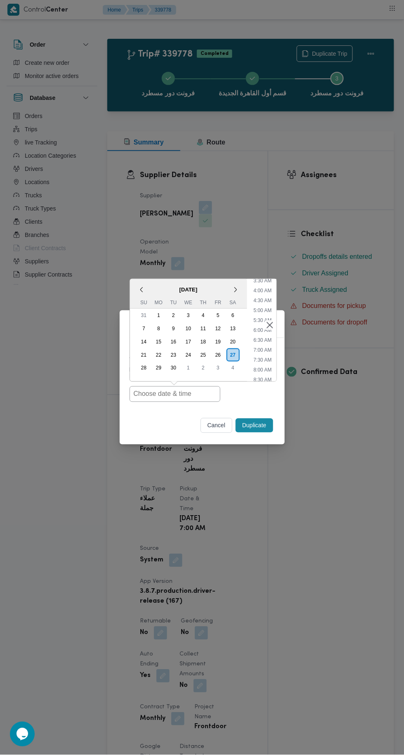
type input "[DATE] 7:00AM"
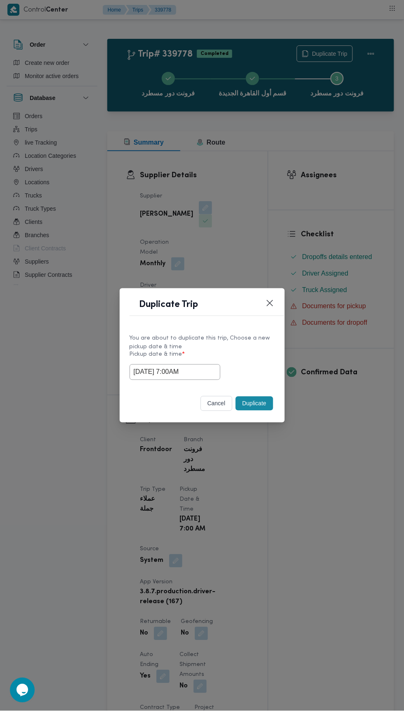
click at [373, 183] on div "Duplicate Trip You are about to duplicate this trip, Choose a new pickup date &…" at bounding box center [202, 355] width 404 height 711
click at [258, 403] on button "Duplicate" at bounding box center [254, 403] width 37 height 14
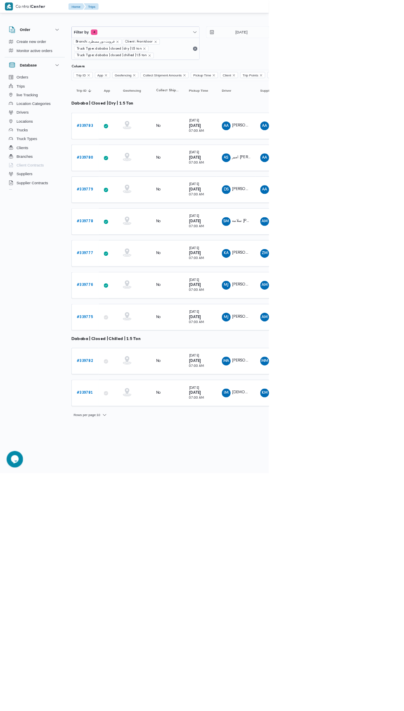
click at [128, 378] on b "# 339777" at bounding box center [127, 380] width 25 height 5
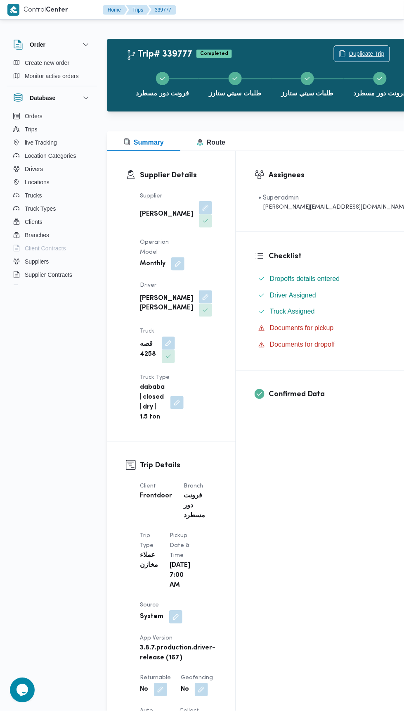
click at [349, 53] on span "Duplicate Trip" at bounding box center [367, 54] width 36 height 10
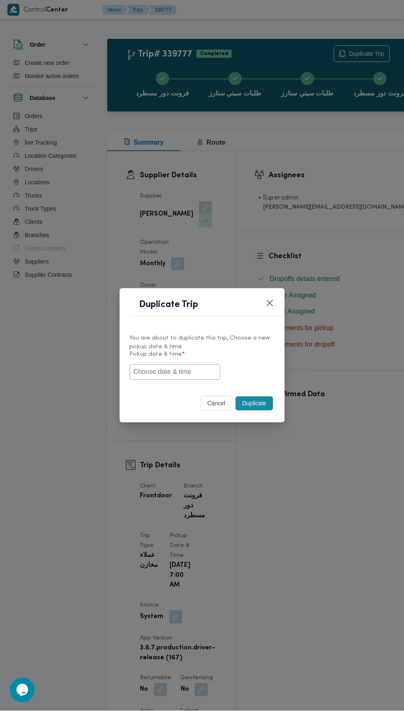
click at [196, 371] on input "text" at bounding box center [175, 372] width 91 height 16
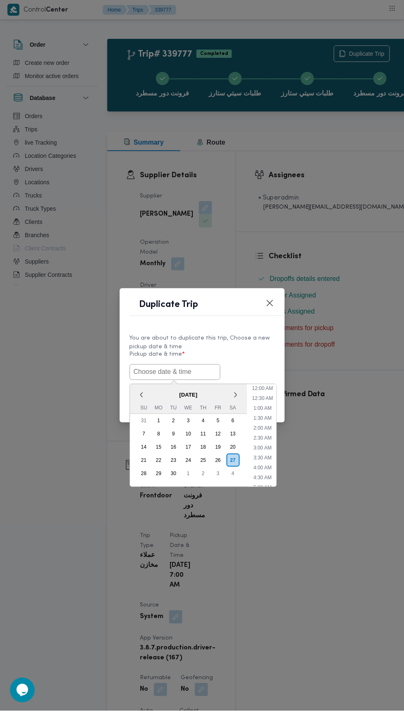
scroll to position [72, 0]
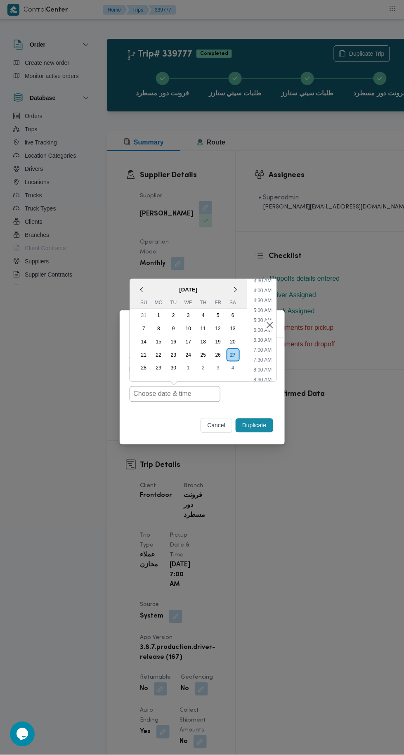
type input "[DATE] 7:00AM"
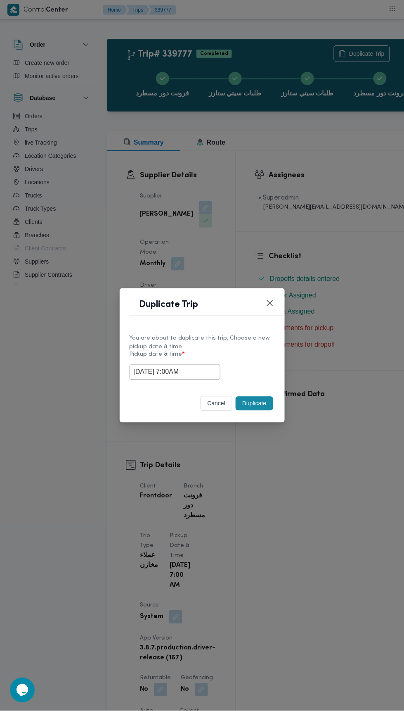
click at [379, 153] on div "Duplicate Trip You are about to duplicate this trip, Choose a new pickup date &…" at bounding box center [202, 355] width 404 height 711
click at [256, 404] on button "Duplicate" at bounding box center [254, 403] width 37 height 14
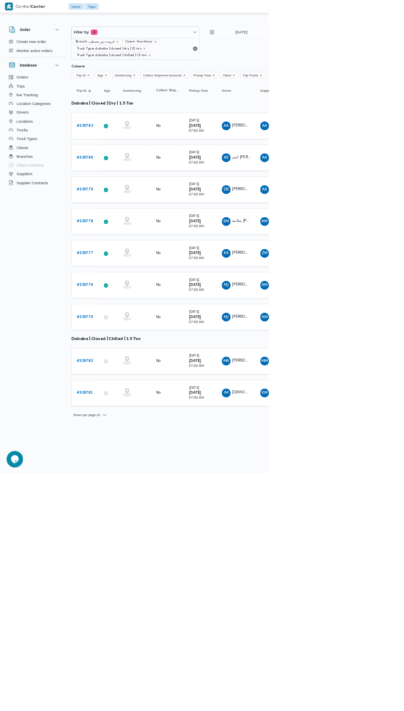
click at [131, 426] on b "# 339776" at bounding box center [127, 428] width 25 height 5
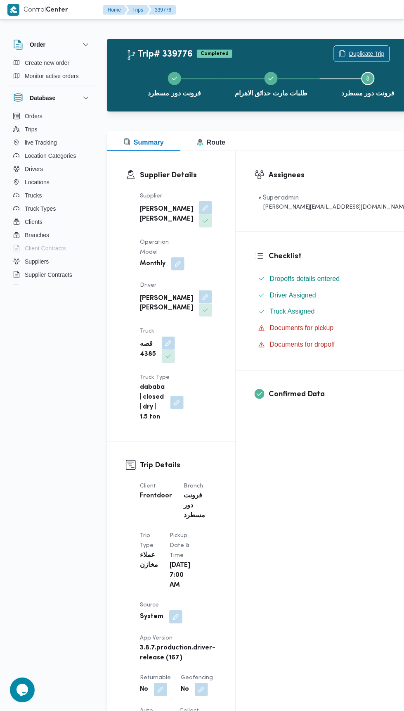
click at [349, 53] on span "Duplicate Trip" at bounding box center [367, 54] width 36 height 10
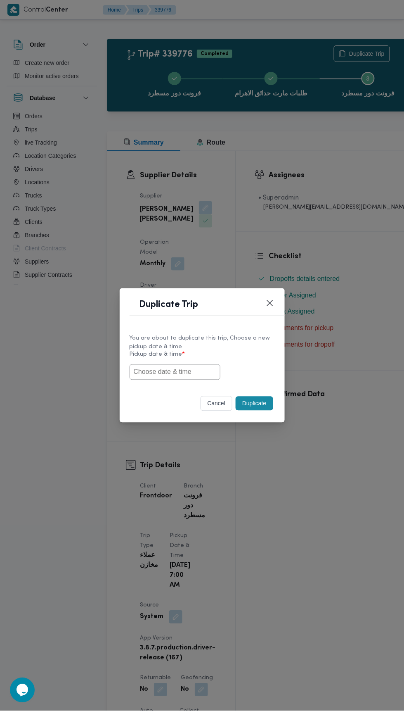
click at [201, 371] on input "text" at bounding box center [175, 372] width 91 height 16
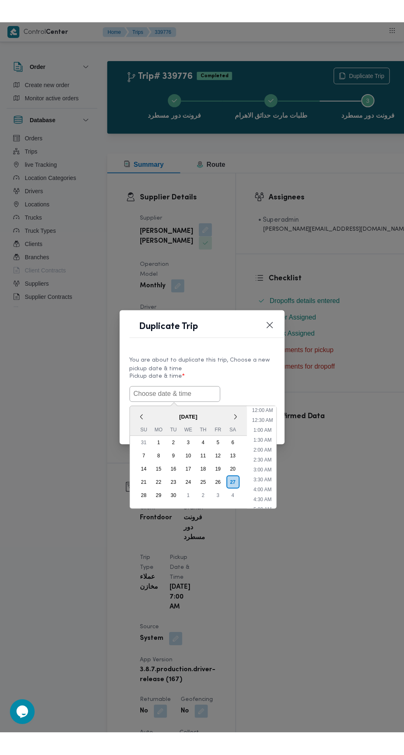
scroll to position [72, 0]
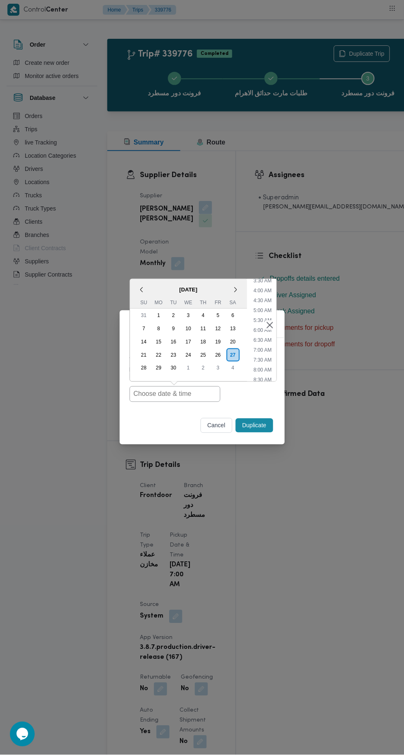
type input "[DATE] 7:00AM"
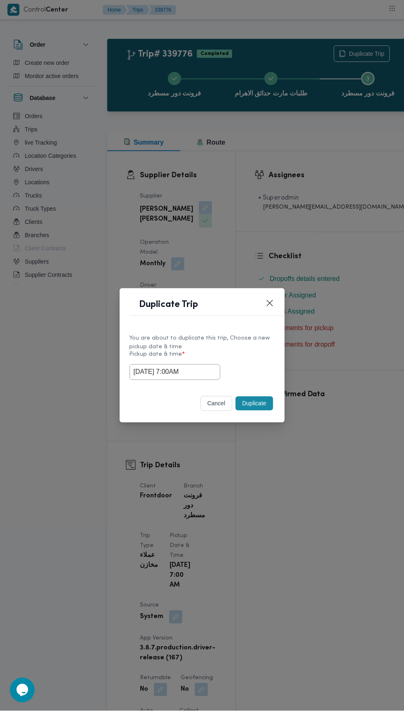
click at [368, 176] on div "Duplicate Trip You are about to duplicate this trip, Choose a new pickup date &…" at bounding box center [202, 355] width 404 height 711
click at [265, 399] on button "Duplicate" at bounding box center [254, 403] width 37 height 14
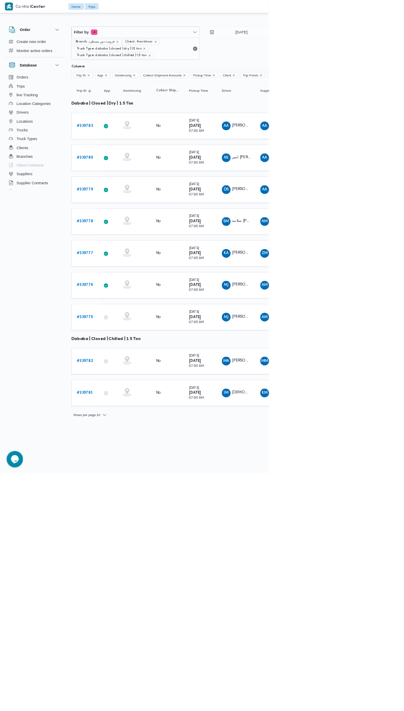
click at [136, 540] on b "# 339782" at bounding box center [127, 542] width 25 height 5
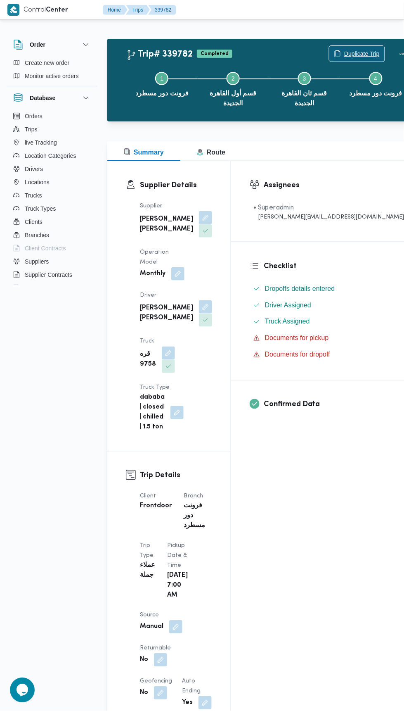
click at [344, 53] on span "Duplicate Trip" at bounding box center [362, 54] width 36 height 10
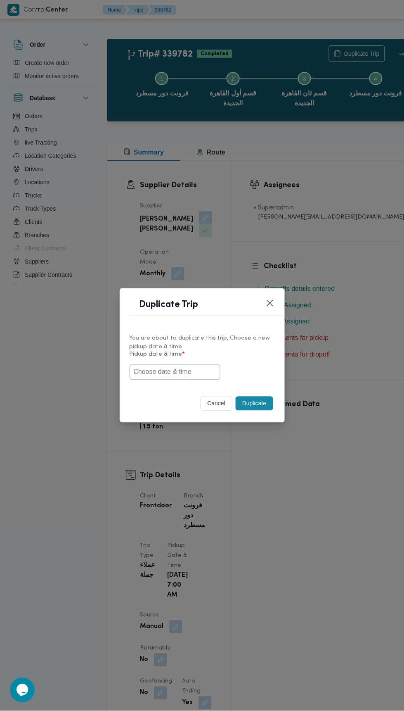
click at [178, 369] on input "text" at bounding box center [175, 372] width 91 height 16
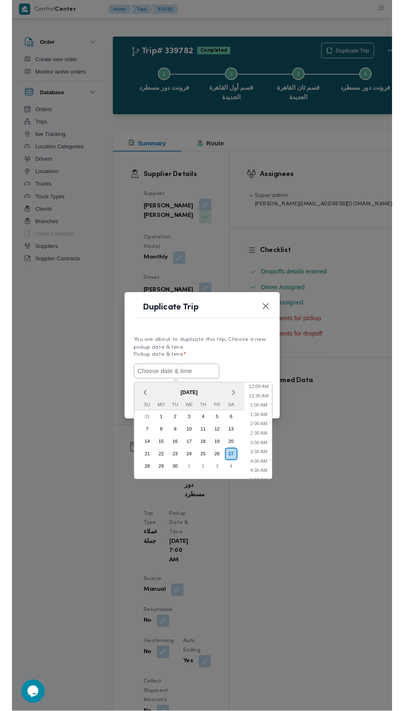
scroll to position [72, 0]
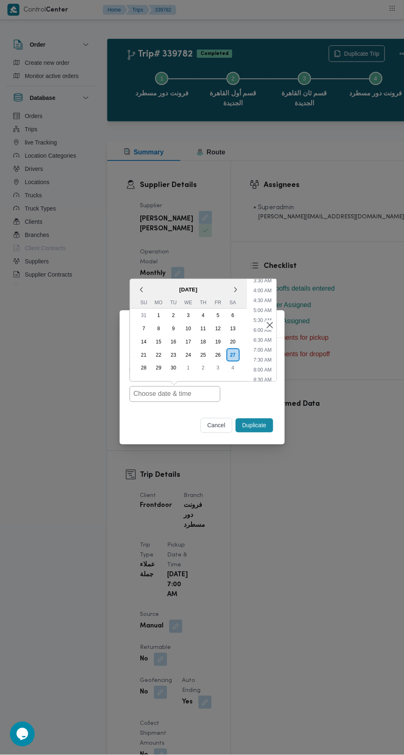
type input "[DATE] 7:00AM"
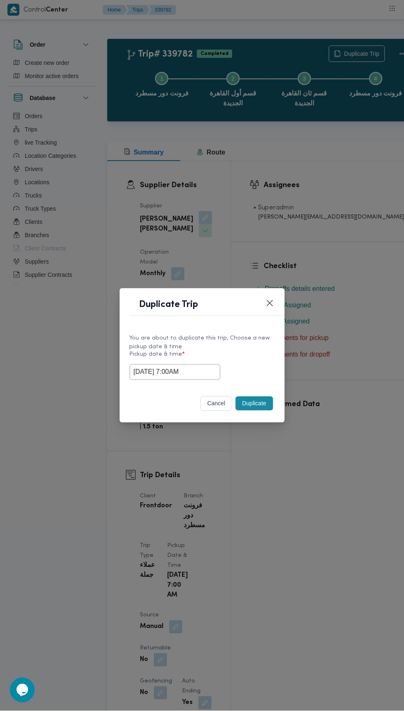
click at [368, 196] on div "Duplicate Trip You are about to duplicate this trip, Choose a new pickup date &…" at bounding box center [202, 355] width 404 height 711
click at [254, 404] on button "Duplicate" at bounding box center [254, 403] width 37 height 14
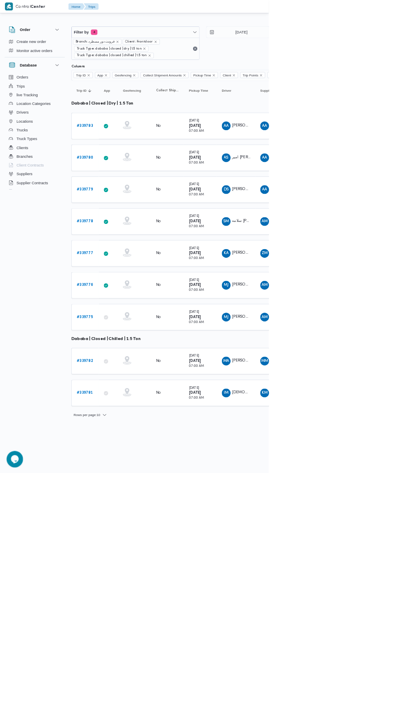
click at [127, 588] on b "# 339781" at bounding box center [127, 590] width 25 height 5
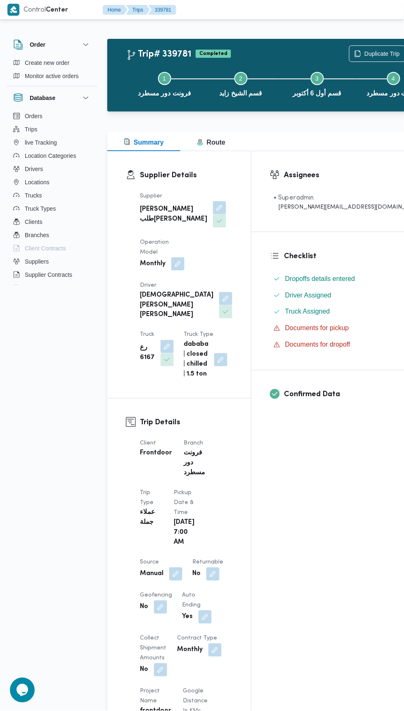
click at [325, 57] on div "Step 1 is incomplete 1 فرونت دور مسطرد Step 2 is incomplete 2 قسم [PERSON_NAME]…" at bounding box center [279, 83] width 316 height 53
click at [365, 50] on span "Duplicate Trip" at bounding box center [383, 54] width 36 height 10
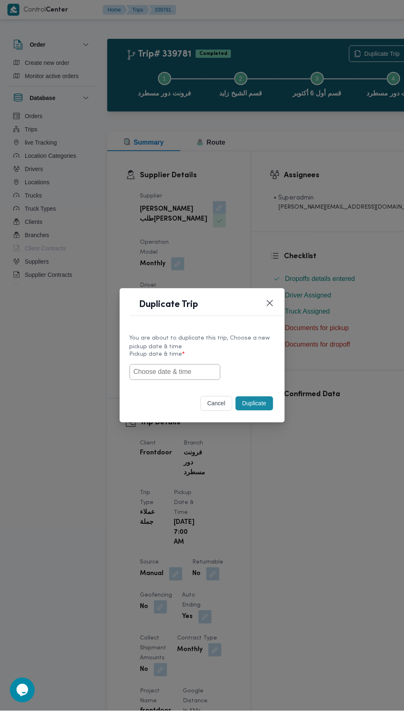
click at [186, 372] on input "text" at bounding box center [175, 372] width 91 height 16
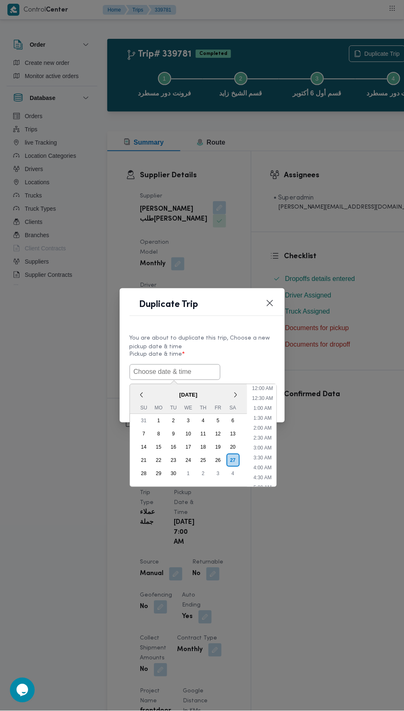
scroll to position [72, 0]
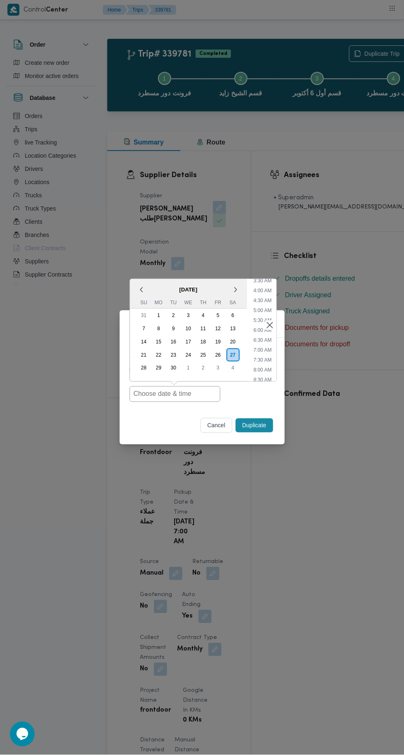
type input "[DATE] 7:00AM"
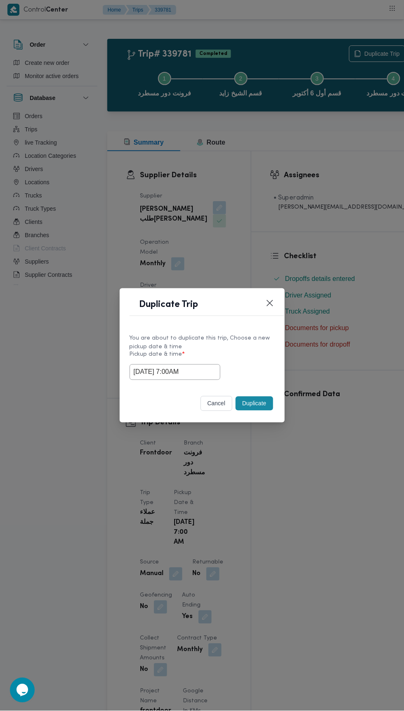
click at [380, 222] on div "Duplicate Trip You are about to duplicate this trip, Choose a new pickup date &…" at bounding box center [202, 355] width 404 height 711
click at [261, 406] on button "Duplicate" at bounding box center [254, 403] width 37 height 14
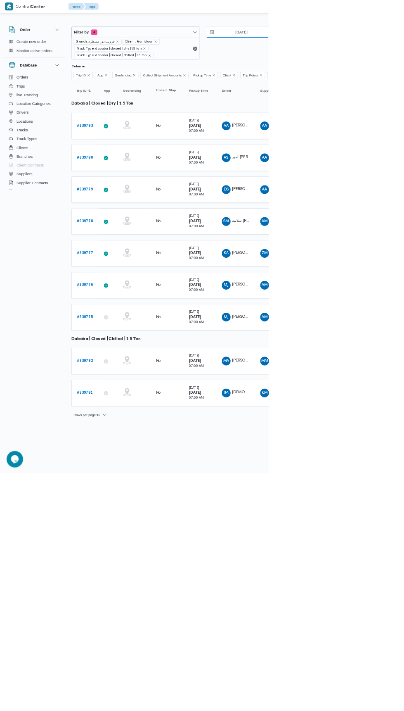
click at [373, 50] on input "[DATE]" at bounding box center [358, 48] width 94 height 17
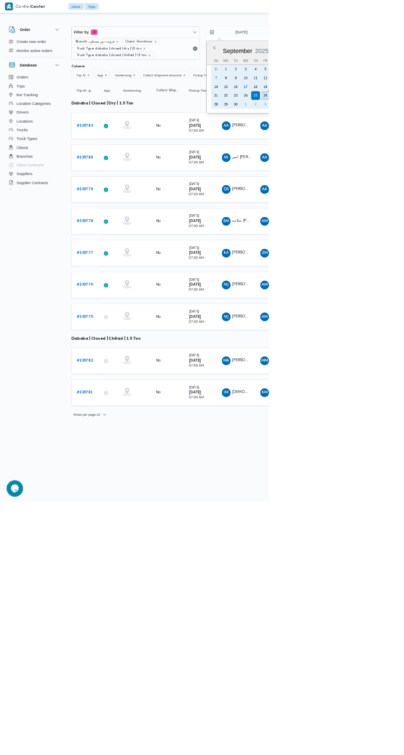
click at [333, 133] on div "15" at bounding box center [339, 130] width 13 height 13
type input "[DATE]"
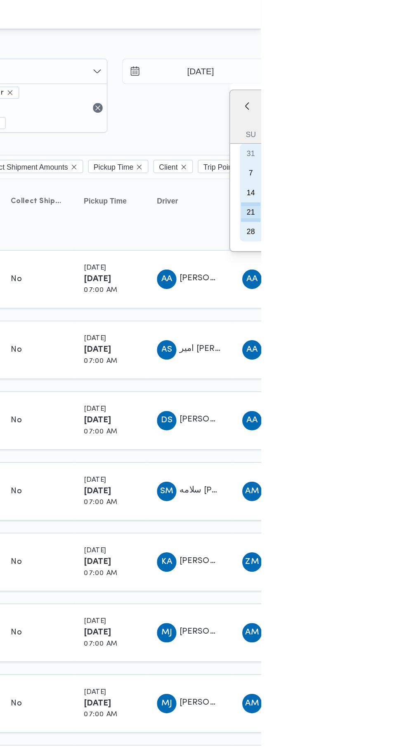
click at [404, 130] on div "15" at bounding box center [412, 130] width 13 height 13
type input "[DATE]"
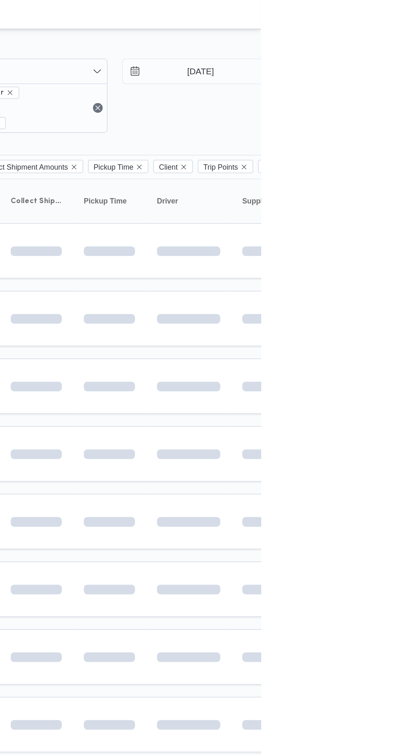
click at [351, 231] on td at bounding box center [355, 216] width 58 height 38
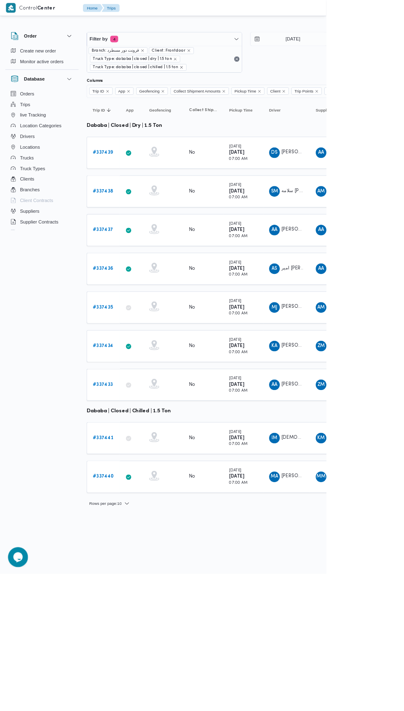
click at [126, 474] on b "# 337433" at bounding box center [127, 476] width 25 height 5
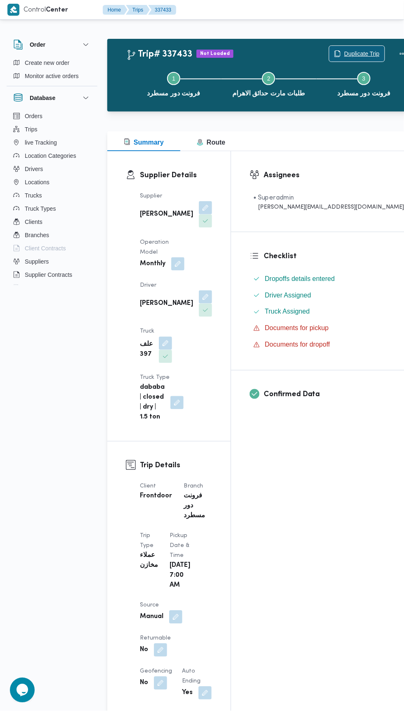
click at [344, 52] on span "Duplicate Trip" at bounding box center [362, 54] width 36 height 10
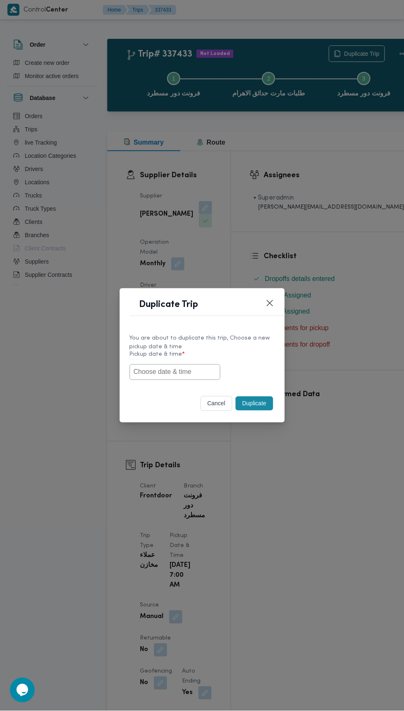
click at [215, 380] on input "text" at bounding box center [175, 372] width 91 height 16
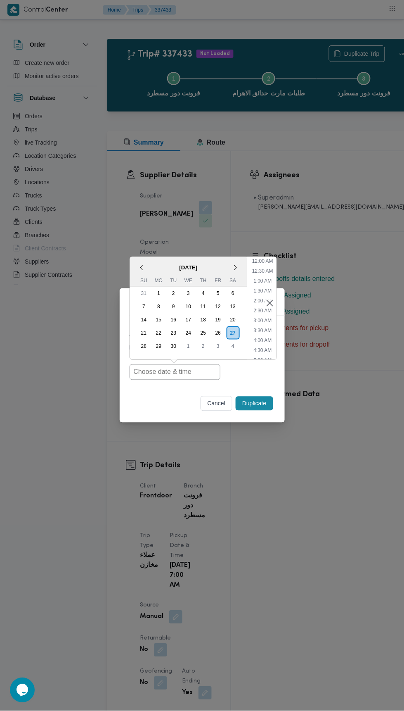
scroll to position [72, 0]
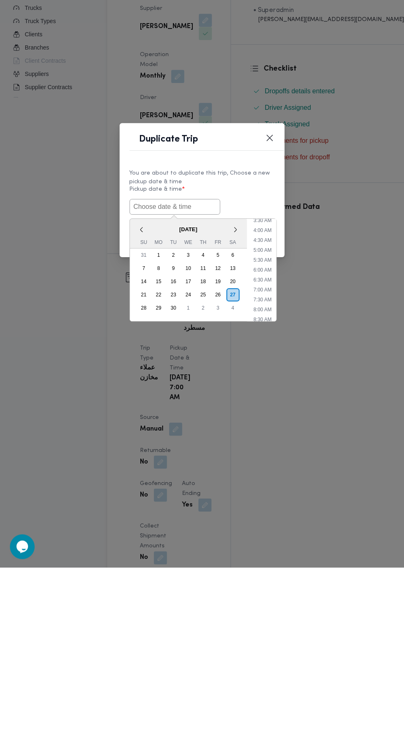
type input "[DATE] 7:00AM"
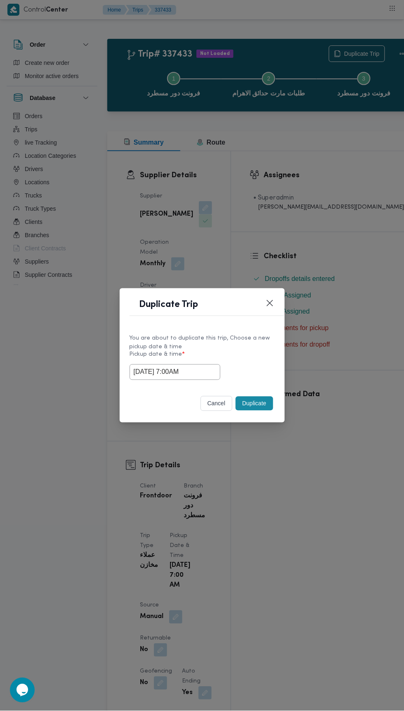
click at [359, 117] on div "Duplicate Trip You are about to duplicate this trip, Choose a new pickup date &…" at bounding box center [202, 355] width 404 height 711
click at [255, 403] on button "Duplicate" at bounding box center [254, 403] width 37 height 14
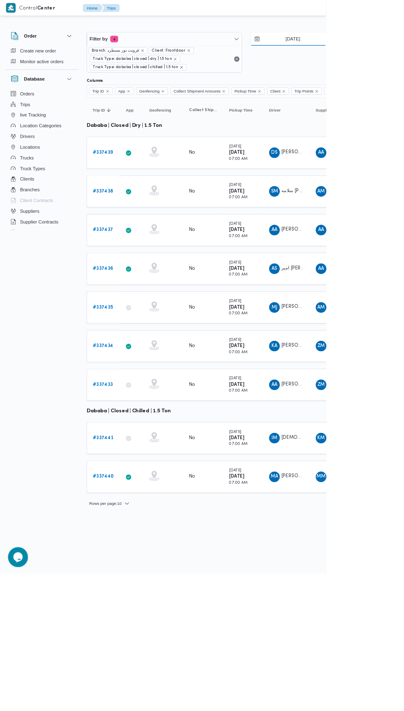
click at [356, 46] on input "[DATE]" at bounding box center [358, 48] width 94 height 17
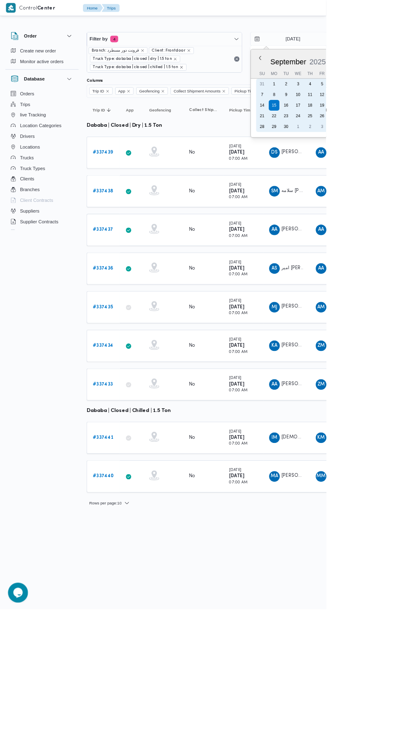
type input "[DATE]"
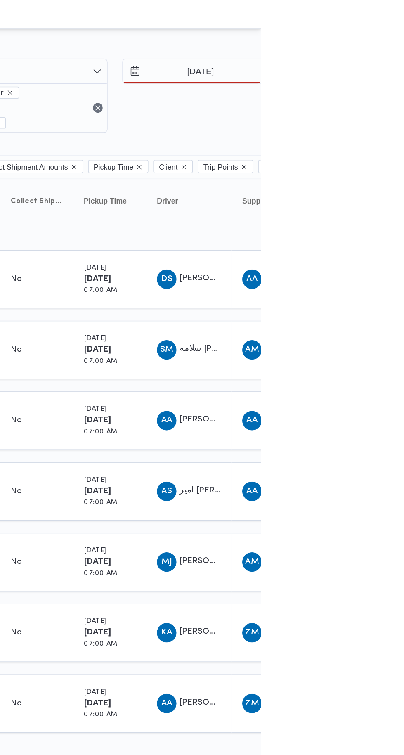
click at [404, 28] on div at bounding box center [355, 32] width 496 height 13
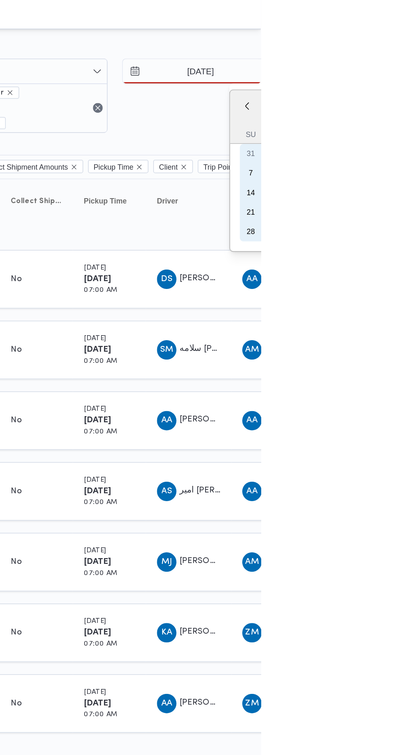
type input "[DATE]"
